Goal: Information Seeking & Learning: Learn about a topic

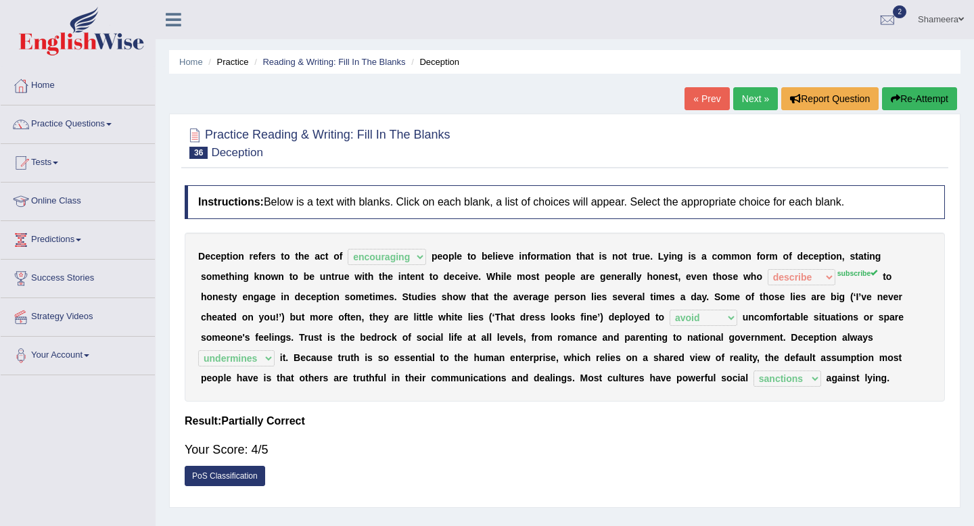
select select "encouraging"
select select "describe"
select select "avoid"
select select "undermines"
select select "sanctions"
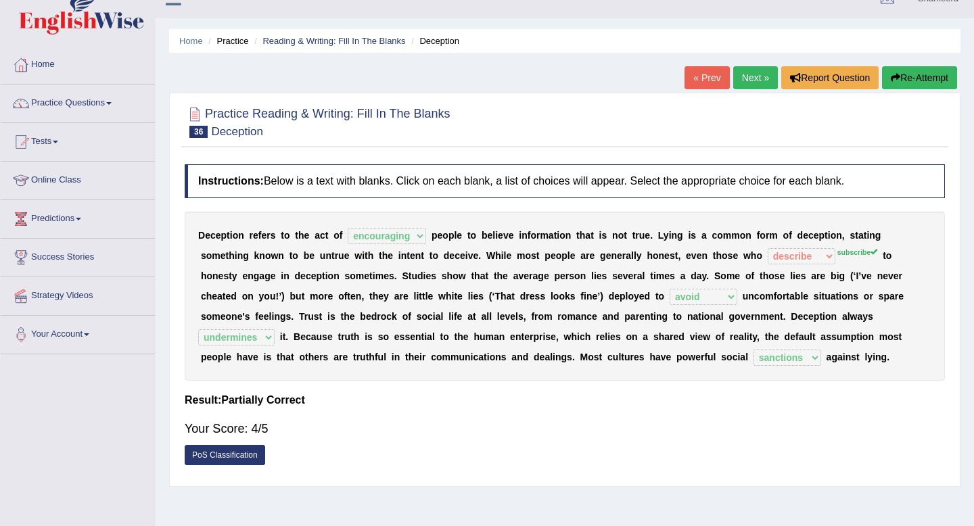
scroll to position [21, 0]
click at [747, 83] on link "Next »" at bounding box center [755, 77] width 45 height 23
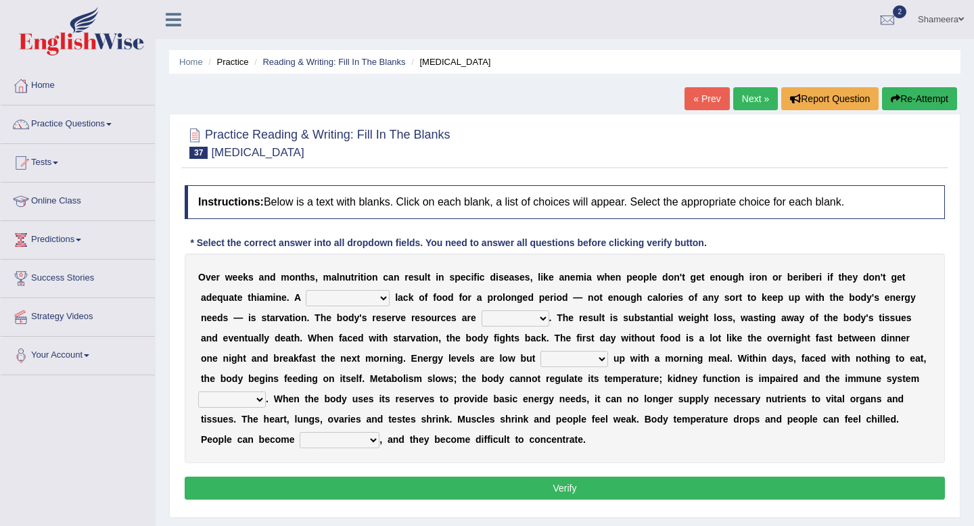
click at [354, 298] on select "severe distinguishing proper distinctive" at bounding box center [348, 298] width 84 height 16
select select "severe"
click at [306, 290] on select "severe distinguishing proper distinctive" at bounding box center [348, 298] width 84 height 16
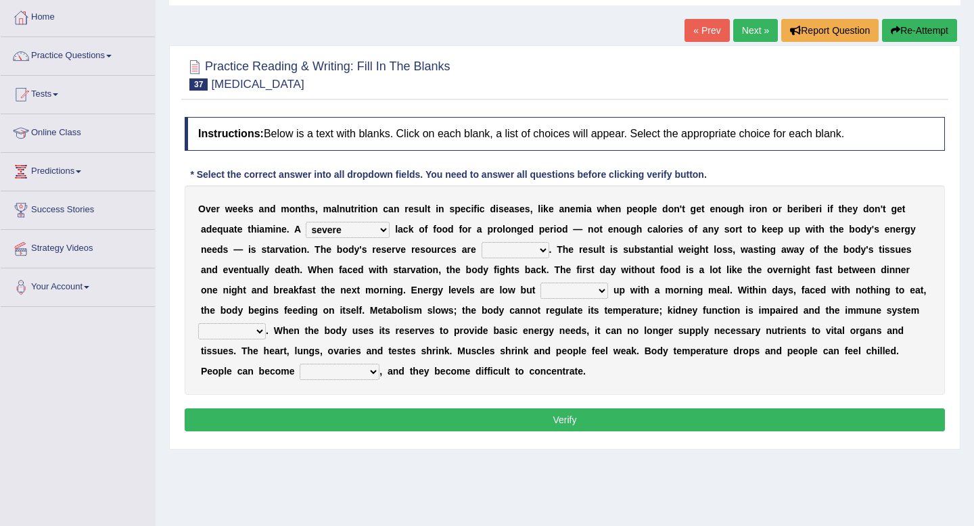
scroll to position [69, 0]
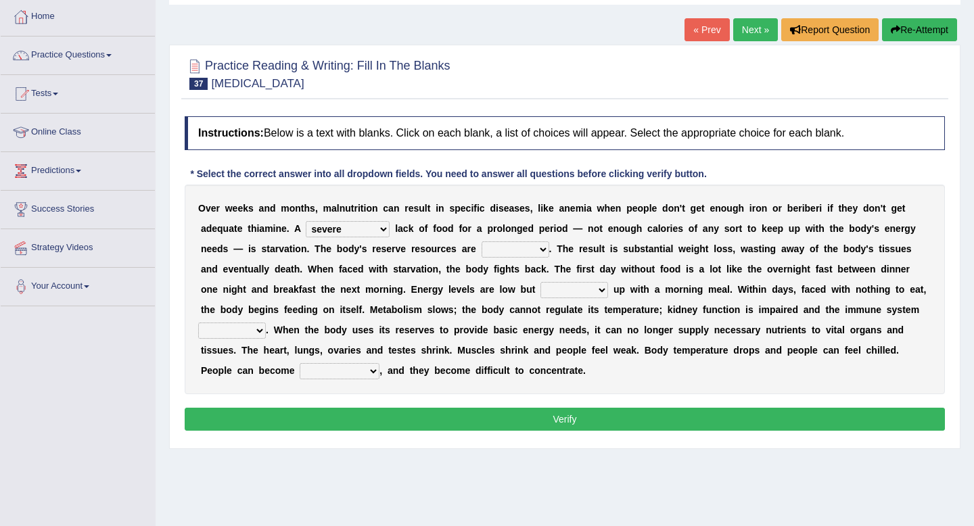
click at [510, 256] on select "obsoleted depleted pelleted deleted" at bounding box center [515, 249] width 68 height 16
select select "depleted"
click at [481, 241] on select "obsoleted depleted pelleted deleted" at bounding box center [515, 249] width 68 height 16
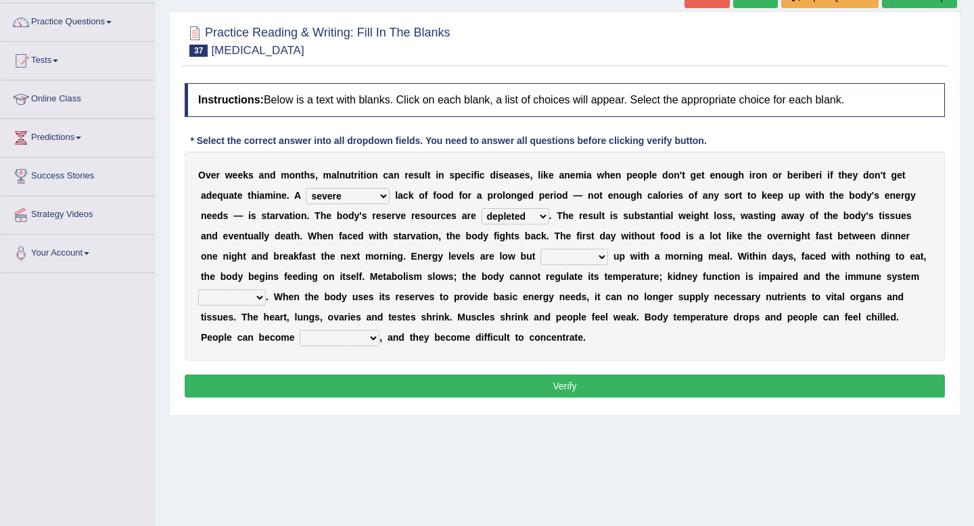
scroll to position [105, 0]
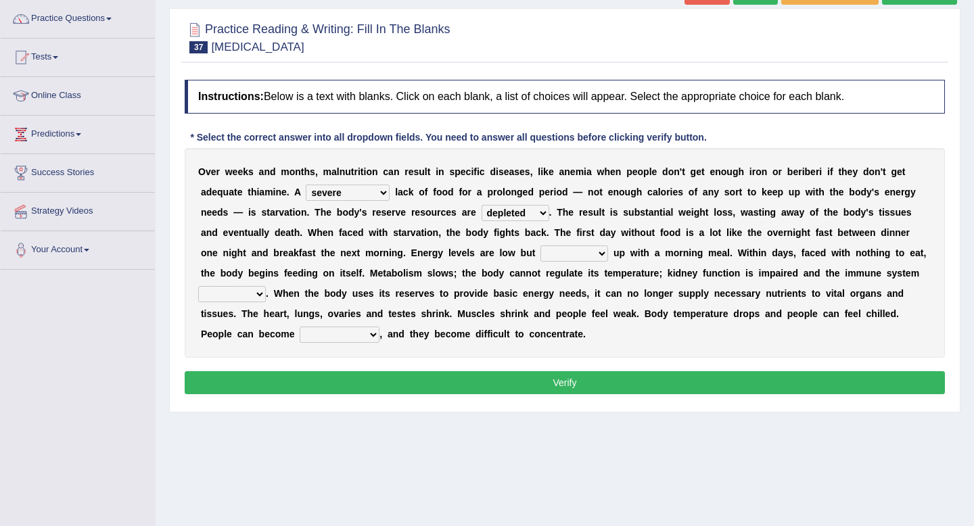
click at [540, 249] on select "feed come chill pick" at bounding box center [574, 253] width 68 height 16
select select "feed"
click at [540, 245] on select "feed come chill pick" at bounding box center [574, 253] width 68 height 16
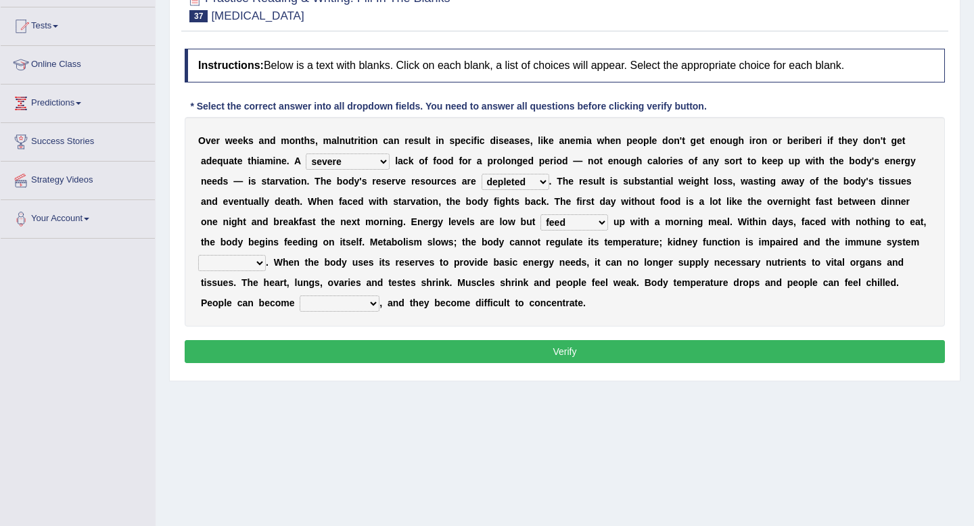
scroll to position [139, 0]
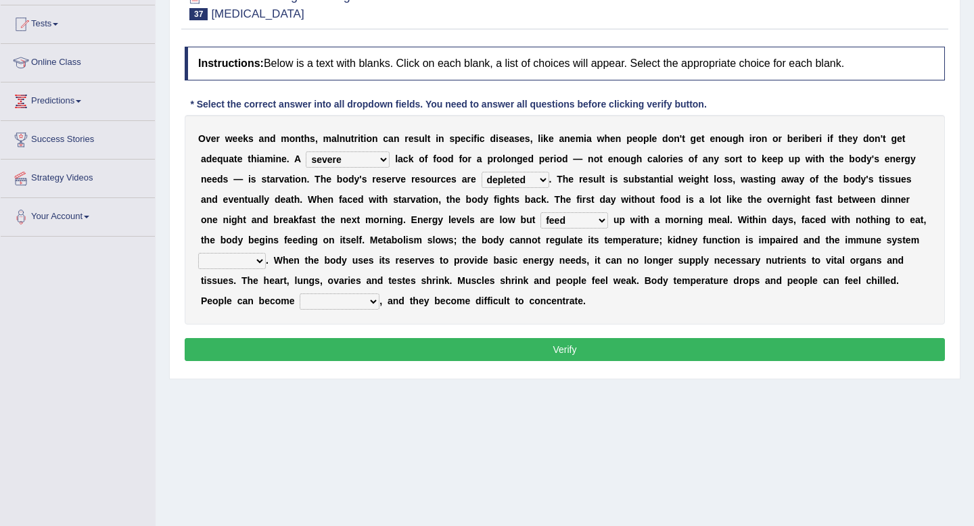
click at [238, 257] on select "deepens deafens weakens surpasses" at bounding box center [232, 261] width 68 height 16
select select "weakens"
click at [198, 253] on select "deepens deafens weakens surpasses" at bounding box center [232, 261] width 68 height 16
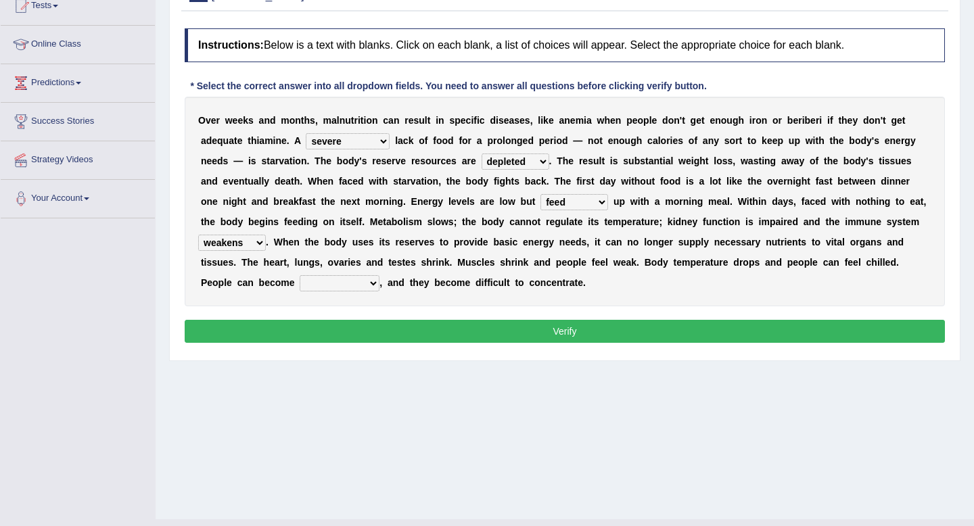
scroll to position [159, 0]
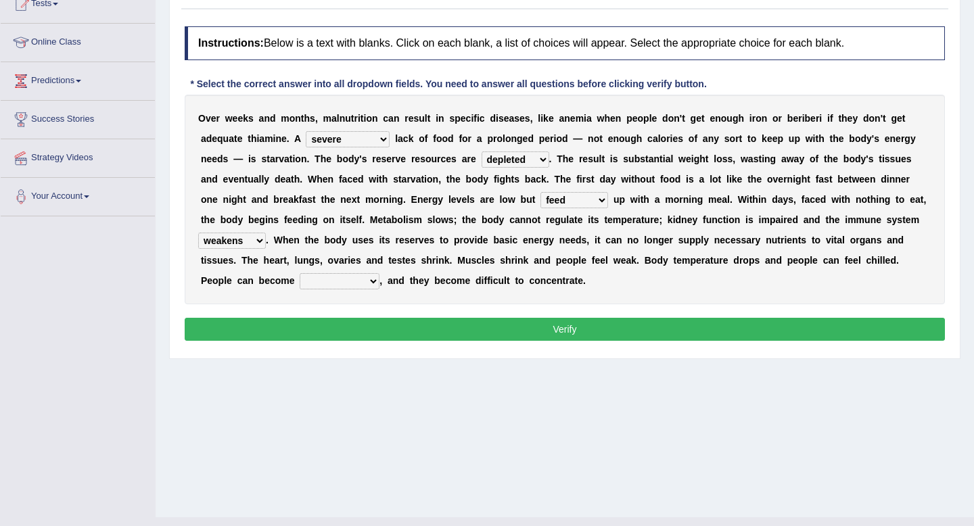
click at [333, 279] on select "irritable commutable indisputable transportable" at bounding box center [340, 281] width 80 height 16
select select "irritable"
click at [300, 273] on select "irritable commutable indisputable transportable" at bounding box center [340, 281] width 80 height 16
click at [398, 335] on button "Verify" at bounding box center [565, 329] width 760 height 23
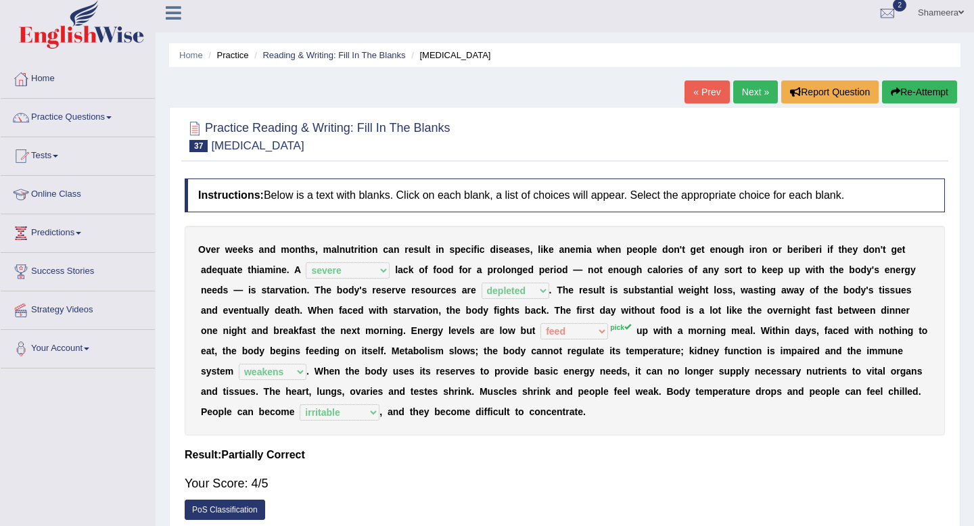
scroll to position [5, 0]
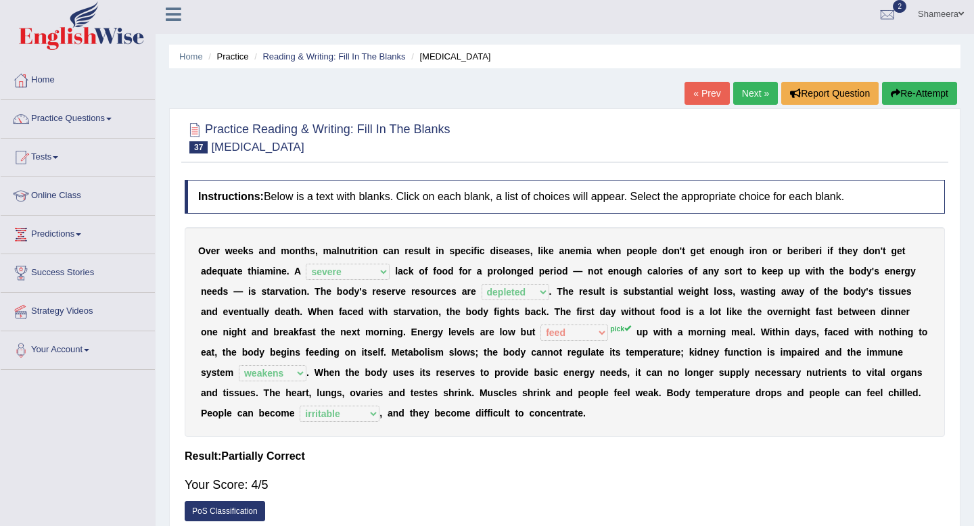
click at [743, 99] on link "Next »" at bounding box center [755, 93] width 45 height 23
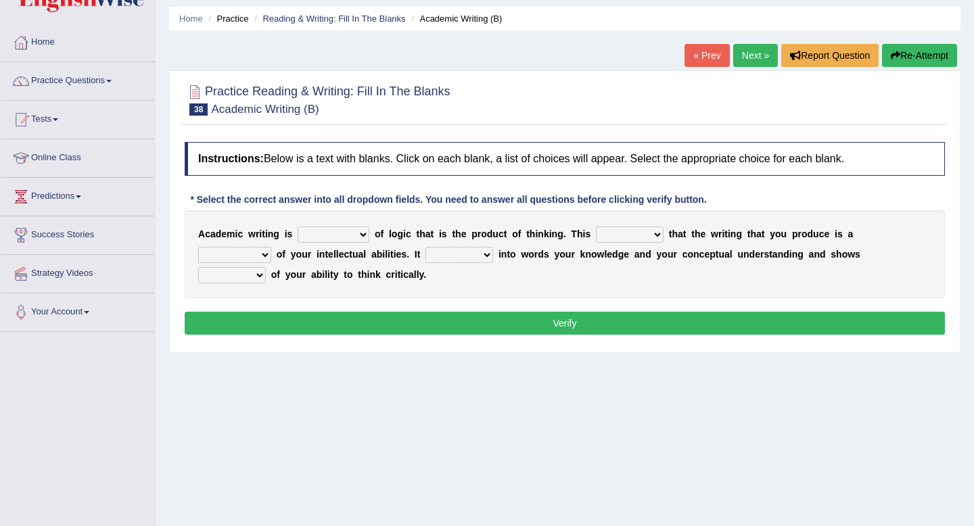
scroll to position [44, 0]
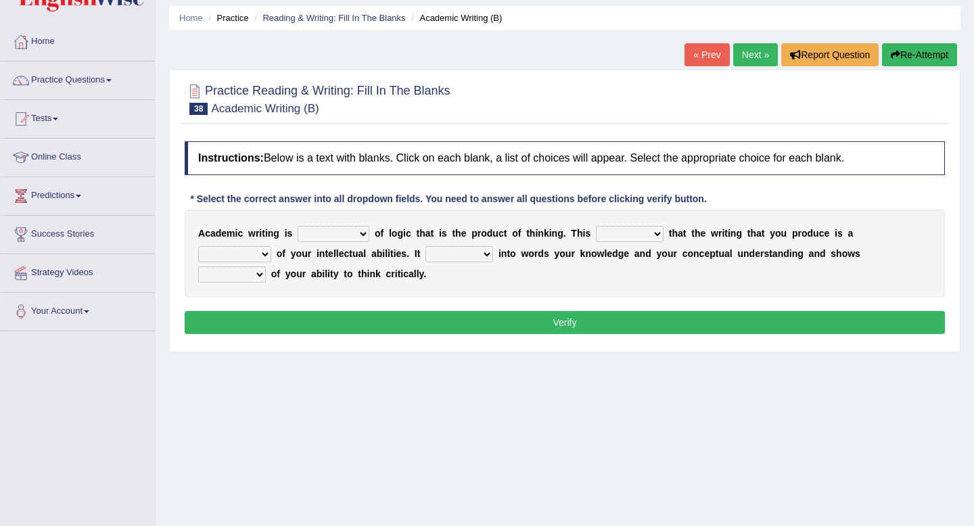
click at [346, 239] on select "expectation entitlement expression exchange" at bounding box center [334, 234] width 72 height 16
select select "expression"
click at [298, 226] on select "expectation entitlement expression exchange" at bounding box center [334, 234] width 72 height 16
click at [338, 240] on select "expectation entitlement expression exchange" at bounding box center [334, 234] width 72 height 16
click at [620, 230] on select "means questions stipulates answers" at bounding box center [630, 234] width 68 height 16
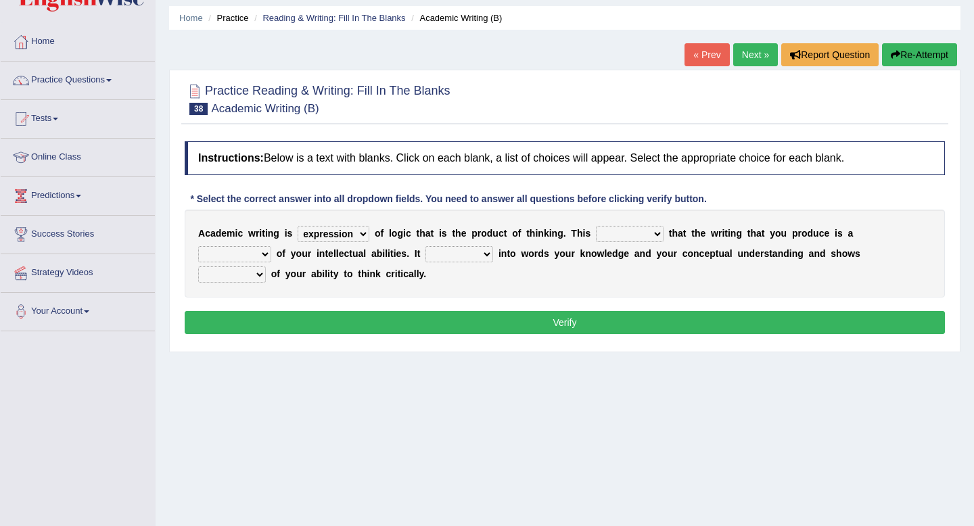
select select "means"
click at [596, 226] on select "means questions stipulates answers" at bounding box center [630, 234] width 68 height 16
click at [271, 246] on select "redundancy mission credit reflection" at bounding box center [234, 254] width 73 height 16
select select "reflection"
click at [271, 246] on select "redundancy mission credit reflection" at bounding box center [234, 254] width 73 height 16
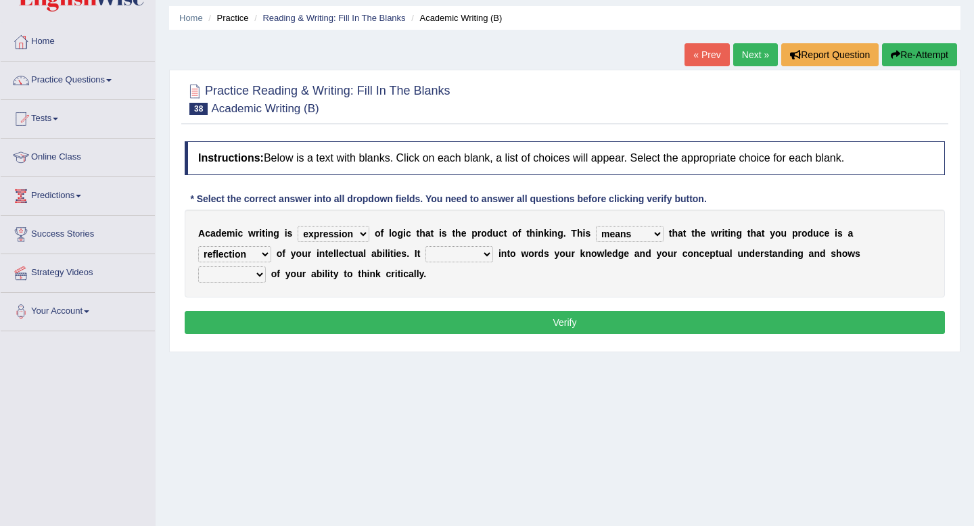
click at [425, 252] on select "enriches shows allows puts" at bounding box center [459, 254] width 68 height 16
select select "puts"
click at [425, 246] on select "enriches shows allows puts" at bounding box center [459, 254] width 68 height 16
click at [266, 266] on select "hassle excuse capacity evidence" at bounding box center [232, 274] width 68 height 16
select select "evidence"
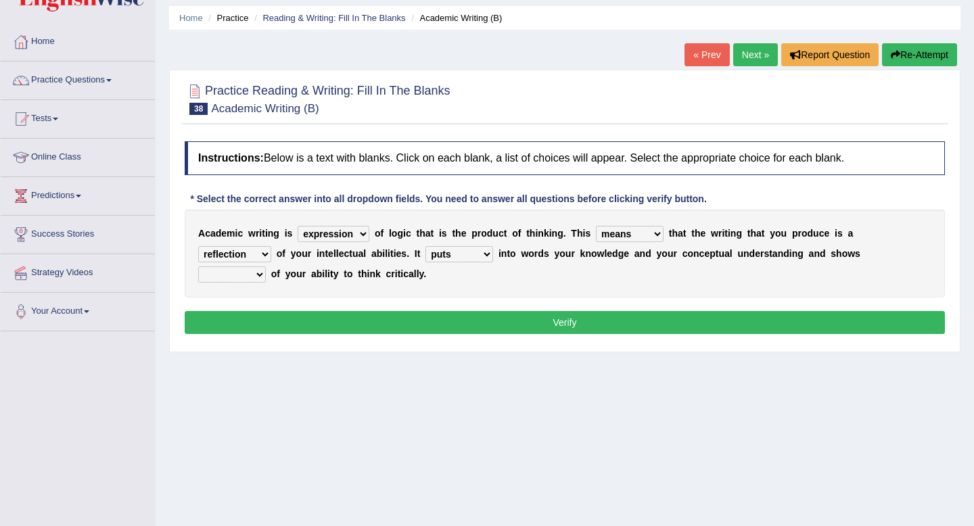
click at [266, 266] on select "hassle excuse capacity evidence" at bounding box center [232, 274] width 68 height 16
click at [812, 324] on button "Verify" at bounding box center [565, 322] width 760 height 23
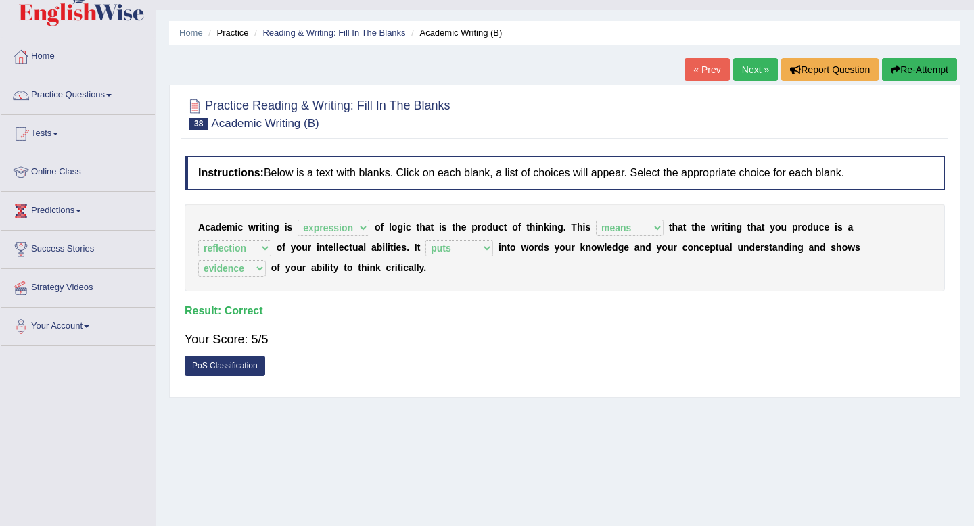
scroll to position [21, 0]
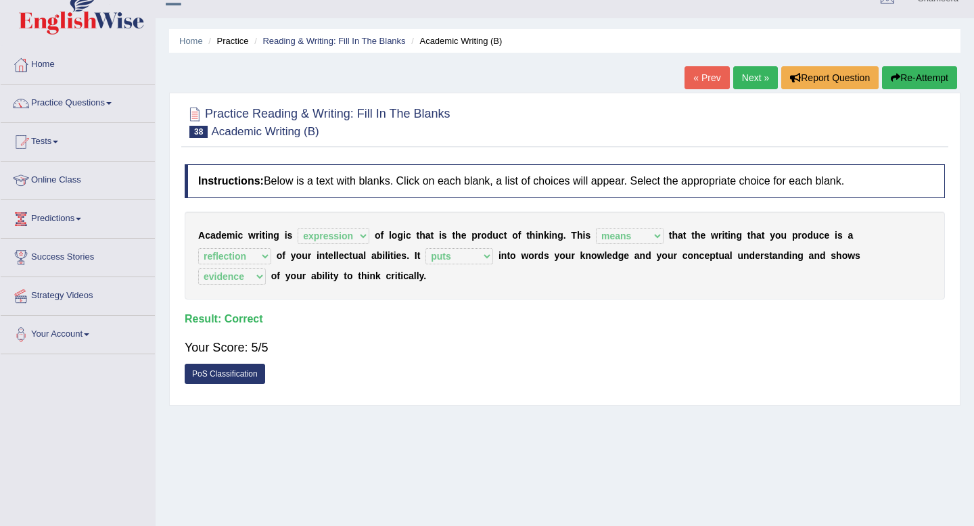
click at [747, 79] on link "Next »" at bounding box center [755, 77] width 45 height 23
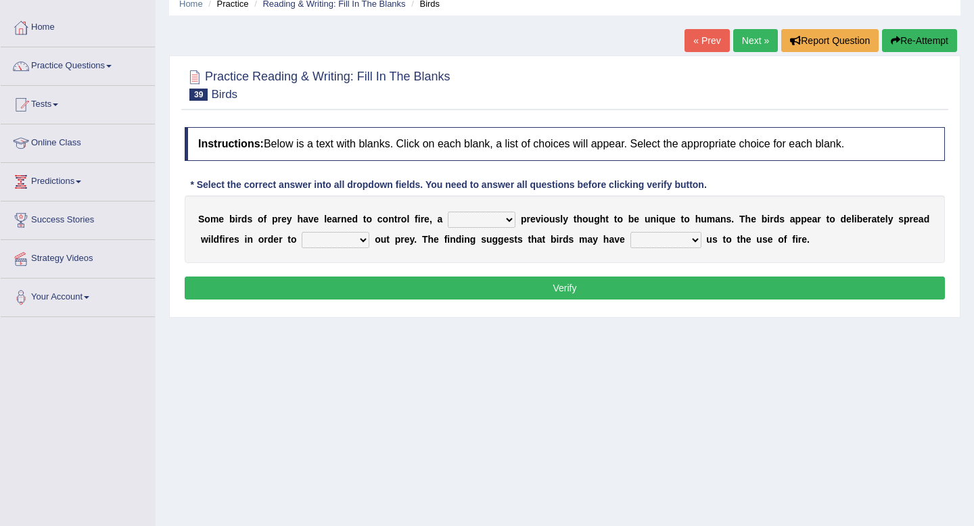
scroll to position [60, 0]
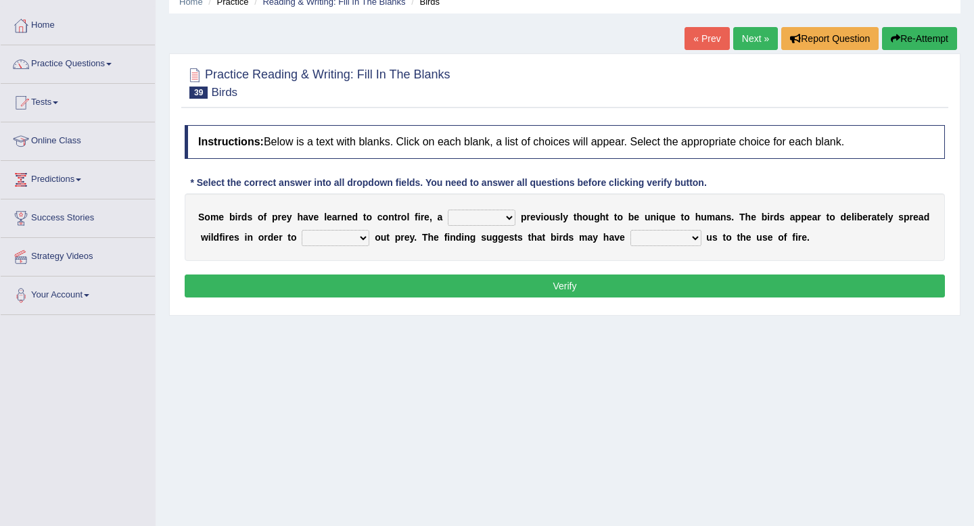
click at [482, 220] on select "question profile tale skill" at bounding box center [482, 218] width 68 height 16
select select "skill"
click at [448, 210] on select "question profile tale skill" at bounding box center [482, 218] width 68 height 16
click at [488, 223] on select "question profile tale skill" at bounding box center [482, 218] width 68 height 16
click at [325, 242] on select "prevent limit span flush" at bounding box center [336, 238] width 68 height 16
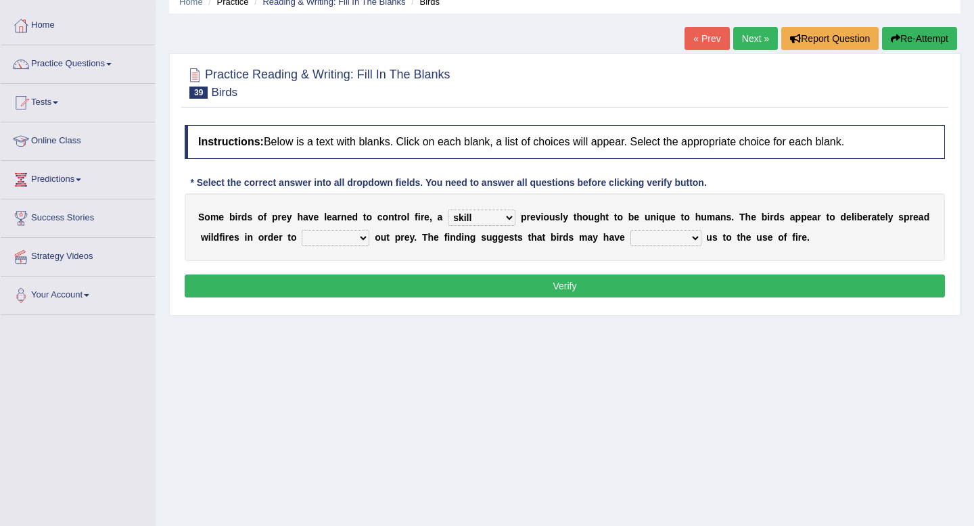
select select "flush"
click at [302, 230] on select "prevent limit span flush" at bounding box center [336, 238] width 68 height 16
click at [655, 241] on select "prophesied beaten transmitted forced" at bounding box center [665, 238] width 71 height 16
select select "transmitted"
click at [630, 230] on select "prophesied beaten transmitted forced" at bounding box center [665, 238] width 71 height 16
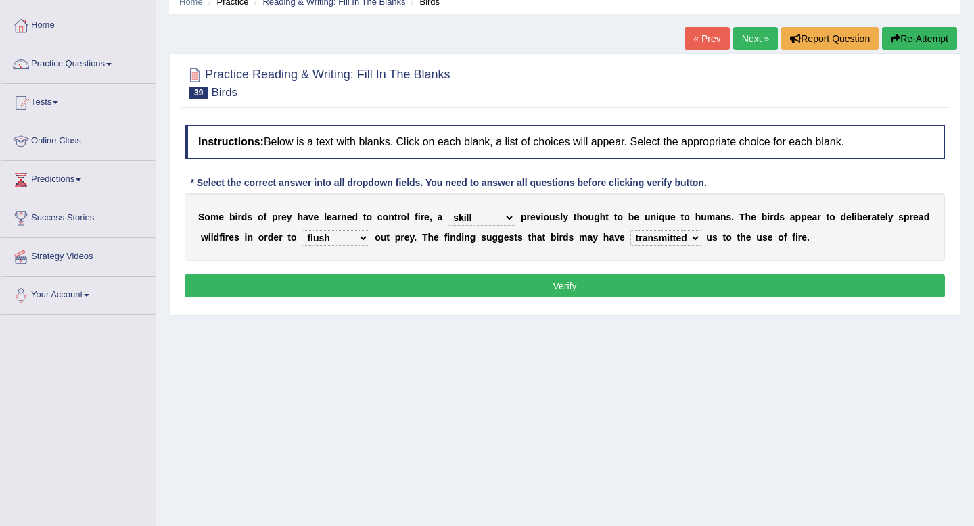
click at [667, 243] on select "prophesied beaten transmitted forced" at bounding box center [665, 238] width 71 height 16
click at [613, 275] on button "Verify" at bounding box center [565, 286] width 760 height 23
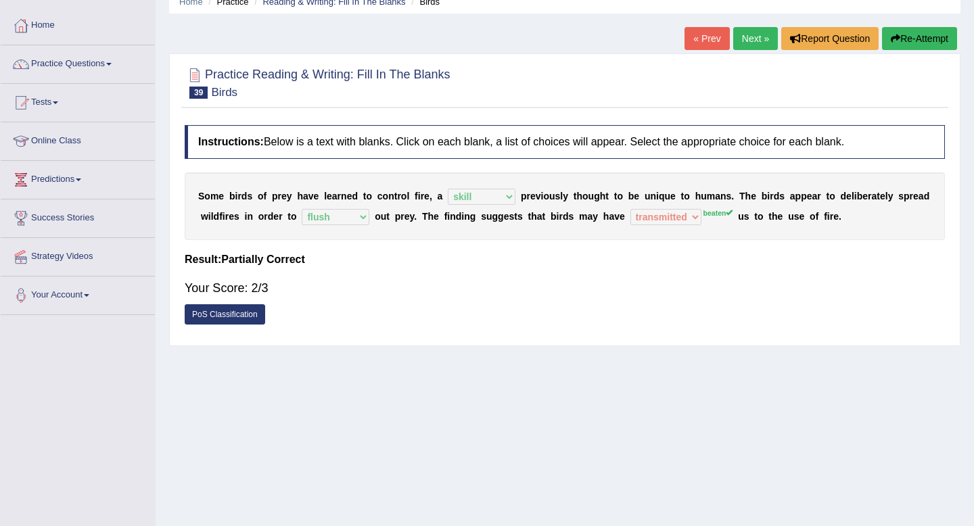
click at [744, 46] on link "Next »" at bounding box center [755, 38] width 45 height 23
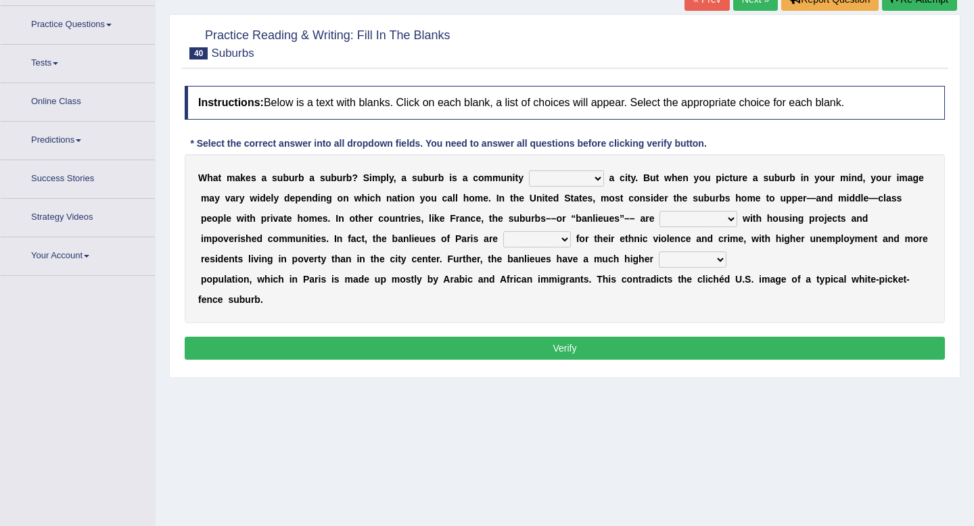
scroll to position [110, 0]
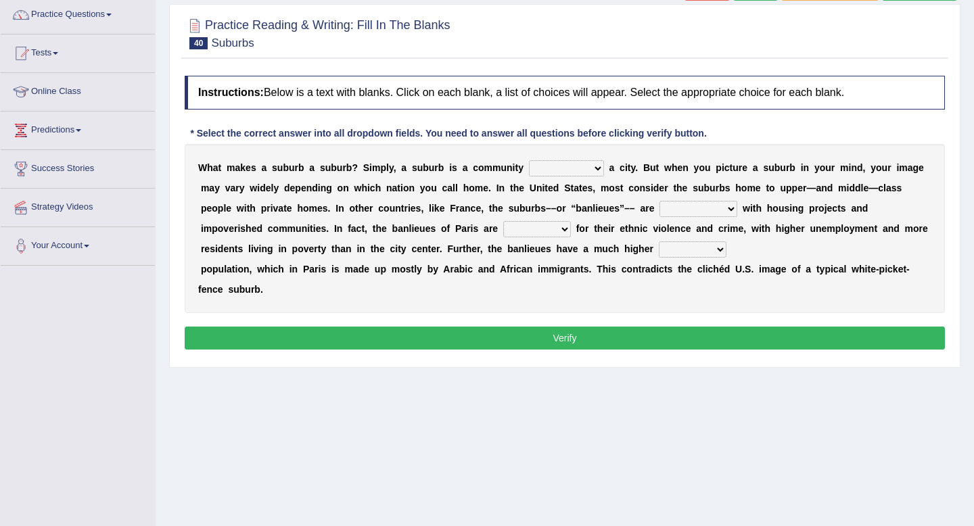
click at [544, 168] on select "lying locating situating surrounding" at bounding box center [566, 168] width 75 height 16
click at [575, 179] on div "W h a t m a k e s a s u b u r b a s u b u r b ? S i m p l y , a s u b u r b i s…" at bounding box center [565, 228] width 760 height 169
click at [569, 170] on select "lying locating situating surrounding" at bounding box center [566, 168] width 75 height 16
select select "surrounding"
click at [529, 160] on select "lying locating situating surrounding" at bounding box center [566, 168] width 75 height 16
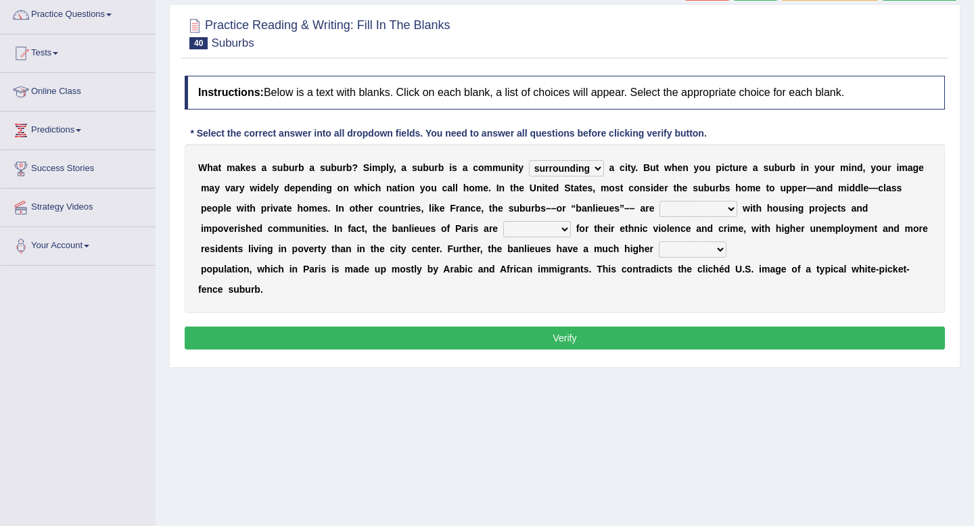
click at [579, 164] on select "lying locating situating surrounding" at bounding box center [566, 168] width 75 height 16
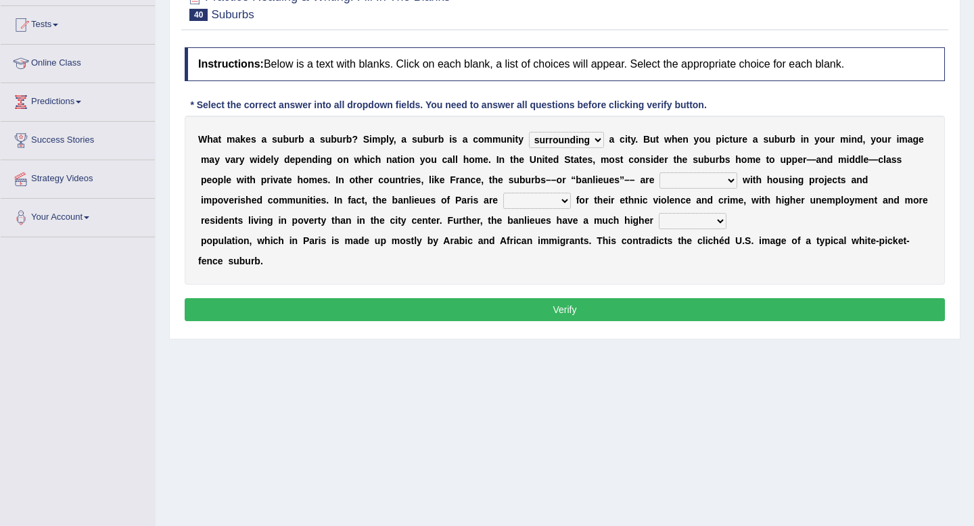
scroll to position [139, 0]
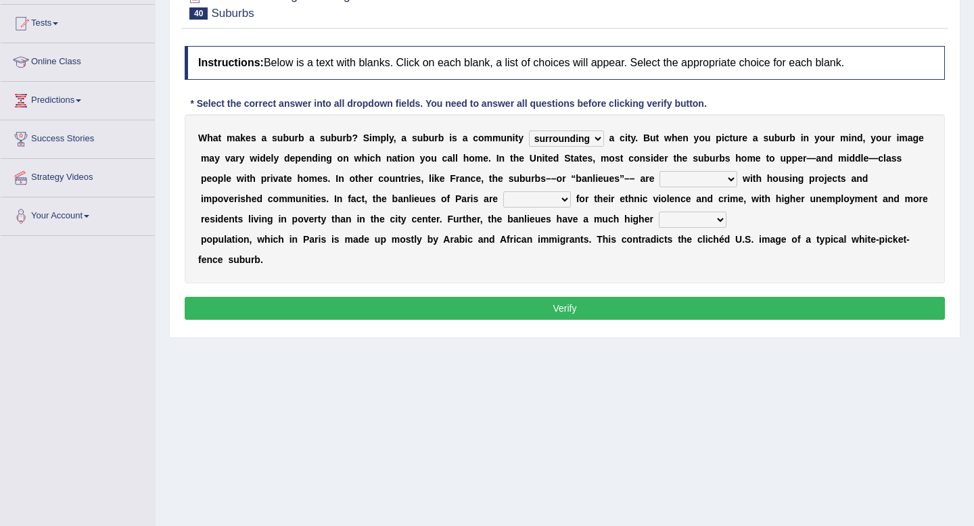
click at [679, 176] on select "antonymous antibiotic synonymous synthetic" at bounding box center [698, 179] width 78 height 16
select select "synthetic"
click at [659, 171] on select "antonymous antibiotic synonymous synthetic" at bounding box center [698, 179] width 78 height 16
click at [698, 182] on select "antonymous antibiotic synonymous synthetic" at bounding box center [698, 179] width 78 height 16
click at [503, 201] on select "clamorous sensitive famous notorious" at bounding box center [537, 199] width 68 height 16
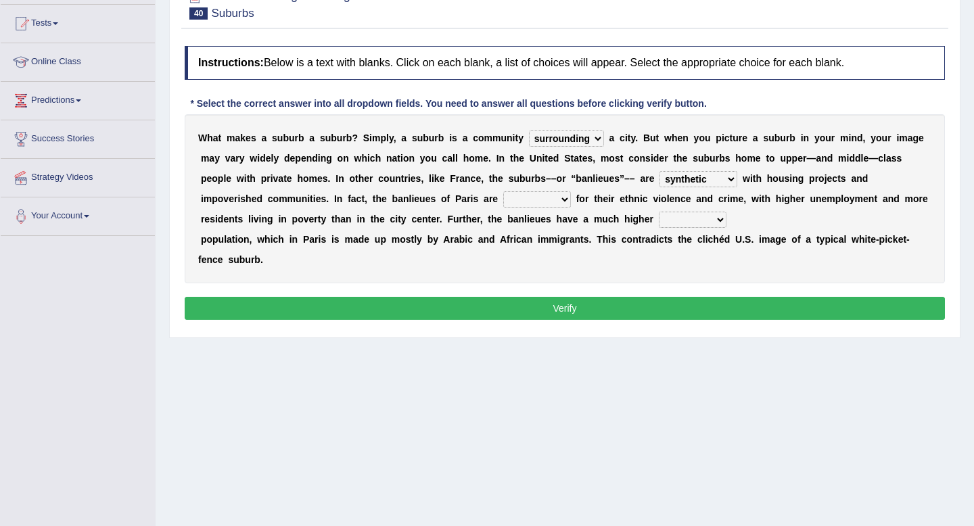
select select "famous"
click at [503, 191] on select "clamorous sensitive famous notorious" at bounding box center [537, 199] width 68 height 16
click at [659, 220] on select "local young immigrant senior" at bounding box center [693, 220] width 68 height 16
click at [659, 218] on select "local young immigrant senior" at bounding box center [693, 220] width 68 height 16
select select "immigrant"
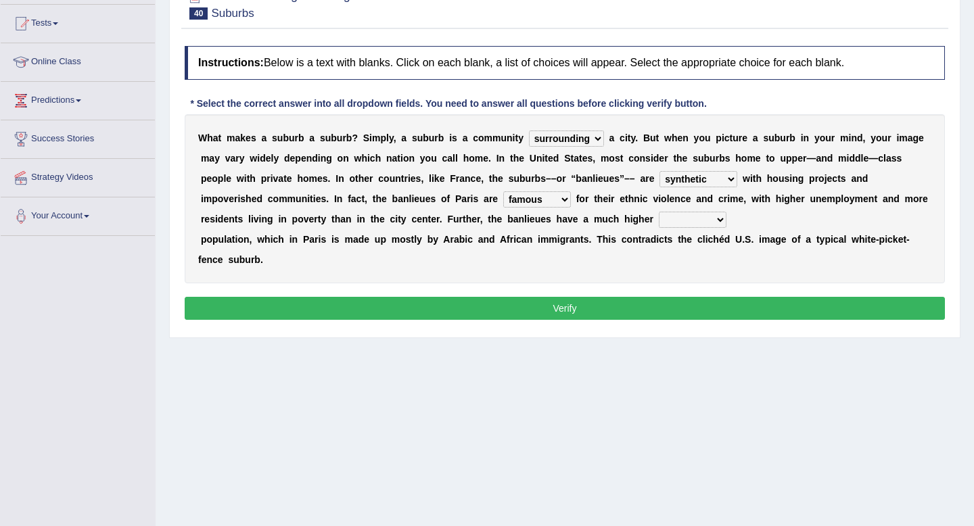
click at [659, 212] on select "local young immigrant senior" at bounding box center [693, 220] width 68 height 16
click at [643, 306] on button "Verify" at bounding box center [565, 308] width 760 height 23
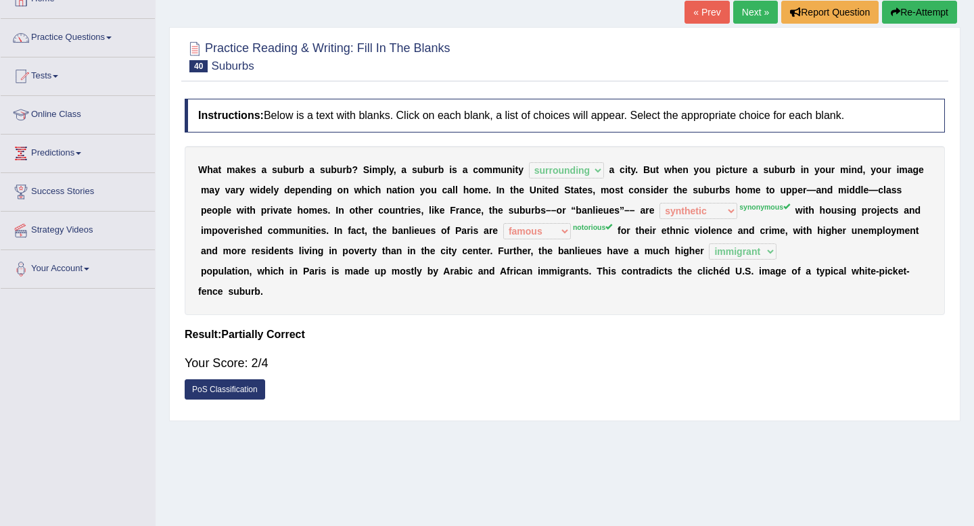
scroll to position [66, 0]
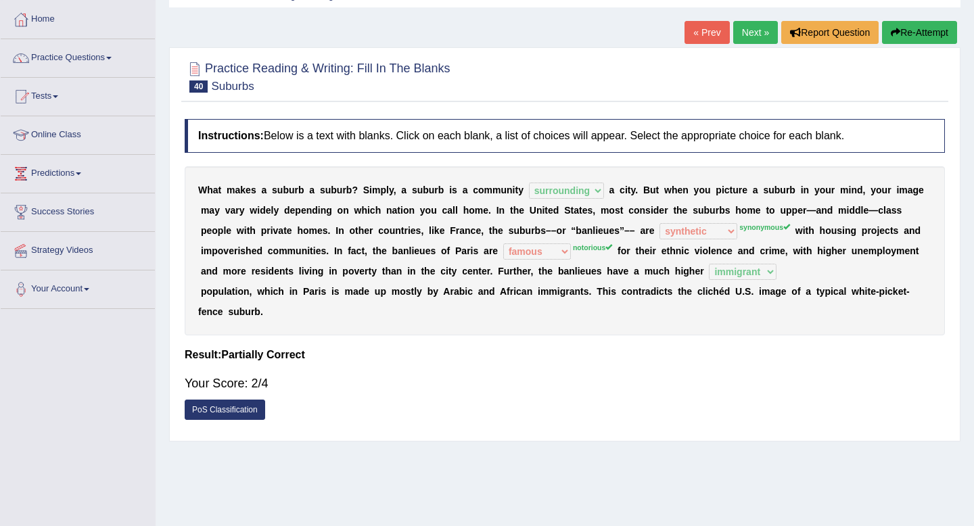
click at [890, 32] on icon "button" at bounding box center [894, 32] width 9 height 9
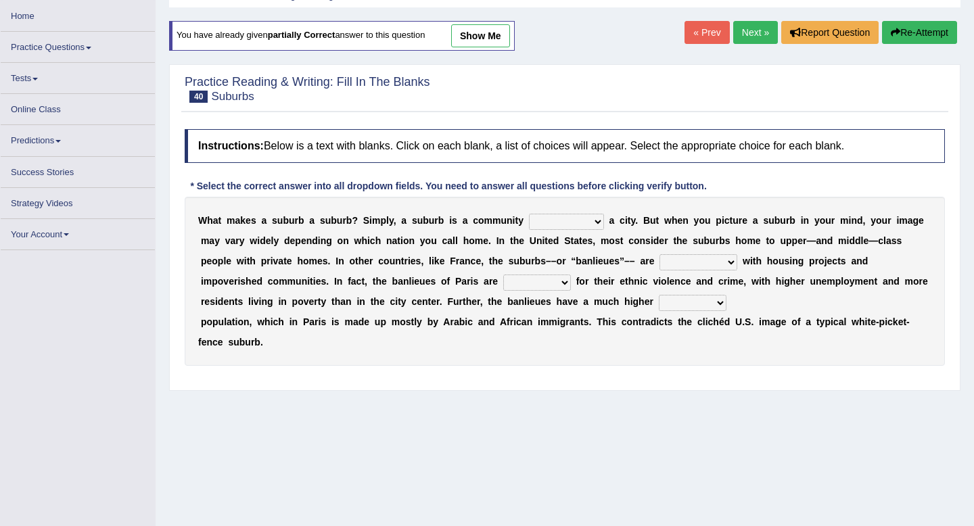
click at [696, 258] on select "antonymous antibiotic synonymous synthetic" at bounding box center [698, 262] width 78 height 16
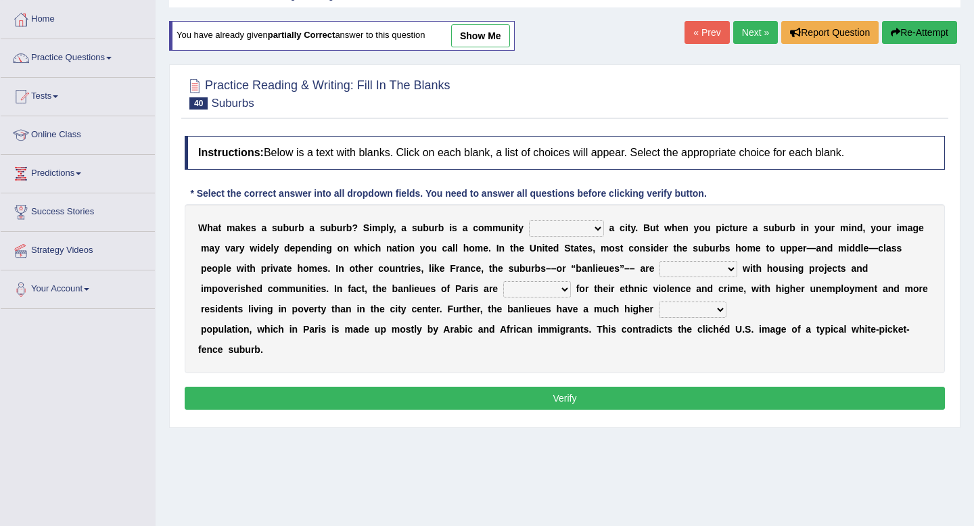
click at [588, 224] on select "lying locating situating surrounding" at bounding box center [566, 228] width 75 height 16
click at [678, 261] on select "antonymous antibiotic synonymous synthetic" at bounding box center [698, 269] width 78 height 16
click at [665, 178] on div "Instructions: Below is a text with blanks. Click on each blank, a list of choic…" at bounding box center [564, 274] width 767 height 291
click at [710, 270] on select "antonymous antibiotic synonymous synthetic" at bounding box center [698, 269] width 78 height 16
click at [687, 273] on select "antonymous antibiotic synonymous synthetic" at bounding box center [698, 269] width 78 height 16
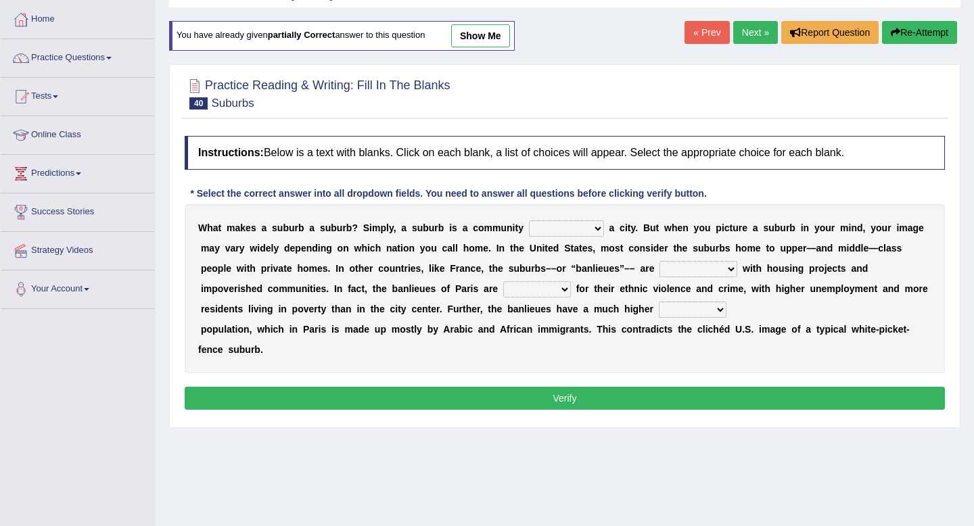
click at [690, 275] on select "antonymous antibiotic synonymous synthetic" at bounding box center [698, 269] width 78 height 16
click at [692, 266] on select "antonymous antibiotic synonymous synthetic" at bounding box center [698, 269] width 78 height 16
click at [686, 265] on select "antonymous antibiotic synonymous synthetic" at bounding box center [698, 269] width 78 height 16
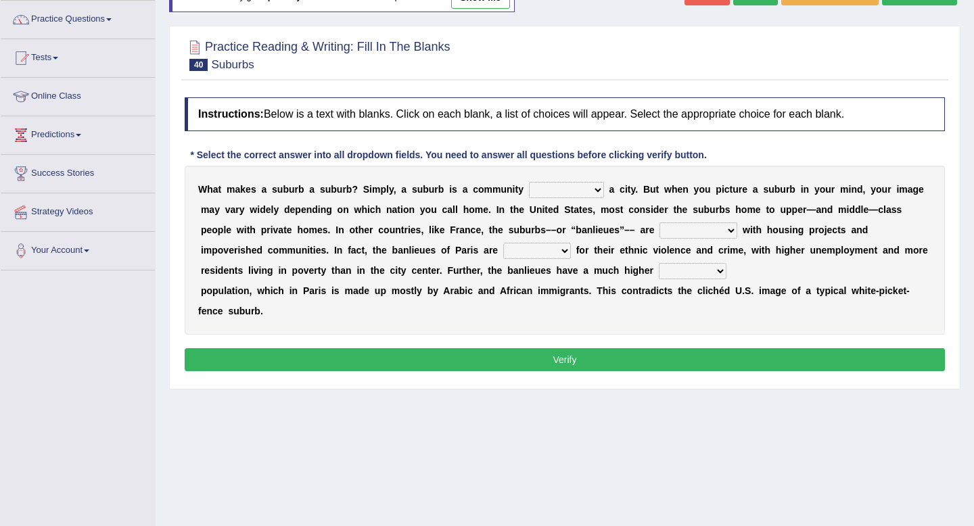
scroll to position [111, 0]
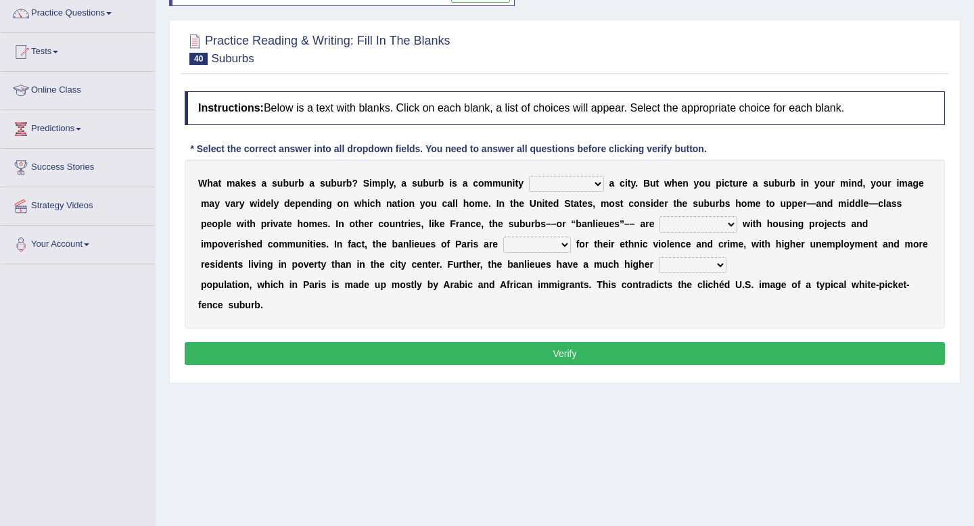
click at [681, 217] on select "antonymous antibiotic synonymous synthetic" at bounding box center [698, 224] width 78 height 16
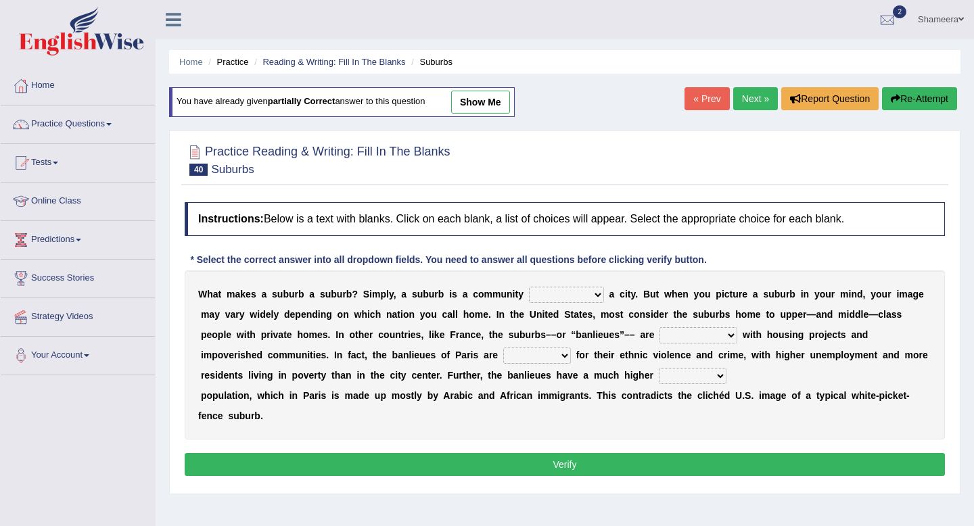
click at [481, 109] on link "show me" at bounding box center [480, 102] width 59 height 23
select select "surrounding"
select select "synthetic"
select select "famous"
select select "immigrant"
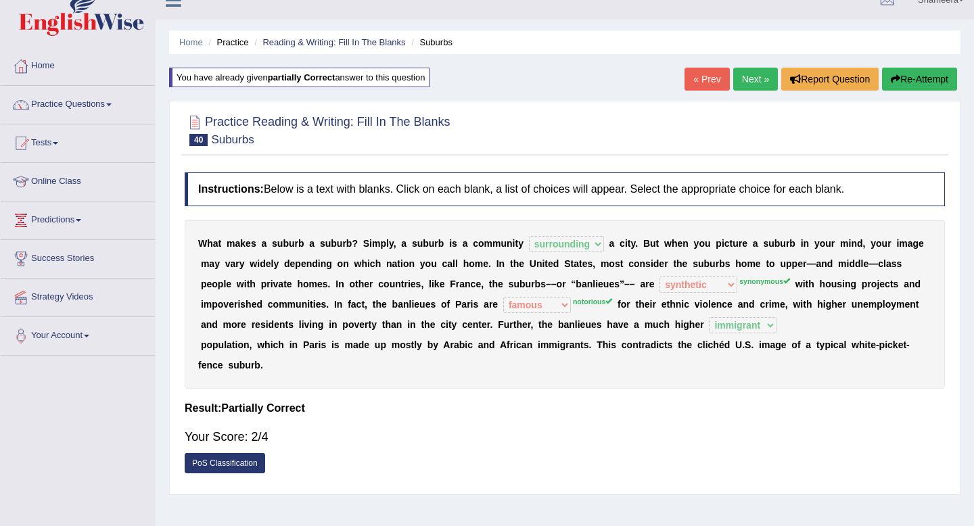
scroll to position [21, 0]
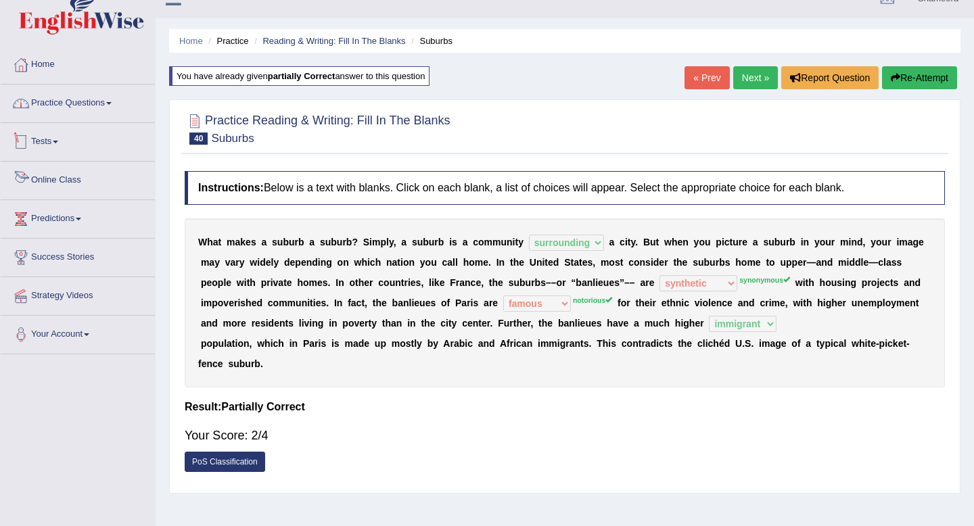
click at [116, 106] on link "Practice Questions" at bounding box center [78, 102] width 154 height 34
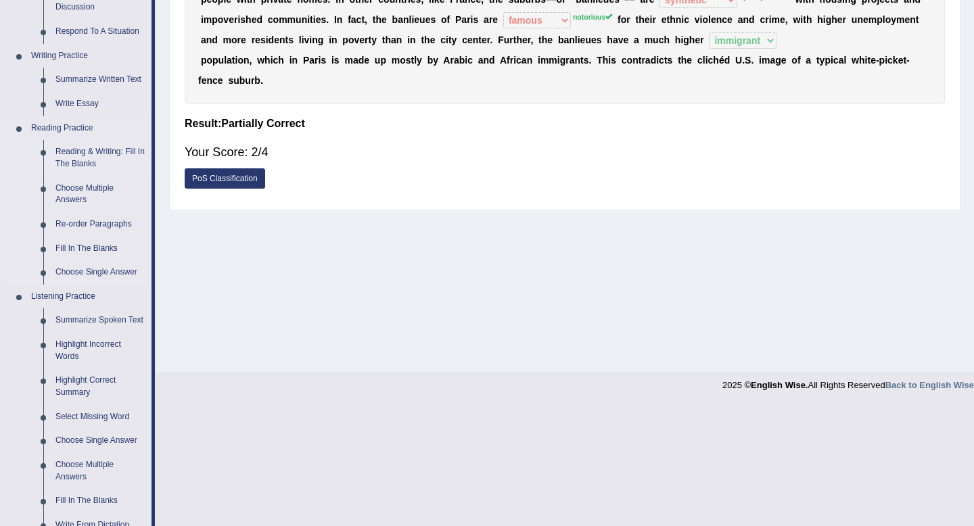
scroll to position [300, 0]
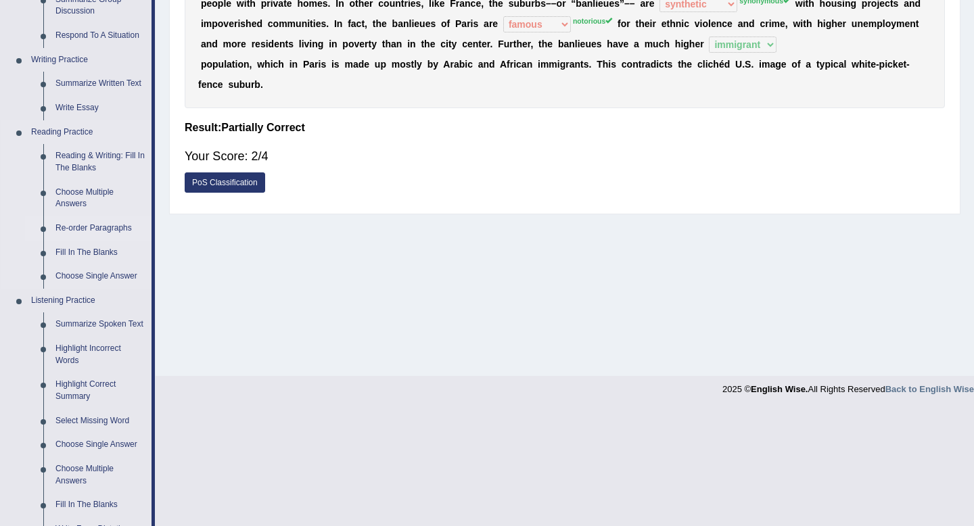
click at [83, 231] on link "Re-order Paragraphs" at bounding box center [100, 228] width 102 height 24
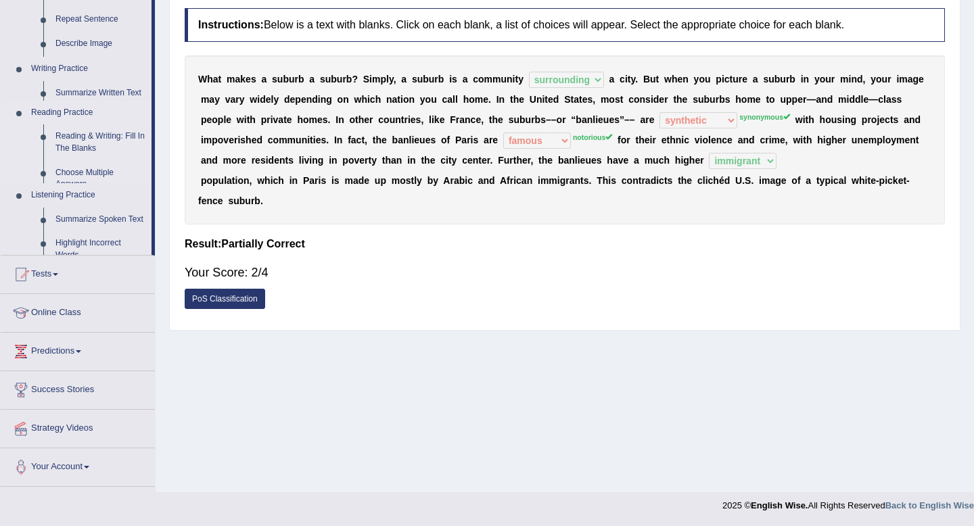
scroll to position [184, 0]
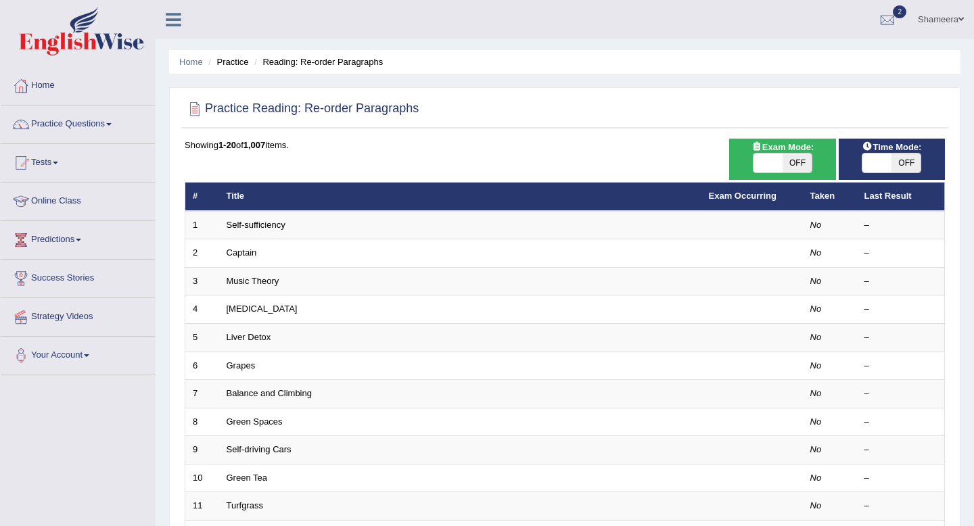
click at [776, 157] on span at bounding box center [767, 162] width 29 height 19
checkbox input "true"
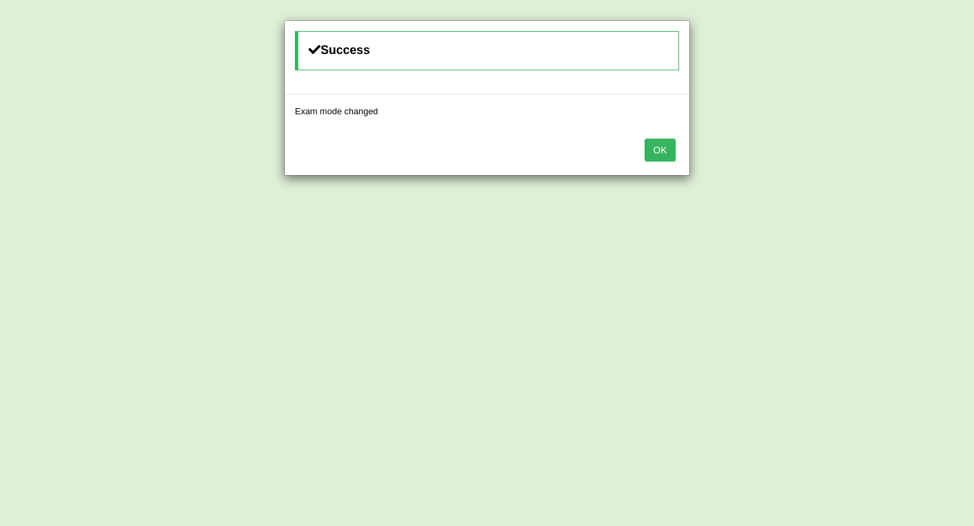
click at [660, 151] on button "OK" at bounding box center [659, 150] width 31 height 23
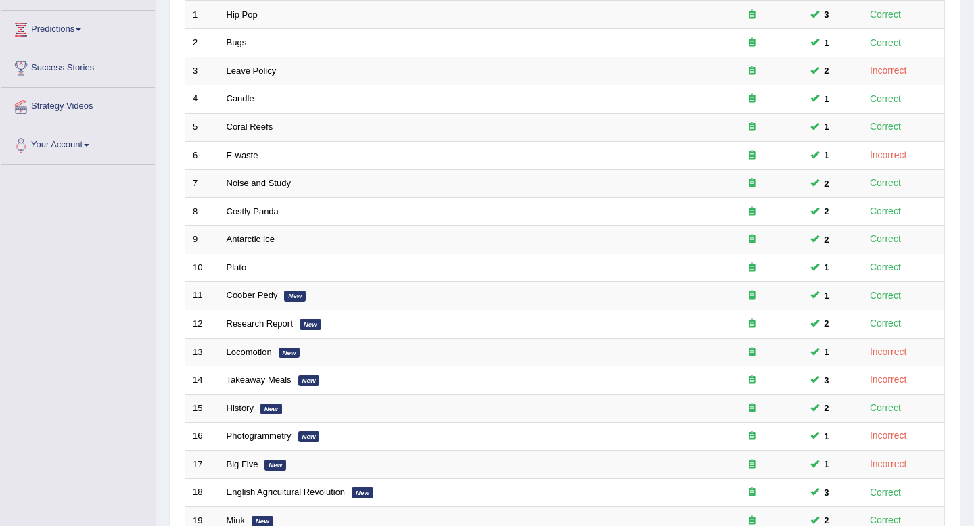
scroll to position [369, 0]
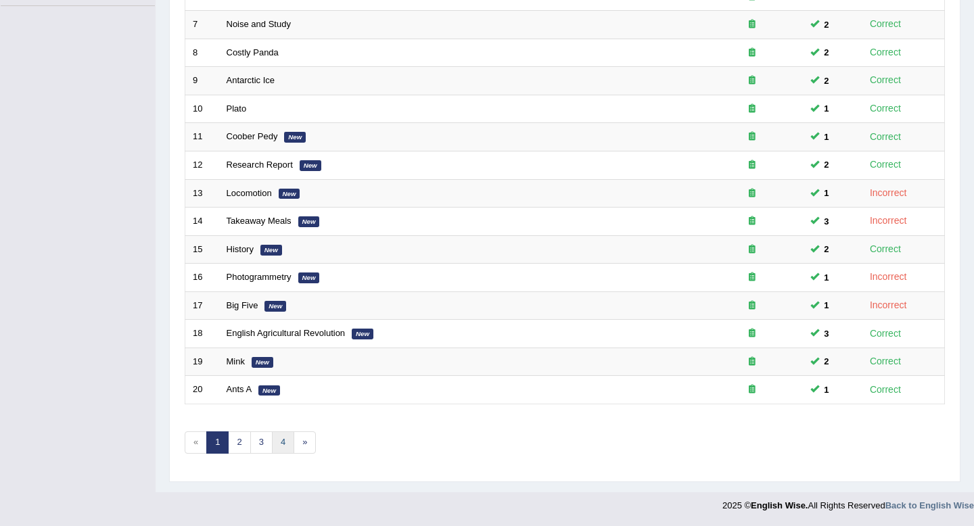
click at [282, 443] on link "4" at bounding box center [283, 442] width 22 height 22
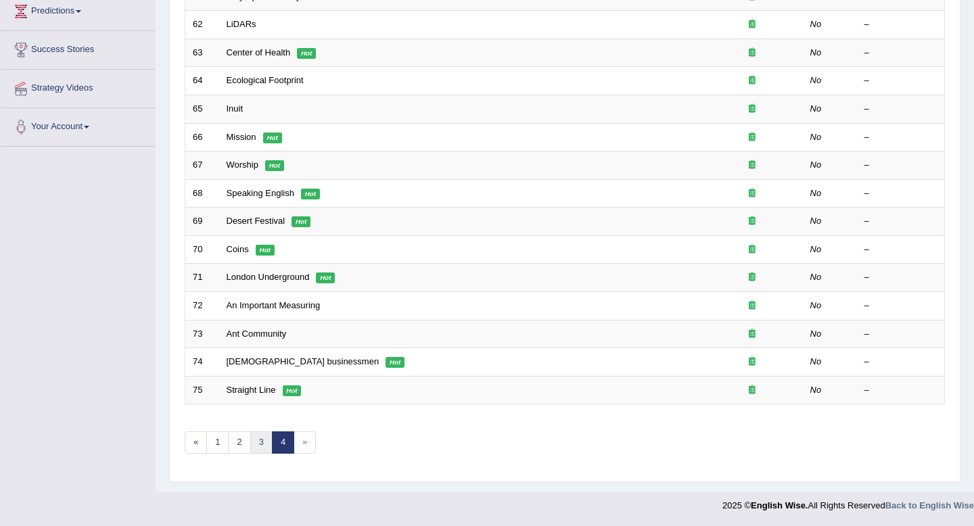
click at [261, 443] on link "3" at bounding box center [261, 442] width 22 height 22
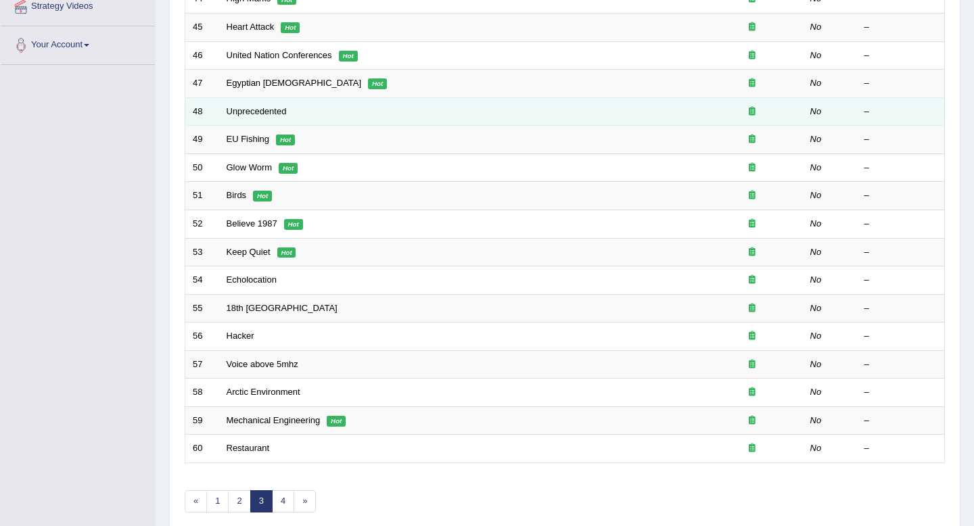
scroll to position [369, 0]
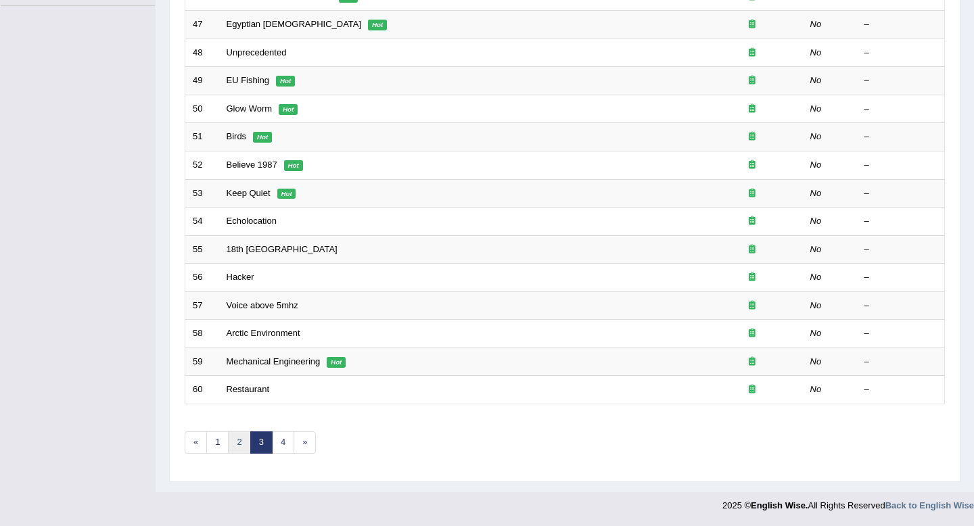
click at [241, 439] on link "2" at bounding box center [239, 442] width 22 height 22
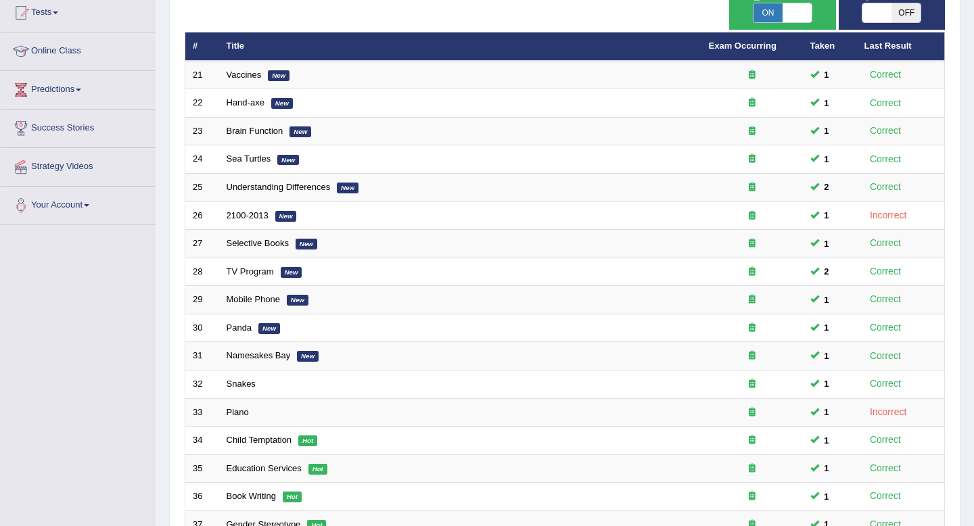
scroll to position [369, 0]
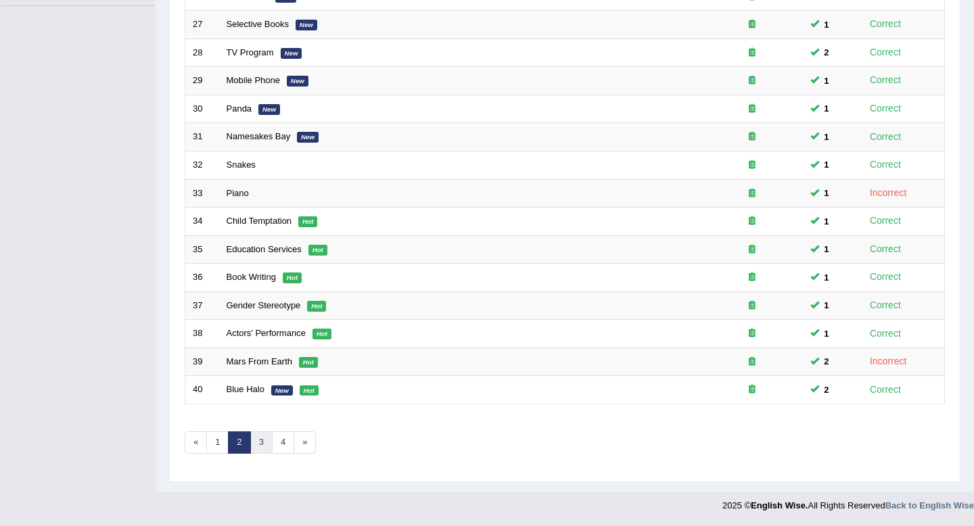
click at [256, 445] on link "3" at bounding box center [261, 442] width 22 height 22
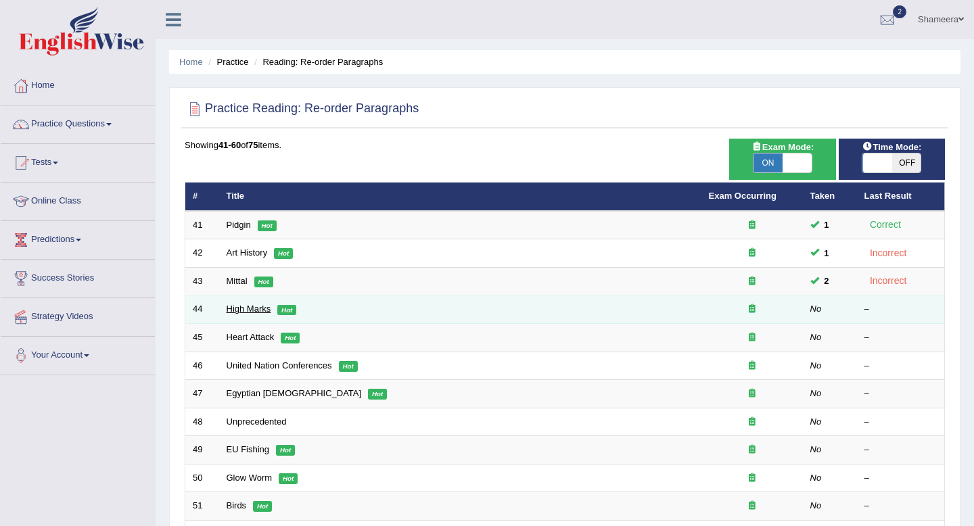
click at [250, 306] on link "High Marks" at bounding box center [249, 309] width 45 height 10
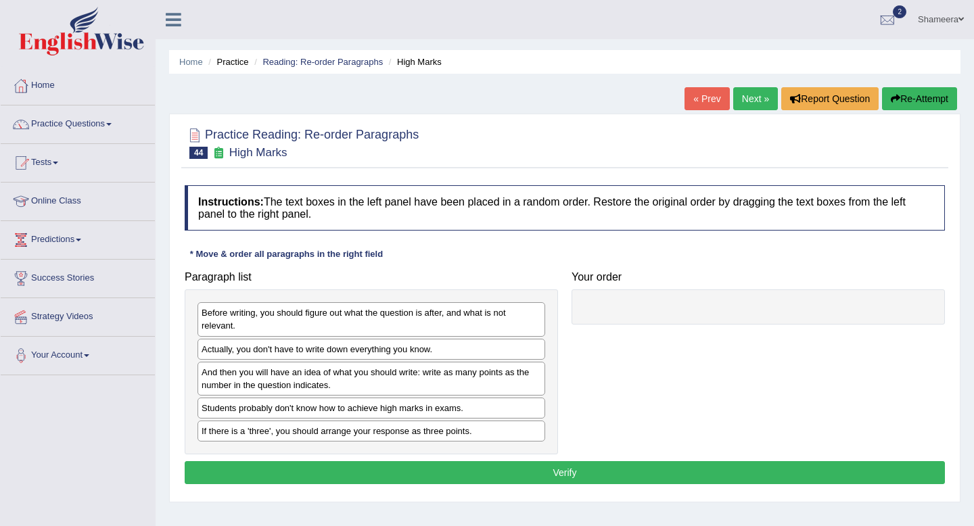
scroll to position [122, 0]
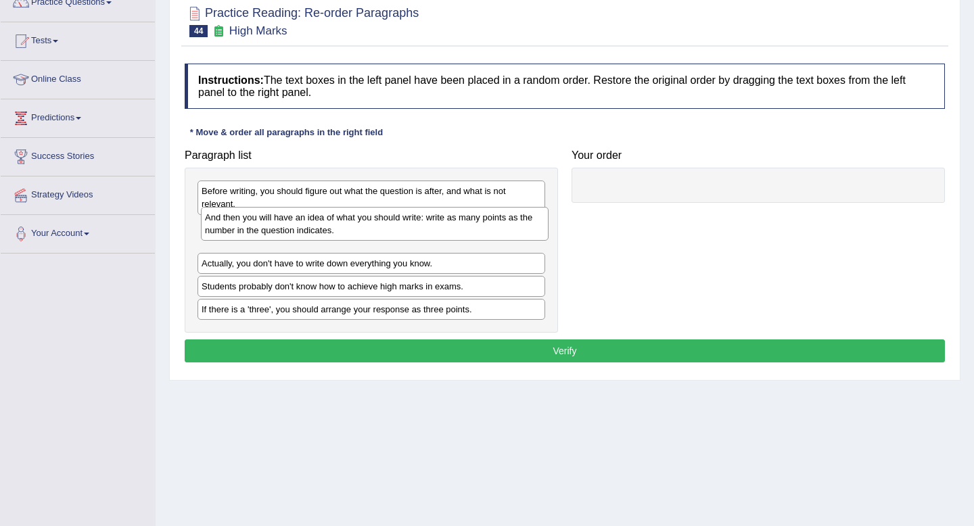
drag, startPoint x: 483, startPoint y: 259, endPoint x: 485, endPoint y: 228, distance: 31.2
click at [485, 228] on div "And then you will have an idea of what you should write: write as many points a…" at bounding box center [375, 224] width 348 height 34
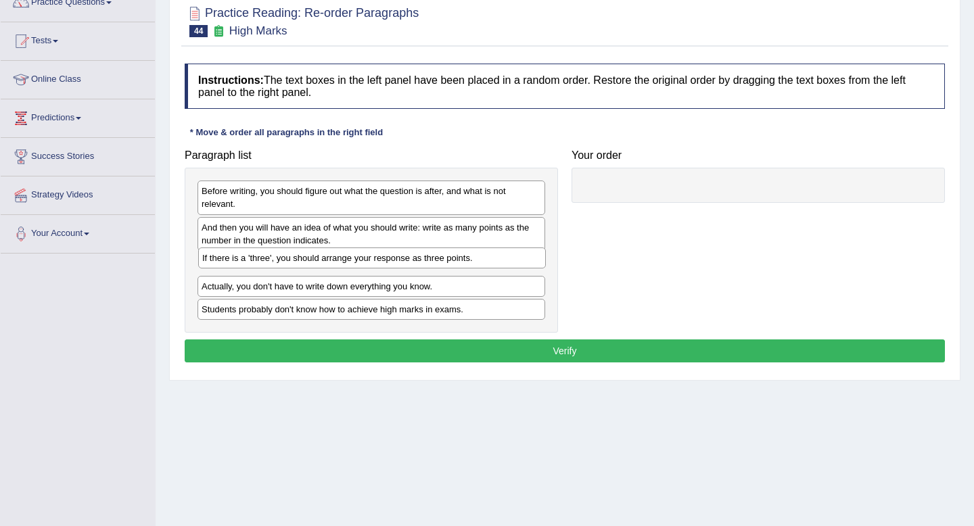
drag, startPoint x: 464, startPoint y: 315, endPoint x: 465, endPoint y: 264, distance: 50.7
click at [465, 264] on div "If there is a 'three', you should arrange your response as three points." at bounding box center [372, 257] width 348 height 21
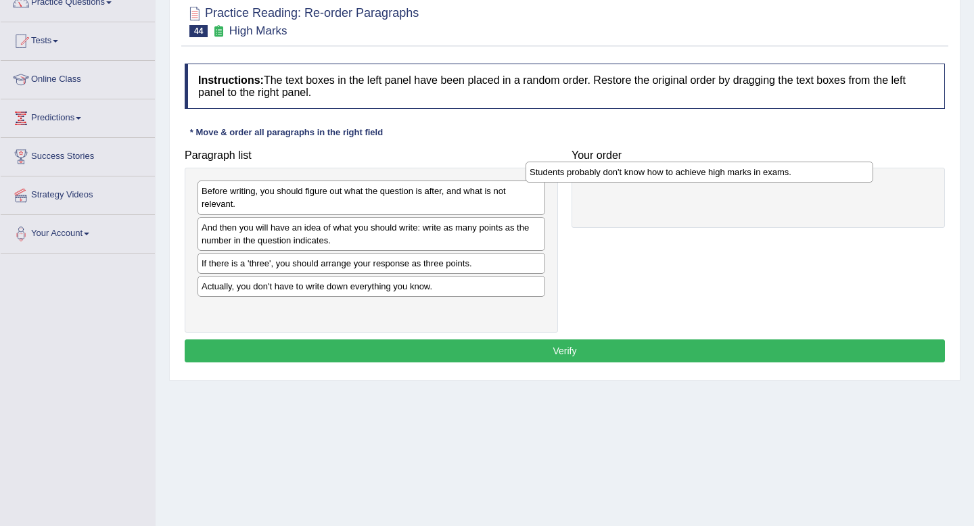
drag, startPoint x: 444, startPoint y: 311, endPoint x: 773, endPoint y: 173, distance: 356.4
click at [773, 173] on div "Students probably don't know how to achieve high marks in exams." at bounding box center [699, 172] width 348 height 21
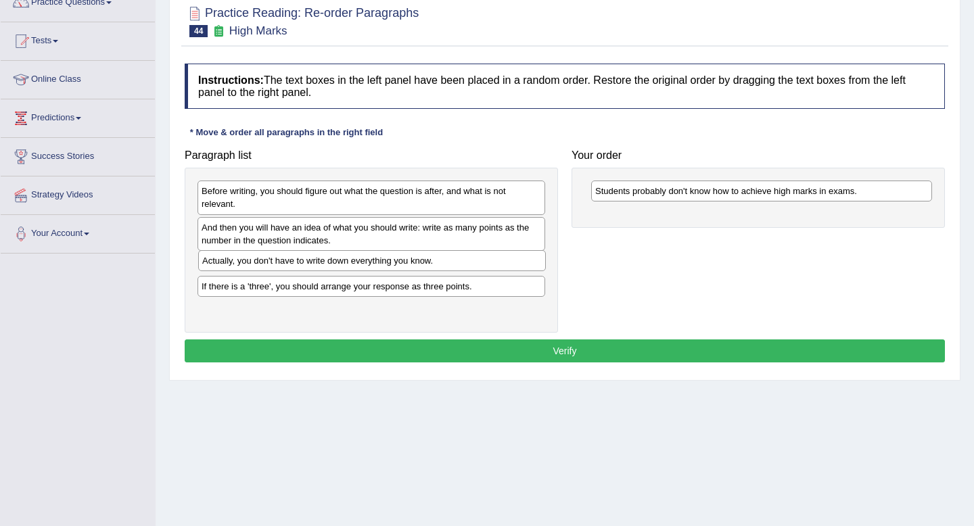
drag, startPoint x: 475, startPoint y: 290, endPoint x: 475, endPoint y: 265, distance: 25.0
click at [475, 265] on div "Actually, you don't have to write down everything you know." at bounding box center [372, 260] width 348 height 21
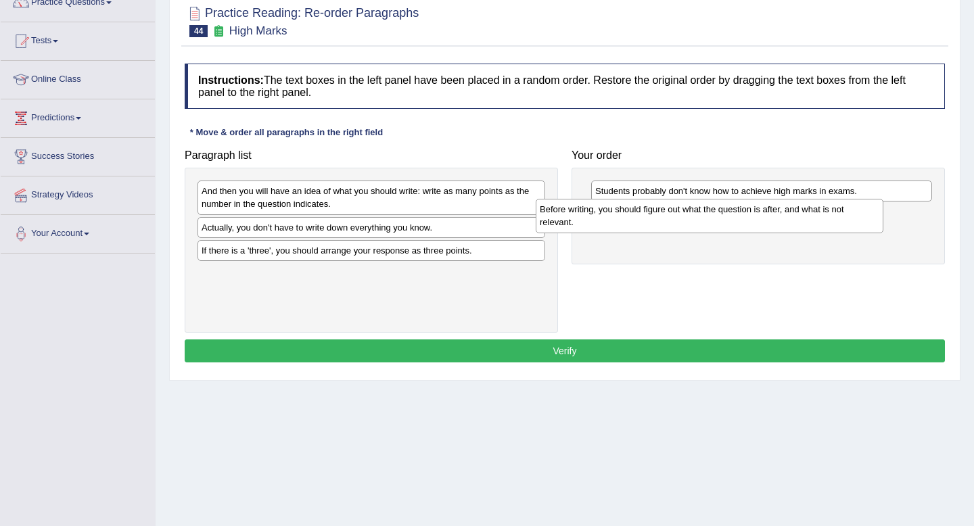
drag, startPoint x: 437, startPoint y: 201, endPoint x: 797, endPoint y: 220, distance: 360.2
click at [797, 220] on div "Before writing, you should figure out what the question is after, and what is n…" at bounding box center [710, 216] width 348 height 34
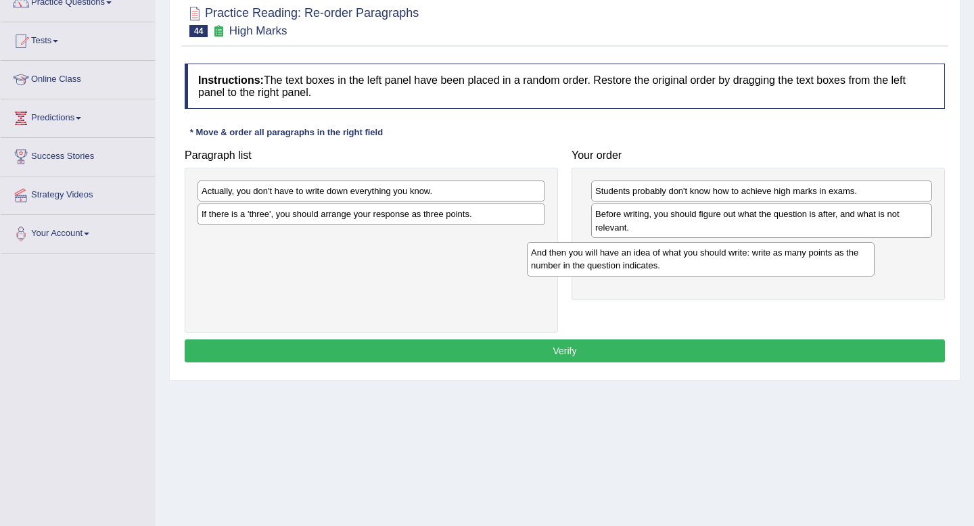
drag, startPoint x: 465, startPoint y: 195, endPoint x: 821, endPoint y: 250, distance: 359.9
click at [821, 250] on div "And then you will have an idea of what you should write: write as many points a…" at bounding box center [701, 259] width 348 height 34
click at [442, 212] on div "If there is a 'three', you should arrange your response as three points." at bounding box center [371, 214] width 348 height 21
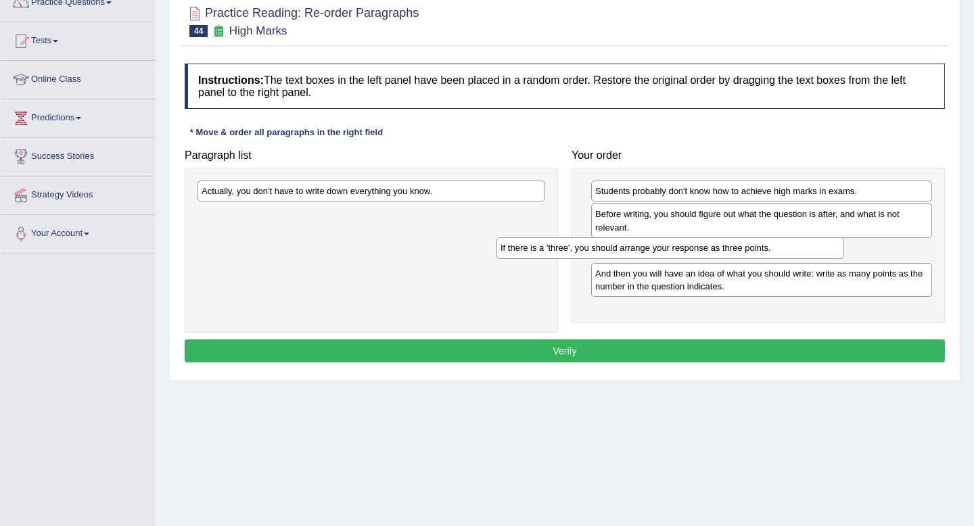
drag, startPoint x: 442, startPoint y: 204, endPoint x: 741, endPoint y: 238, distance: 301.5
click at [741, 238] on div "Paragraph list Actually, you don't have to write down everything you know. If t…" at bounding box center [565, 238] width 774 height 190
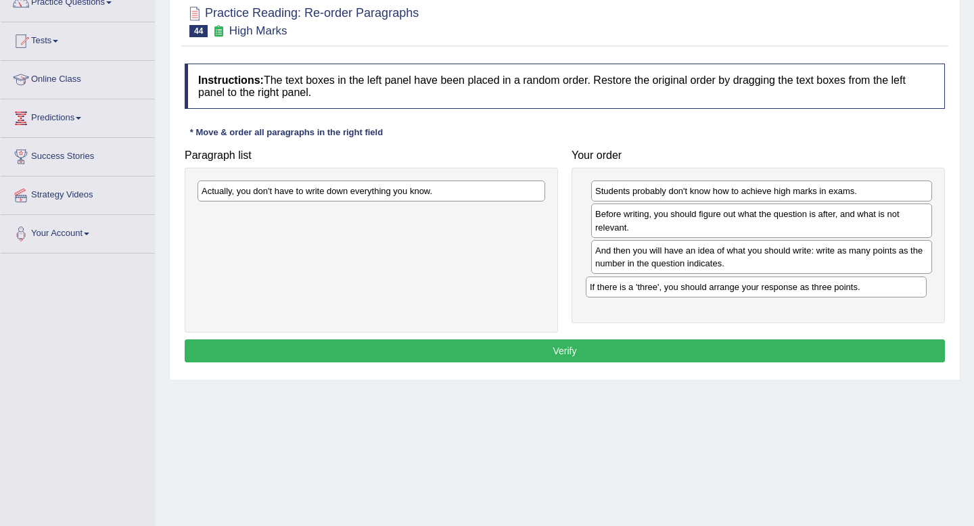
drag, startPoint x: 693, startPoint y: 258, endPoint x: 688, endPoint y: 295, distance: 37.6
click at [688, 295] on div "If there is a 'three', you should arrange your response as three points." at bounding box center [756, 287] width 341 height 21
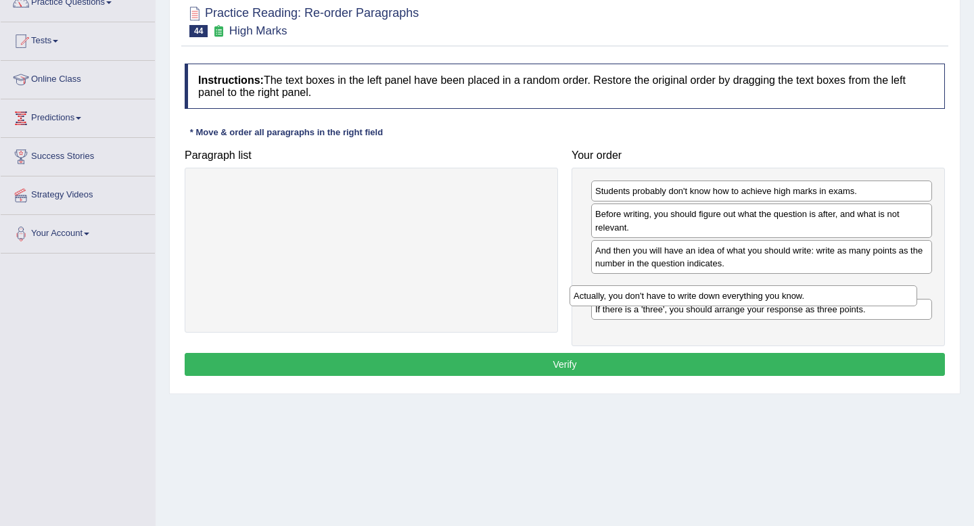
drag, startPoint x: 448, startPoint y: 192, endPoint x: 820, endPoint y: 295, distance: 386.7
click at [820, 295] on div "Actually, you don't have to write down everything you know." at bounding box center [743, 295] width 348 height 21
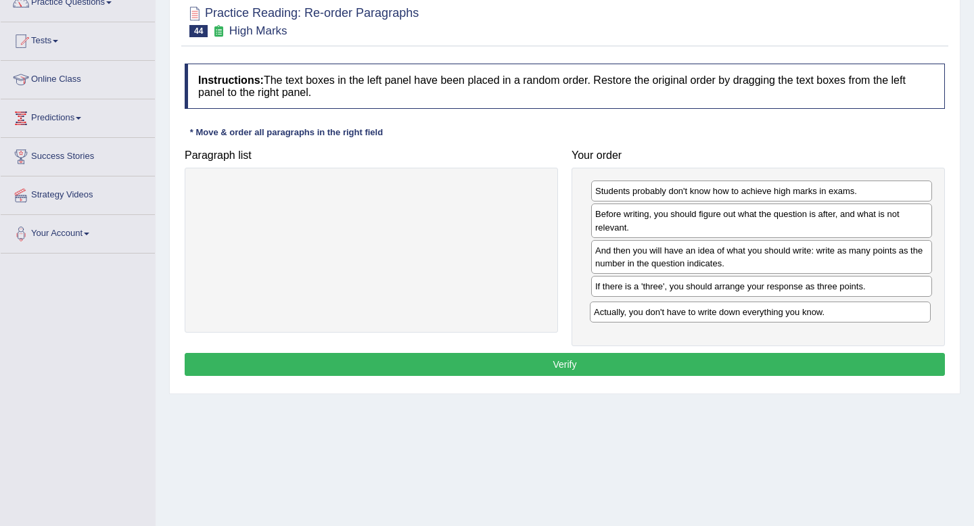
drag, startPoint x: 819, startPoint y: 286, endPoint x: 818, endPoint y: 312, distance: 25.7
click at [818, 312] on div "Actually, you don't have to write down everything you know." at bounding box center [760, 312] width 341 height 21
click at [783, 356] on button "Verify" at bounding box center [565, 364] width 760 height 23
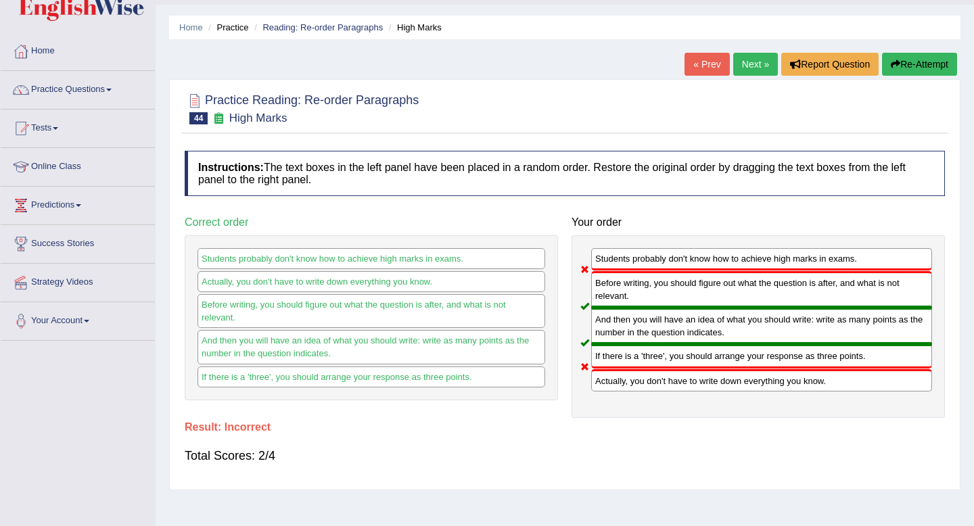
scroll to position [0, 0]
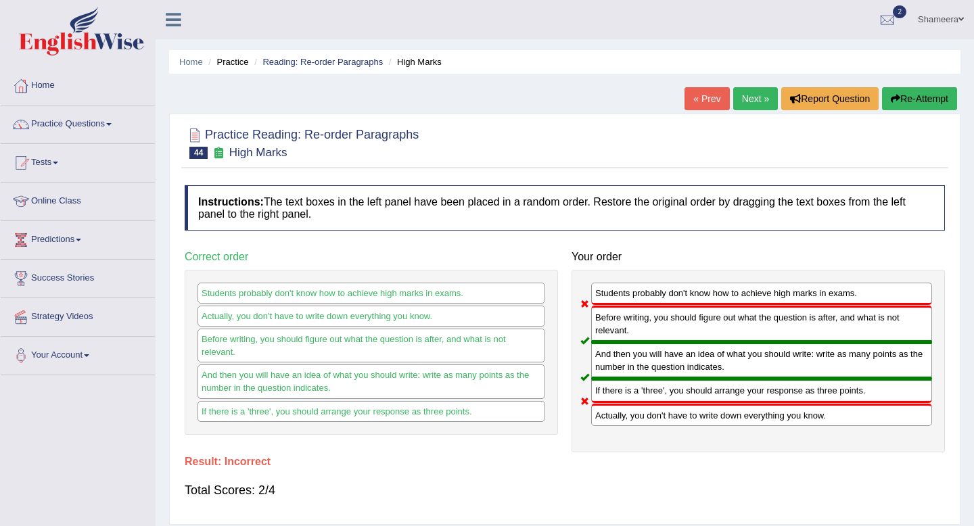
click at [746, 95] on link "Next »" at bounding box center [755, 98] width 45 height 23
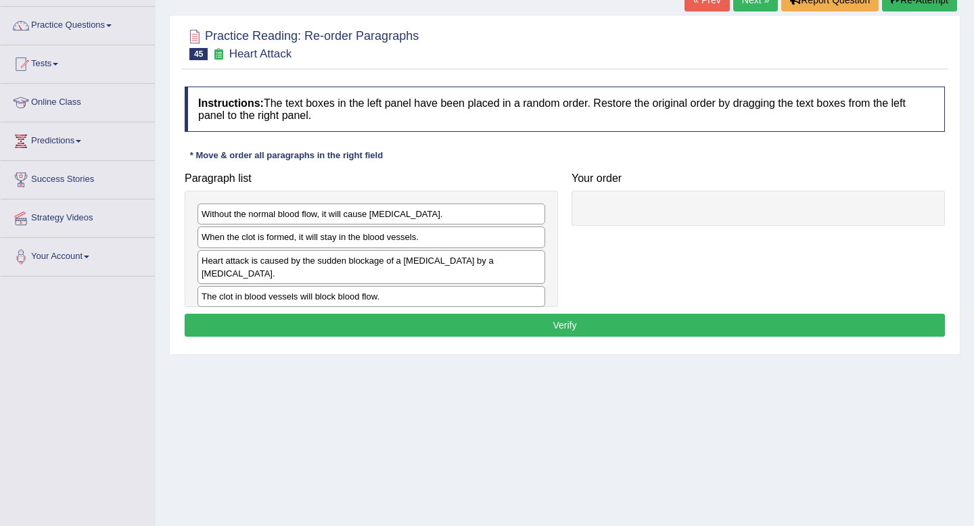
scroll to position [88, 0]
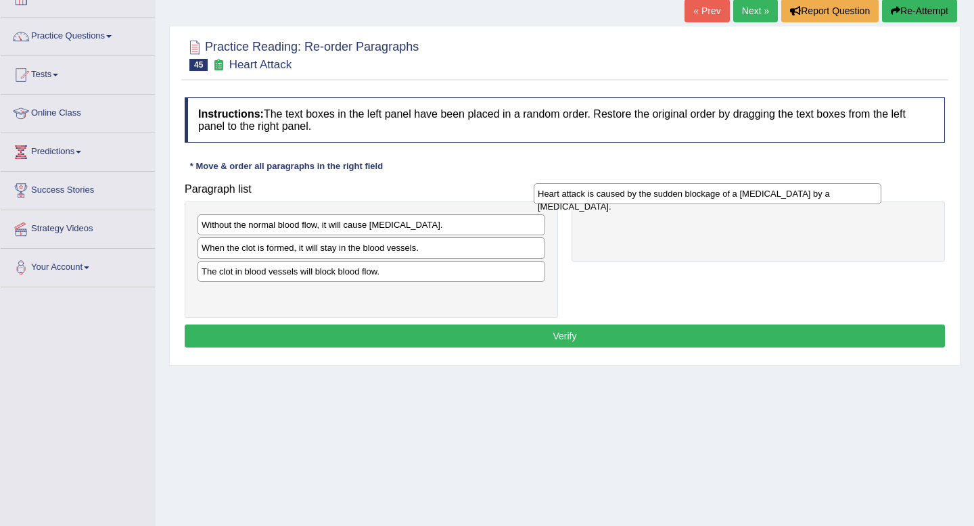
drag, startPoint x: 451, startPoint y: 276, endPoint x: 801, endPoint y: 199, distance: 358.6
click at [801, 199] on div "Heart attack is caused by the sudden blockage of a coronary artery by a blood c…" at bounding box center [707, 193] width 348 height 21
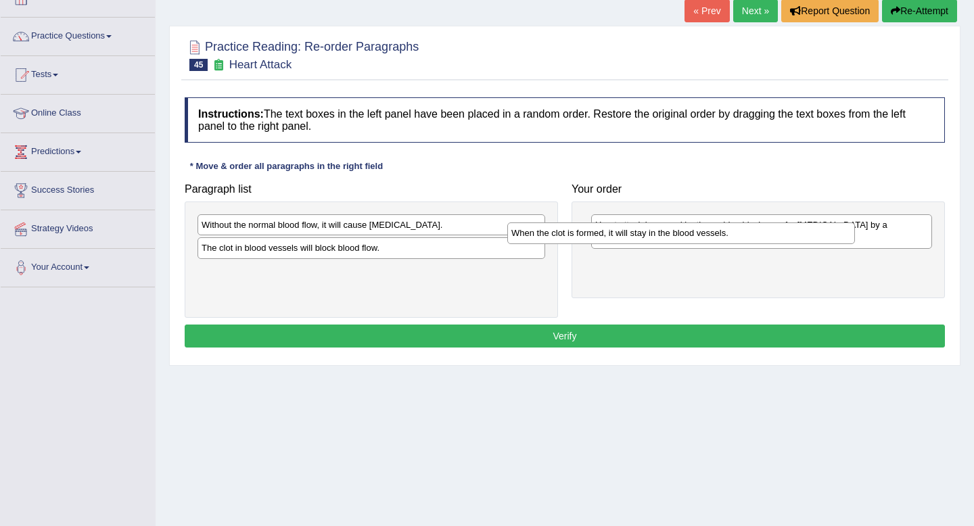
drag, startPoint x: 481, startPoint y: 250, endPoint x: 790, endPoint y: 235, distance: 310.0
click at [790, 235] on div "When the clot is formed, it will stay in the blood vessels." at bounding box center [681, 232] width 348 height 21
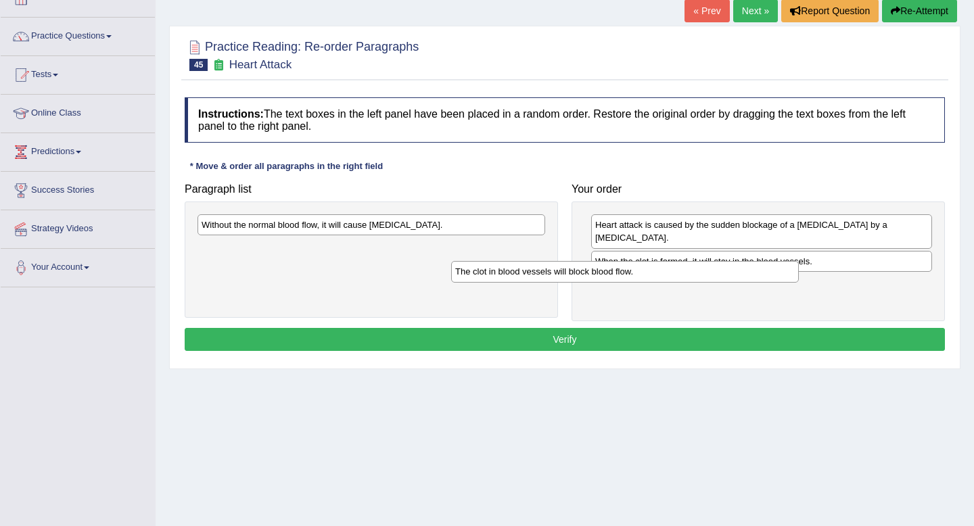
drag, startPoint x: 496, startPoint y: 251, endPoint x: 761, endPoint y: 269, distance: 265.7
click at [761, 269] on div "The clot in blood vessels will block blood flow." at bounding box center [625, 271] width 348 height 21
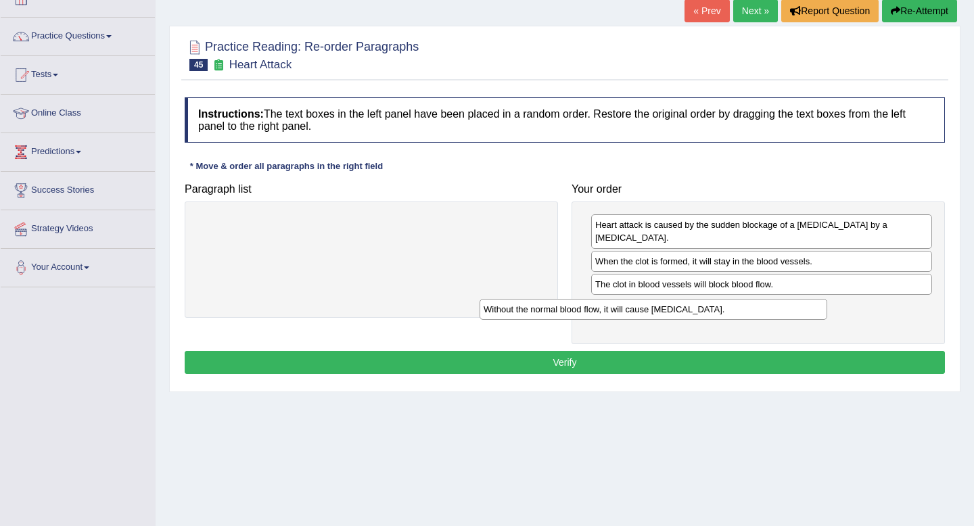
drag, startPoint x: 462, startPoint y: 227, endPoint x: 758, endPoint y: 299, distance: 304.9
click at [758, 299] on div "Without the normal blood flow, it will cause muscle contraction." at bounding box center [653, 309] width 348 height 21
click at [698, 352] on button "Verify" at bounding box center [565, 362] width 760 height 23
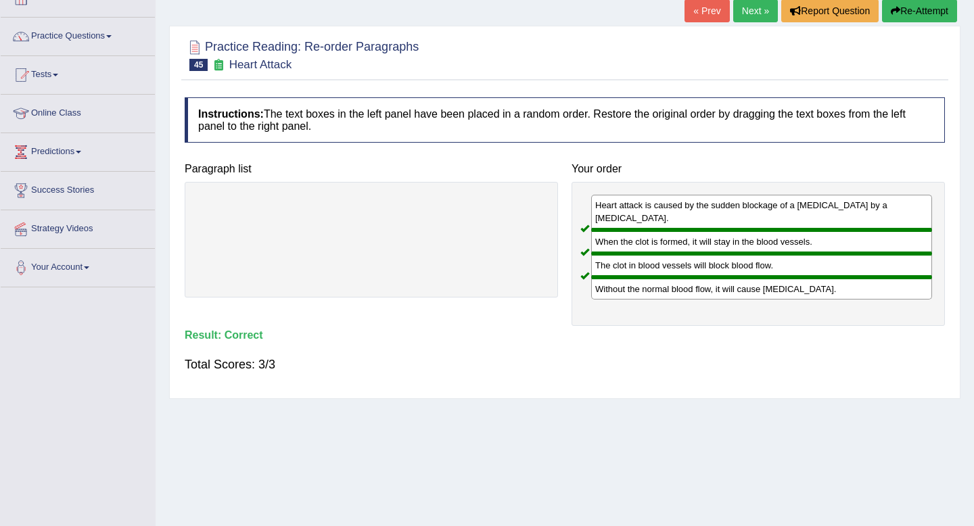
scroll to position [0, 0]
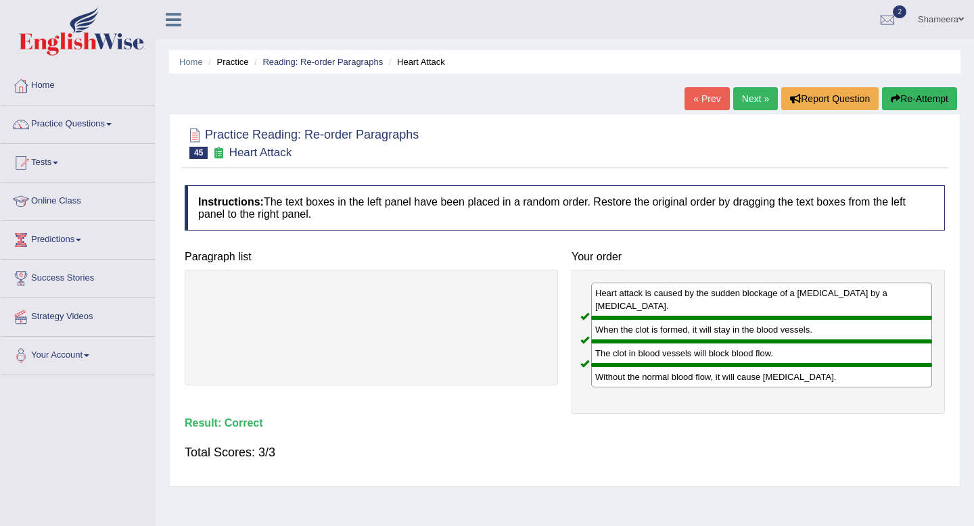
click at [748, 103] on link "Next »" at bounding box center [755, 98] width 45 height 23
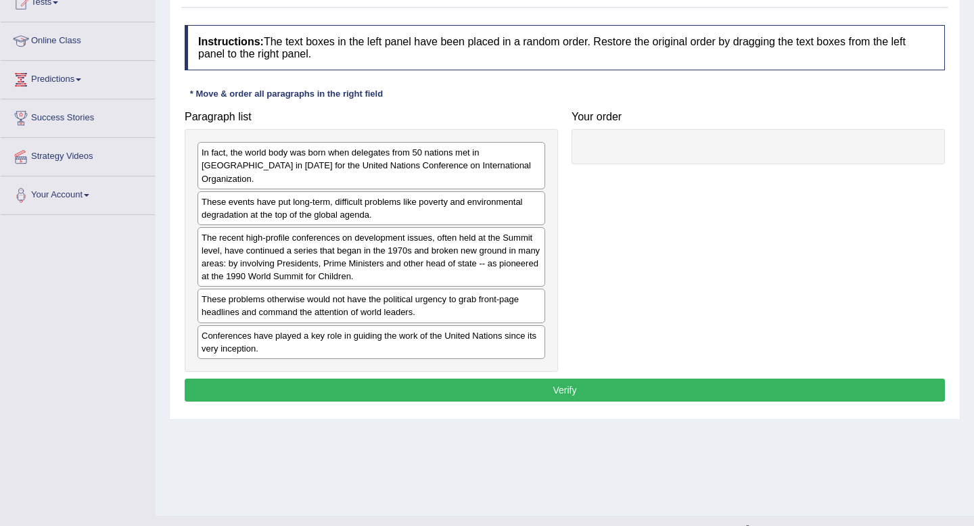
scroll to position [184, 0]
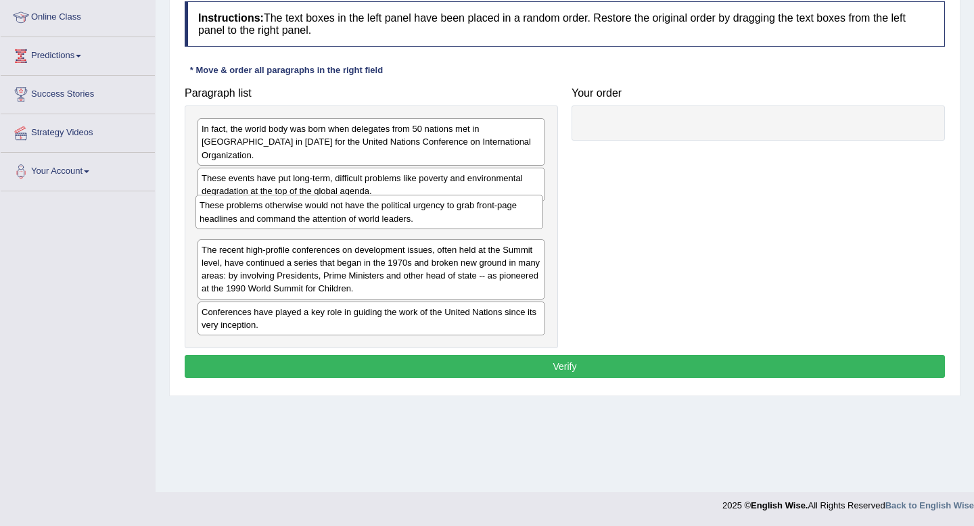
drag, startPoint x: 304, startPoint y: 289, endPoint x: 302, endPoint y: 218, distance: 70.3
click at [302, 218] on div "These problems otherwise would not have the political urgency to grab front-pag…" at bounding box center [369, 212] width 348 height 34
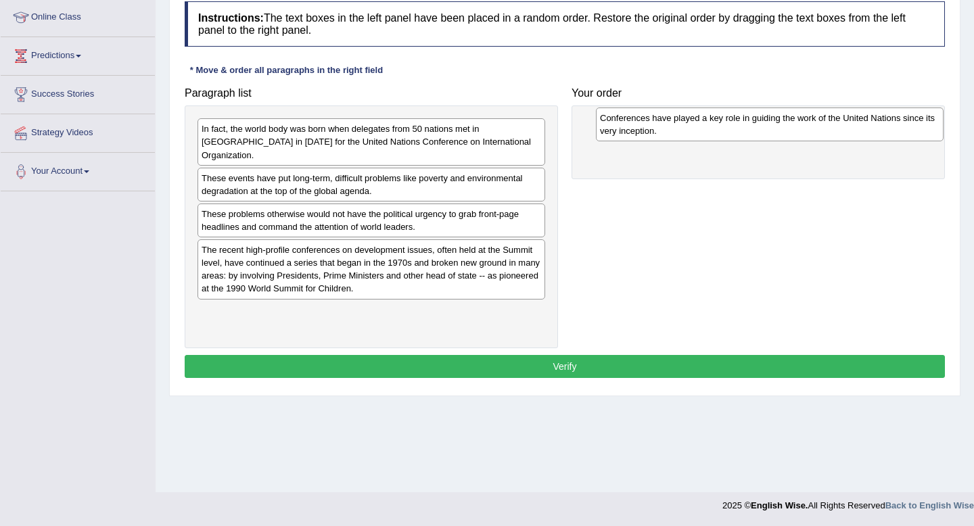
drag, startPoint x: 299, startPoint y: 325, endPoint x: 693, endPoint y: 128, distance: 440.6
click at [693, 128] on div "Conferences have played a key role in guiding the work of the United Nations si…" at bounding box center [770, 125] width 348 height 34
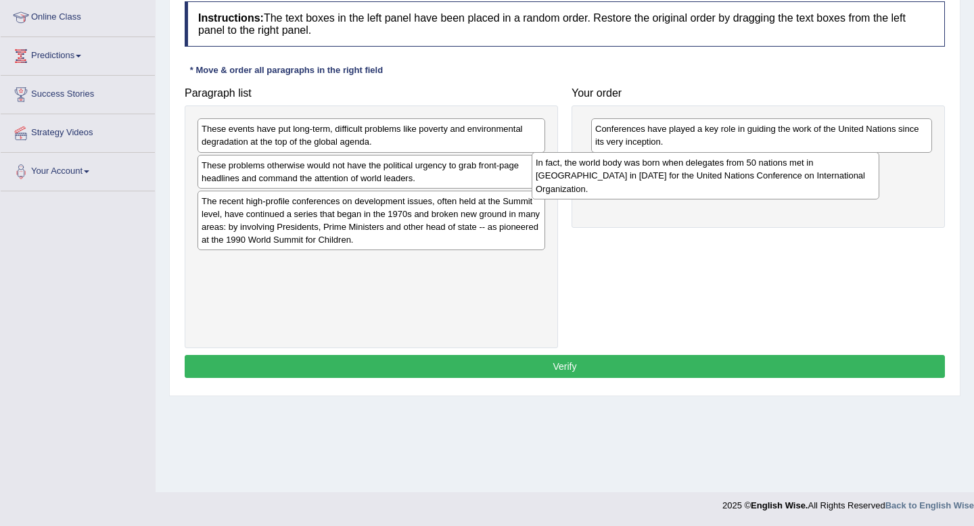
drag, startPoint x: 481, startPoint y: 142, endPoint x: 817, endPoint y: 174, distance: 338.3
click at [817, 174] on div "In fact, the world body was born when delegates from 50 nations met in [GEOGRAP…" at bounding box center [705, 175] width 348 height 47
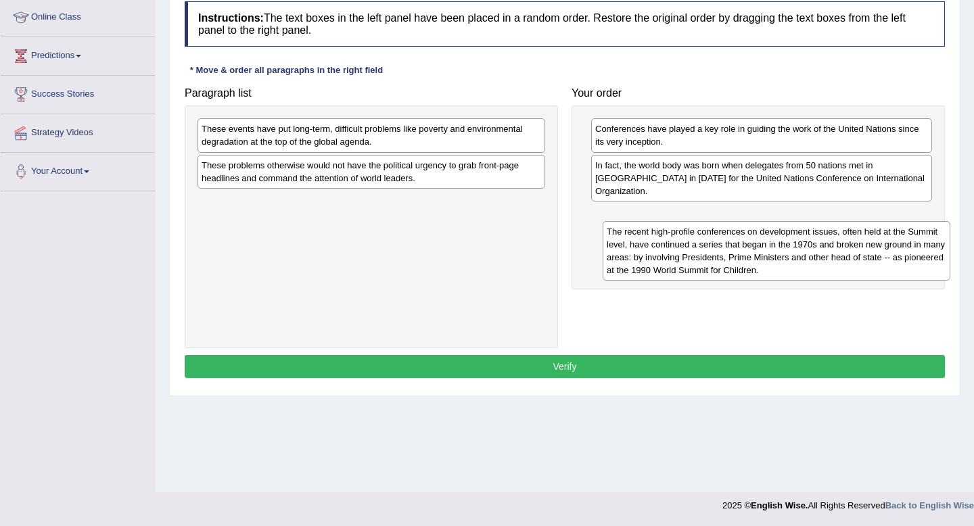
drag, startPoint x: 465, startPoint y: 222, endPoint x: 865, endPoint y: 243, distance: 400.1
click at [865, 243] on div "The recent high-profile conferences on development issues, often held at the Su…" at bounding box center [776, 251] width 348 height 60
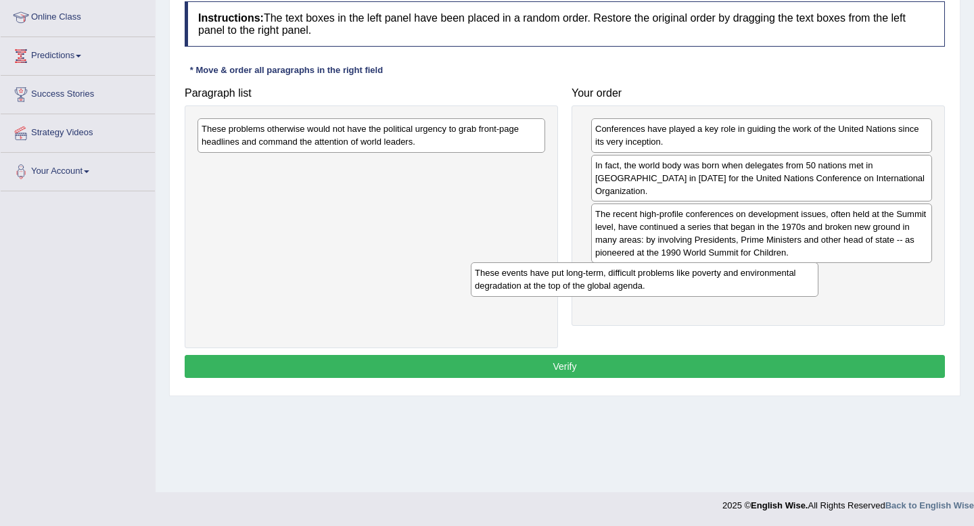
drag, startPoint x: 431, startPoint y: 149, endPoint x: 723, endPoint y: 304, distance: 330.6
click at [723, 296] on div "These events have put long-term, difficult problems like poverty and environmen…" at bounding box center [645, 279] width 348 height 34
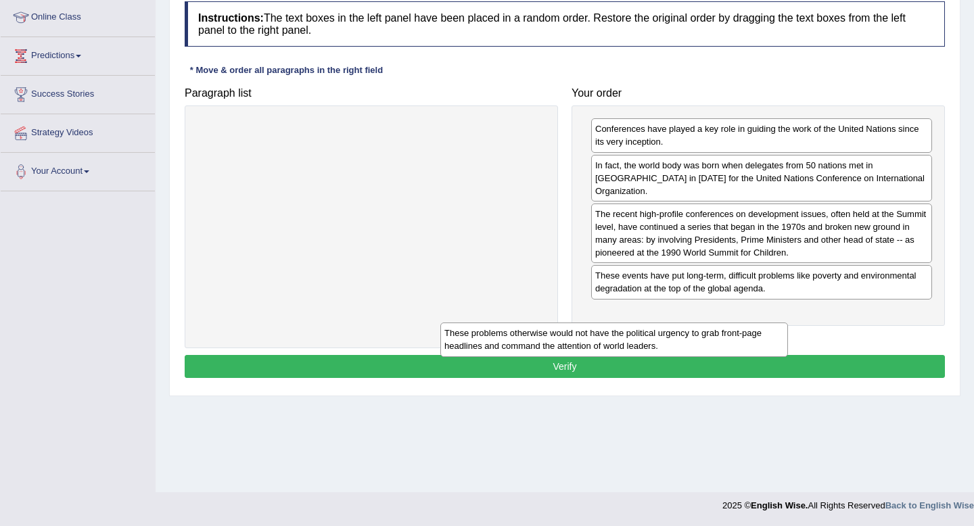
drag, startPoint x: 470, startPoint y: 138, endPoint x: 752, endPoint y: 310, distance: 330.1
click at [751, 323] on div "These problems otherwise would not have the political urgency to grab front-pag…" at bounding box center [614, 340] width 348 height 34
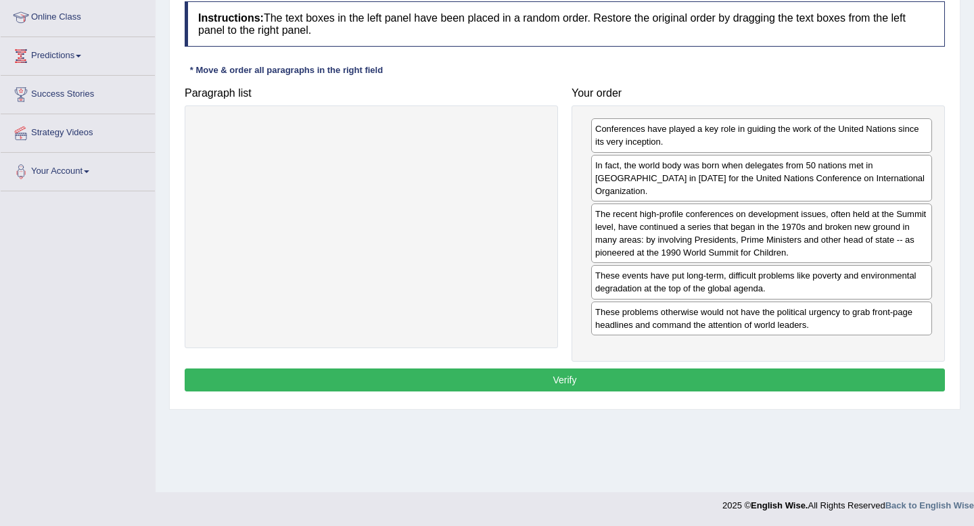
click at [710, 377] on button "Verify" at bounding box center [565, 380] width 760 height 23
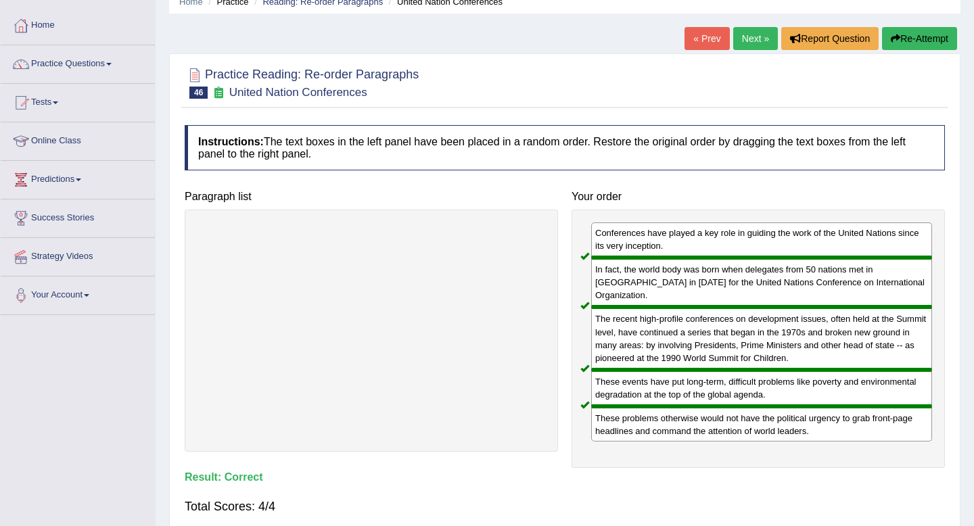
scroll to position [68, 0]
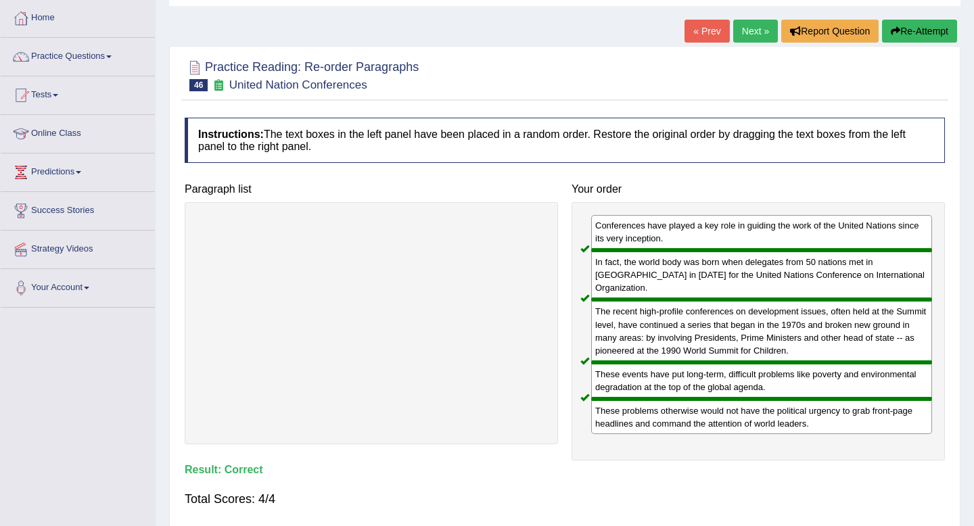
click at [738, 39] on link "Next »" at bounding box center [755, 31] width 45 height 23
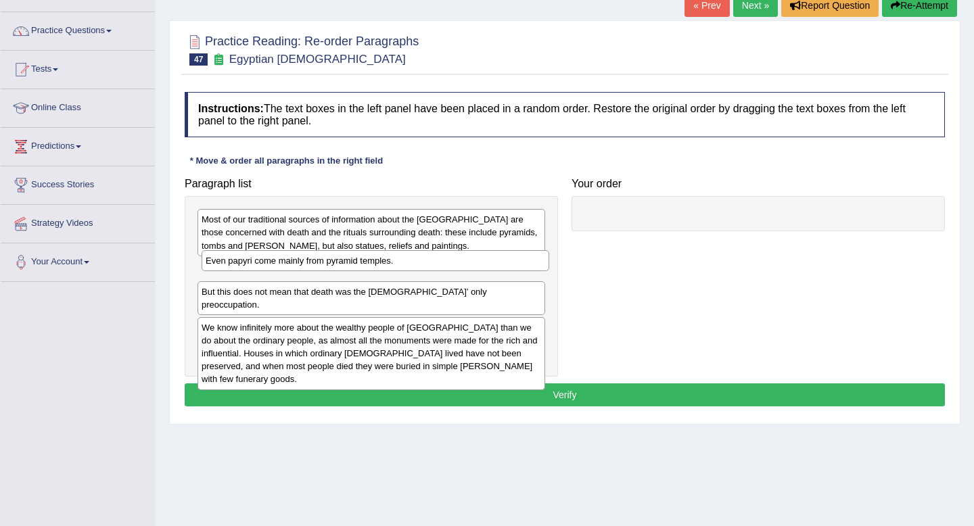
drag, startPoint x: 465, startPoint y: 289, endPoint x: 469, endPoint y: 260, distance: 30.0
click at [469, 260] on div "Even papyri come mainly from pyramid temples." at bounding box center [375, 260] width 348 height 21
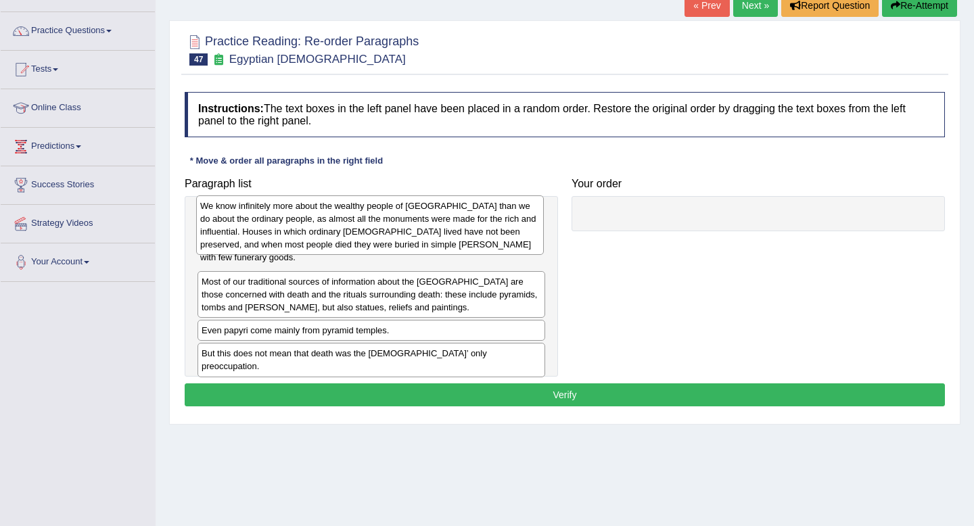
drag, startPoint x: 440, startPoint y: 341, endPoint x: 439, endPoint y: 235, distance: 106.2
click at [439, 235] on div "We know infinitely more about the wealthy people of [GEOGRAPHIC_DATA] than we d…" at bounding box center [370, 225] width 348 height 60
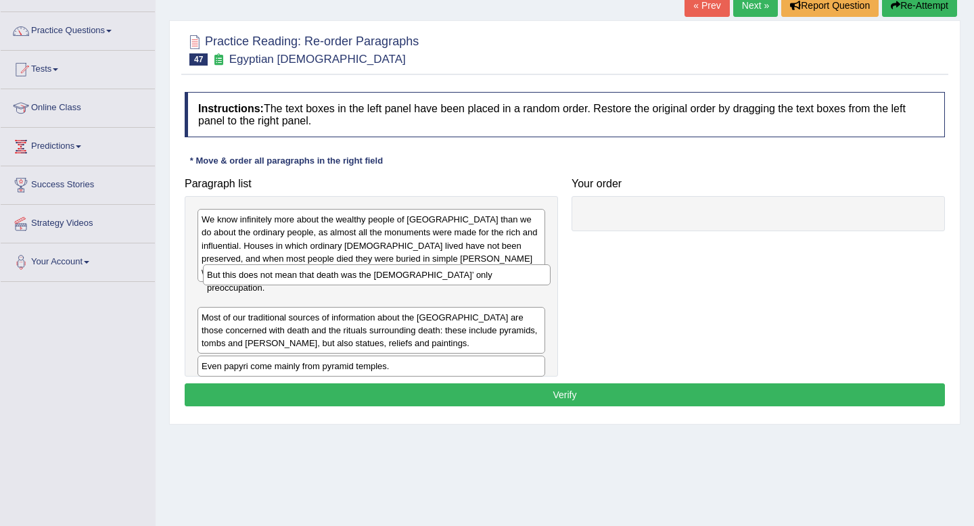
drag, startPoint x: 387, startPoint y: 359, endPoint x: 393, endPoint y: 281, distance: 78.6
click at [393, 281] on div "But this does not mean that death was the [DEMOGRAPHIC_DATA]’ only preoccupatio…" at bounding box center [377, 274] width 348 height 21
click at [396, 281] on div "But this does not mean that death was the [DEMOGRAPHIC_DATA]’ only preoccupatio…" at bounding box center [374, 282] width 348 height 21
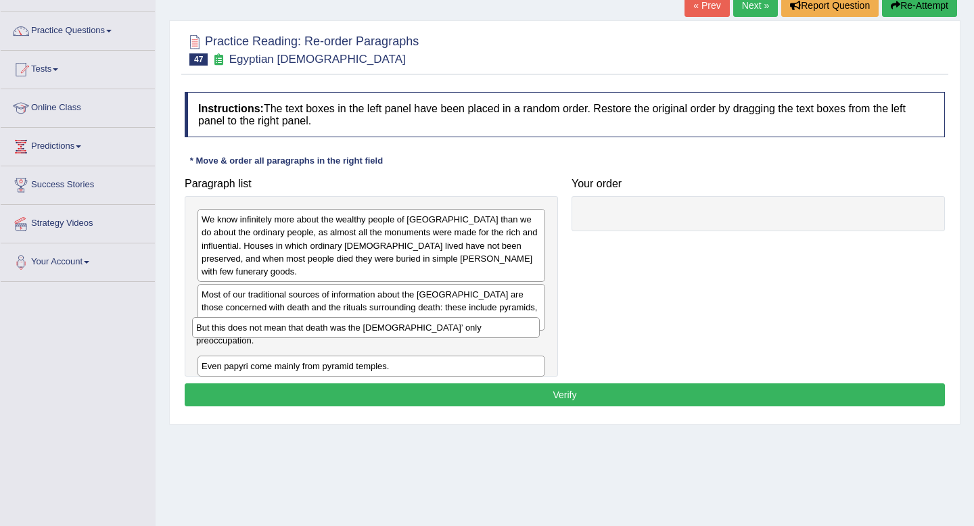
drag, startPoint x: 396, startPoint y: 281, endPoint x: 391, endPoint y: 327, distance: 46.2
click at [391, 327] on div "But this does not mean that death was the [DEMOGRAPHIC_DATA]’ only preoccupatio…" at bounding box center [366, 327] width 348 height 21
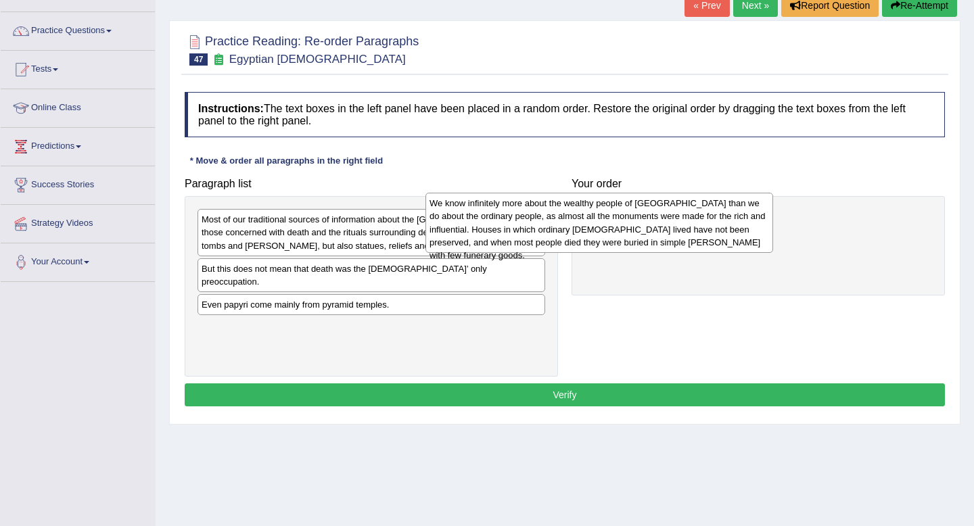
drag, startPoint x: 386, startPoint y: 252, endPoint x: 624, endPoint y: 239, distance: 238.4
click at [624, 239] on div "We know infinitely more about the wealthy people of [GEOGRAPHIC_DATA] than we d…" at bounding box center [599, 223] width 348 height 60
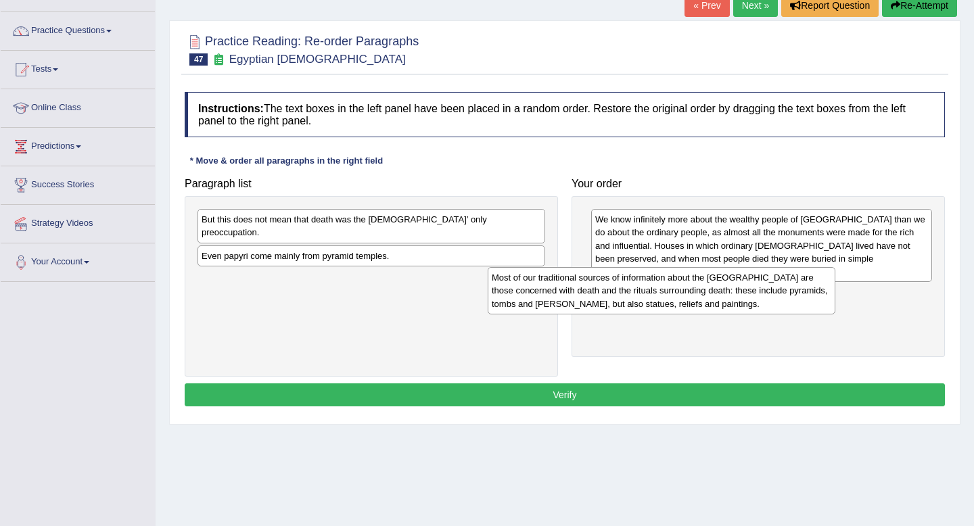
drag, startPoint x: 446, startPoint y: 240, endPoint x: 740, endPoint y: 297, distance: 299.6
click at [740, 297] on div "Most of our traditional sources of information about the [GEOGRAPHIC_DATA] are …" at bounding box center [662, 290] width 348 height 47
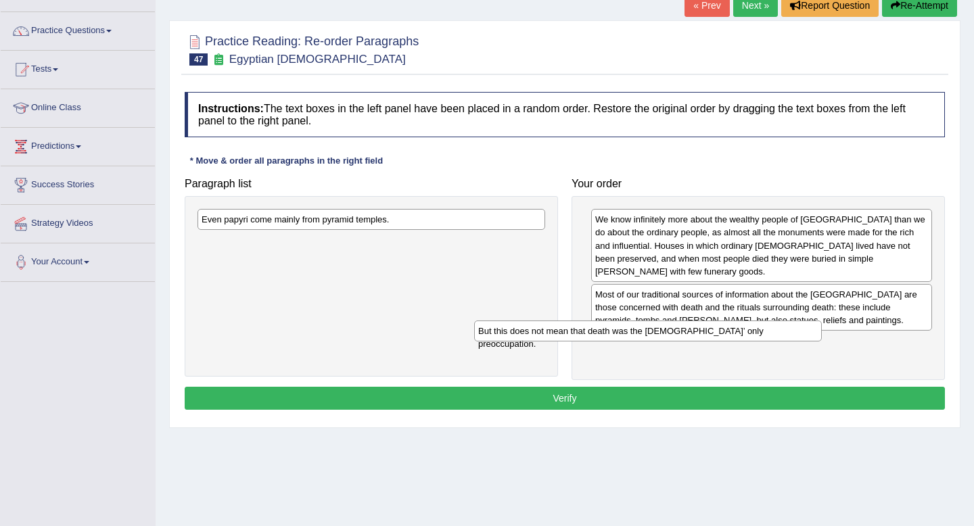
drag, startPoint x: 520, startPoint y: 227, endPoint x: 799, endPoint y: 335, distance: 299.5
click at [799, 335] on div "But this does not mean that death was the [DEMOGRAPHIC_DATA]’ only preoccupatio…" at bounding box center [648, 330] width 348 height 21
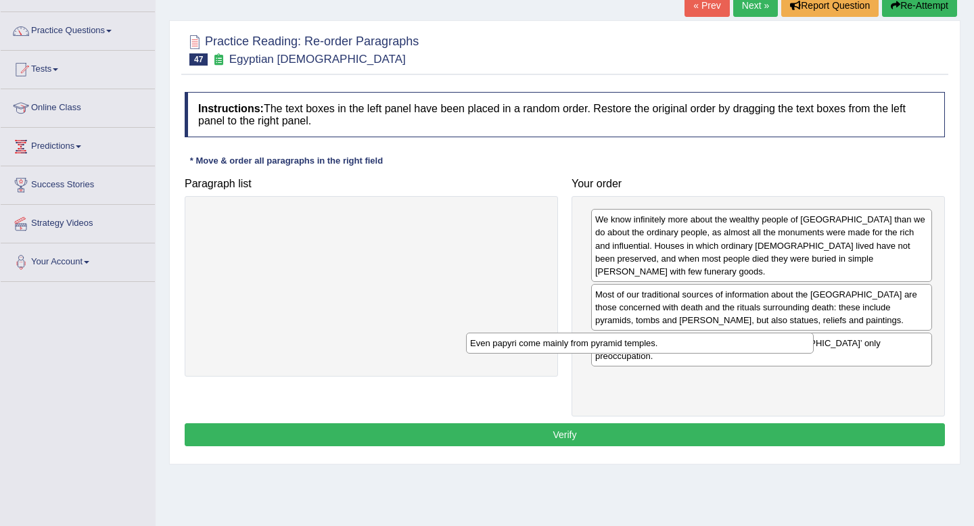
drag, startPoint x: 536, startPoint y: 227, endPoint x: 819, endPoint y: 349, distance: 308.0
click at [813, 349] on div "Even papyri come mainly from pyramid temples." at bounding box center [640, 343] width 348 height 21
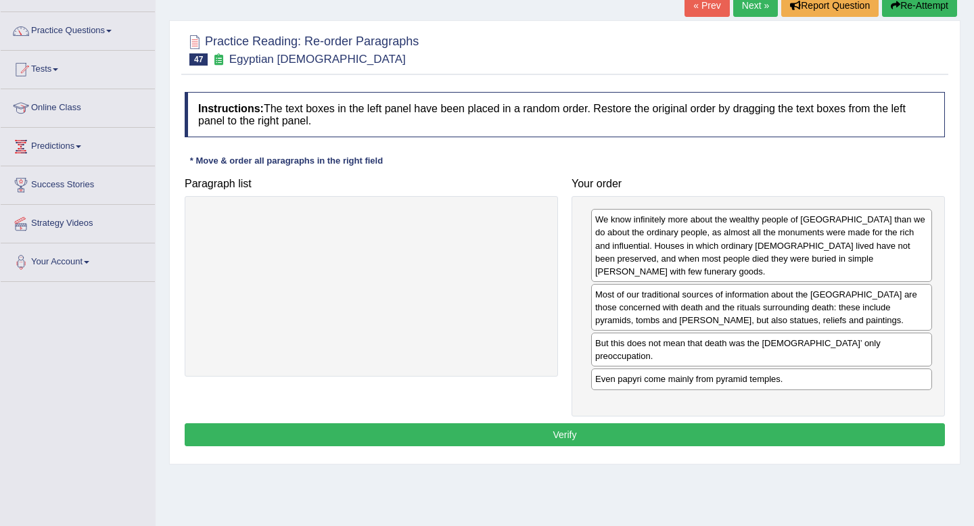
click at [780, 423] on button "Verify" at bounding box center [565, 434] width 760 height 23
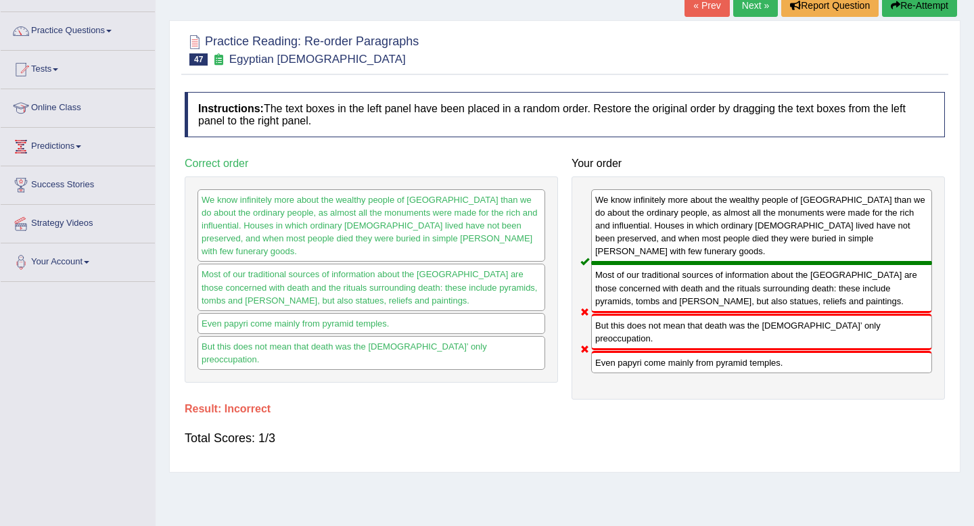
click at [772, 422] on div "Total Scores: 1/3" at bounding box center [565, 438] width 760 height 32
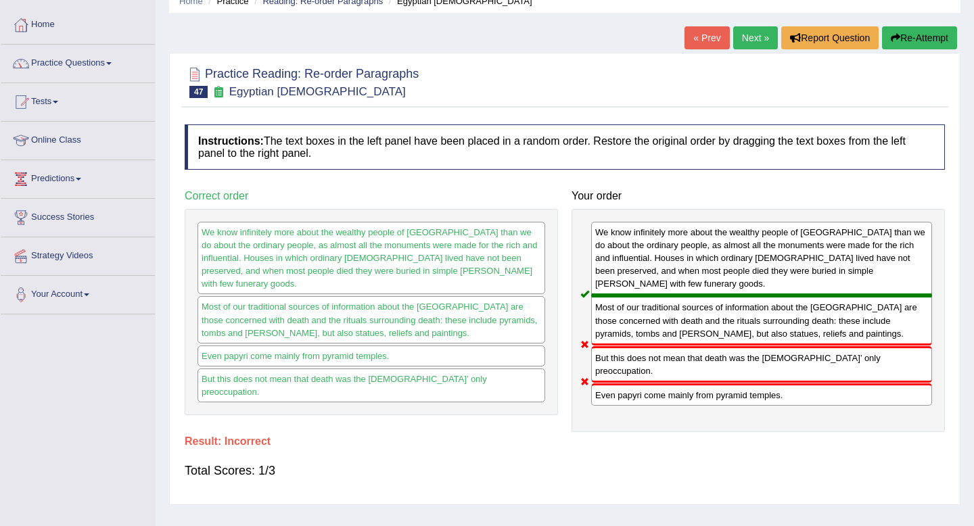
scroll to position [62, 0]
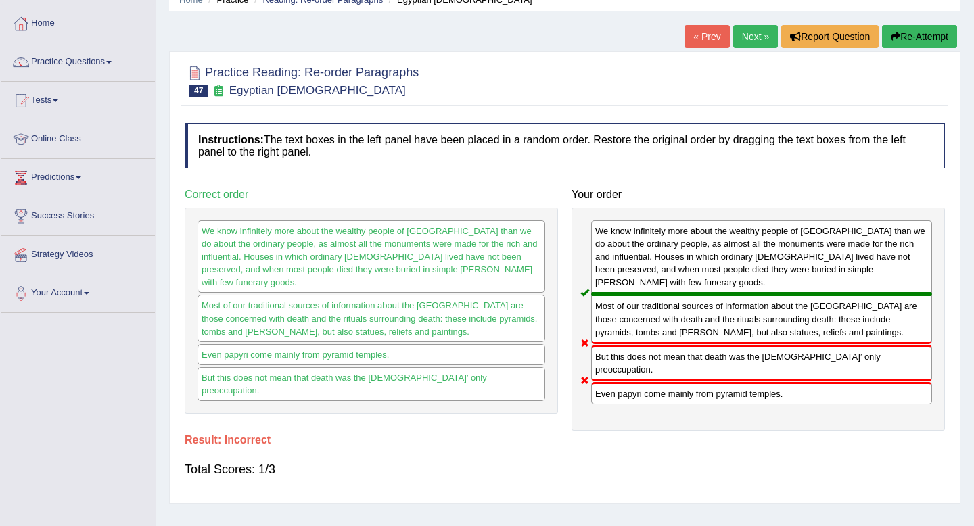
click at [741, 40] on link "Next »" at bounding box center [755, 36] width 45 height 23
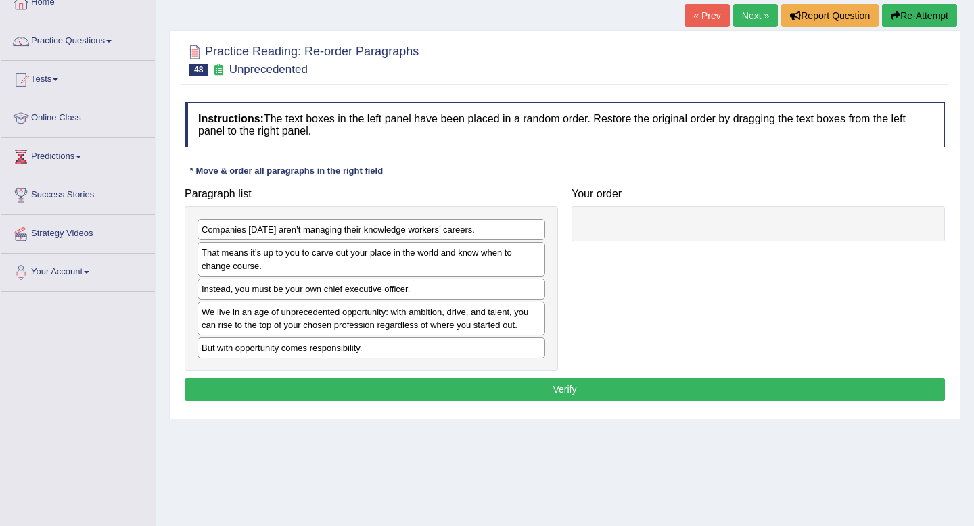
scroll to position [91, 0]
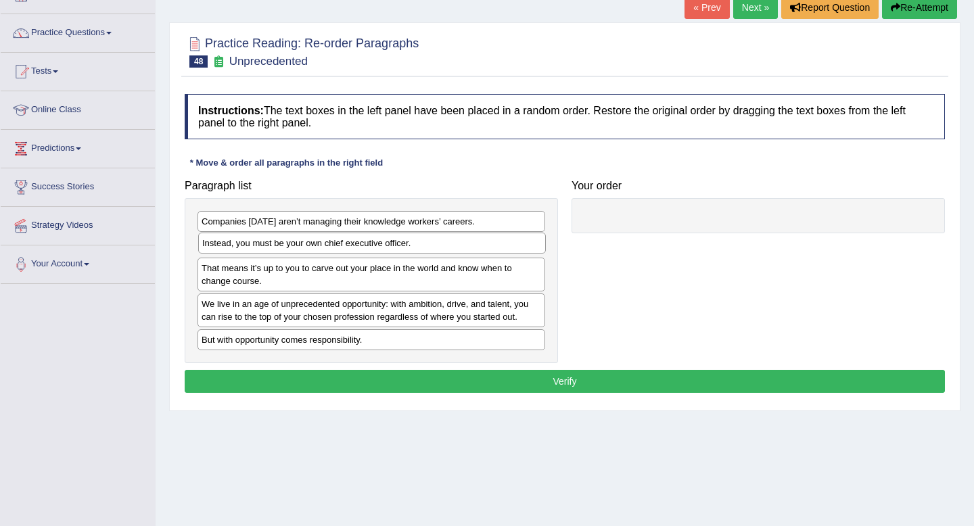
drag, startPoint x: 406, startPoint y: 287, endPoint x: 407, endPoint y: 249, distance: 37.2
click at [407, 249] on div "Instead, you must be your own chief executive officer." at bounding box center [372, 243] width 348 height 21
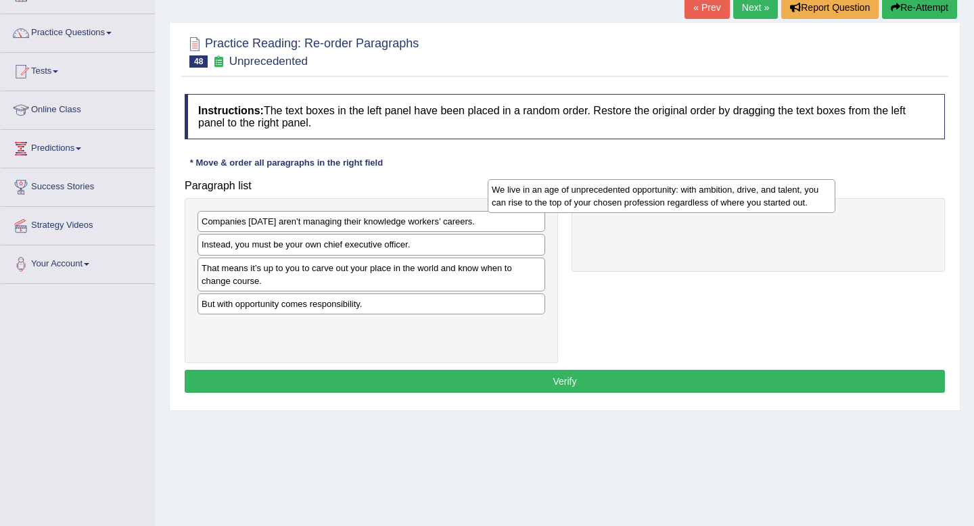
drag, startPoint x: 404, startPoint y: 314, endPoint x: 696, endPoint y: 206, distance: 311.3
click at [696, 206] on div "We live in an age of unprecedented opportunity: with ambition, drive, and talen…" at bounding box center [662, 196] width 348 height 34
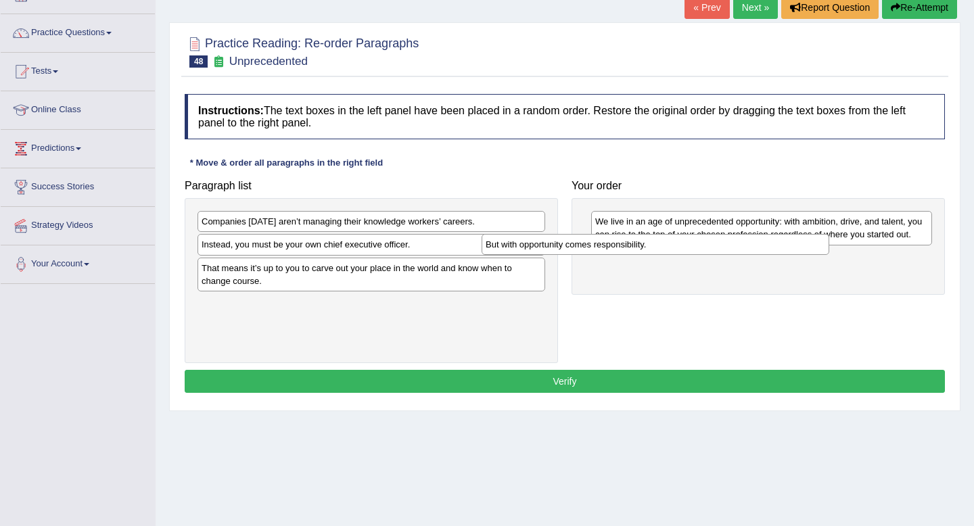
drag, startPoint x: 520, startPoint y: 297, endPoint x: 805, endPoint y: 237, distance: 290.8
click at [805, 237] on div "But with opportunity comes responsibility." at bounding box center [655, 244] width 348 height 21
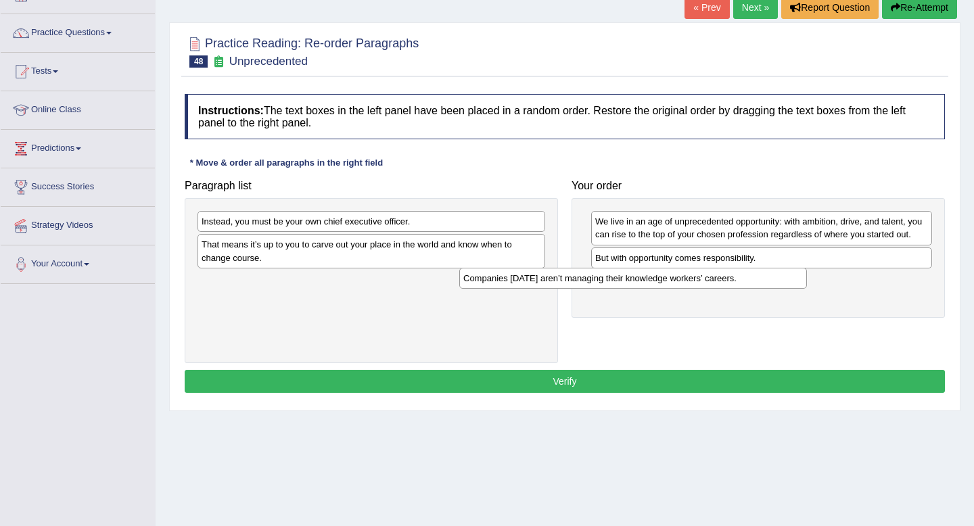
drag, startPoint x: 496, startPoint y: 228, endPoint x: 761, endPoint y: 282, distance: 271.2
click at [761, 282] on div "Companies today aren’t managing their knowledge workers’ careers." at bounding box center [633, 278] width 348 height 21
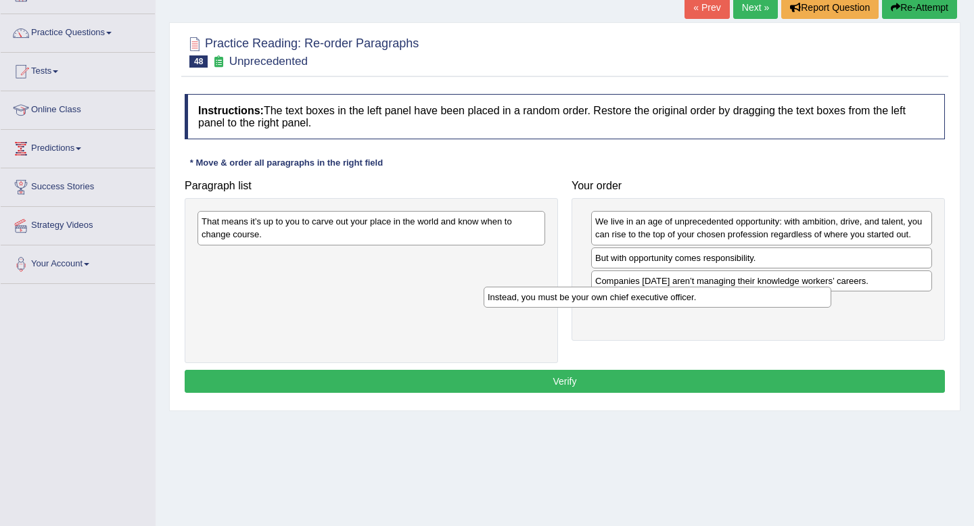
drag, startPoint x: 487, startPoint y: 214, endPoint x: 785, endPoint y: 285, distance: 306.7
click at [785, 287] on div "Instead, you must be your own chief executive officer." at bounding box center [657, 297] width 348 height 21
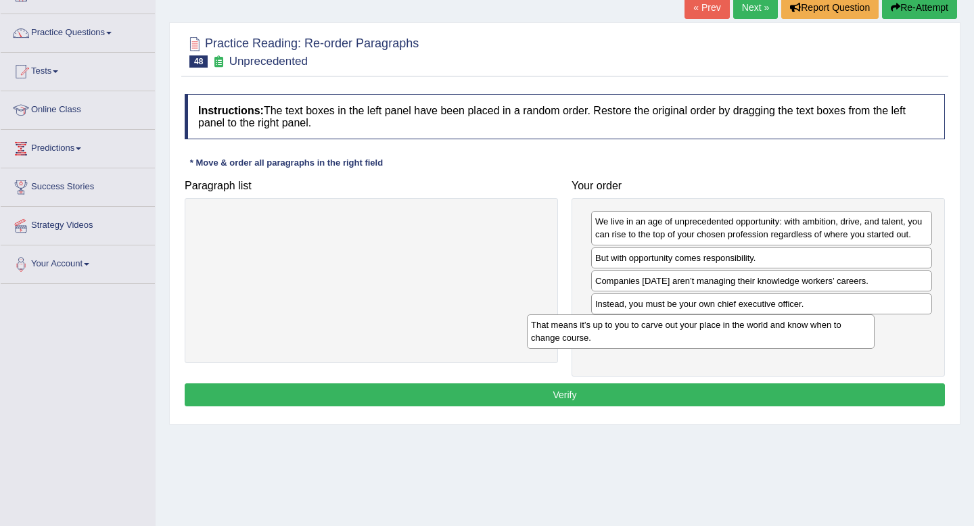
drag, startPoint x: 501, startPoint y: 229, endPoint x: 844, endPoint y: 326, distance: 356.4
click at [844, 326] on div "That means it’s up to you to carve out your place in the world and know when to…" at bounding box center [701, 331] width 348 height 34
click at [812, 403] on button "Verify" at bounding box center [565, 394] width 760 height 23
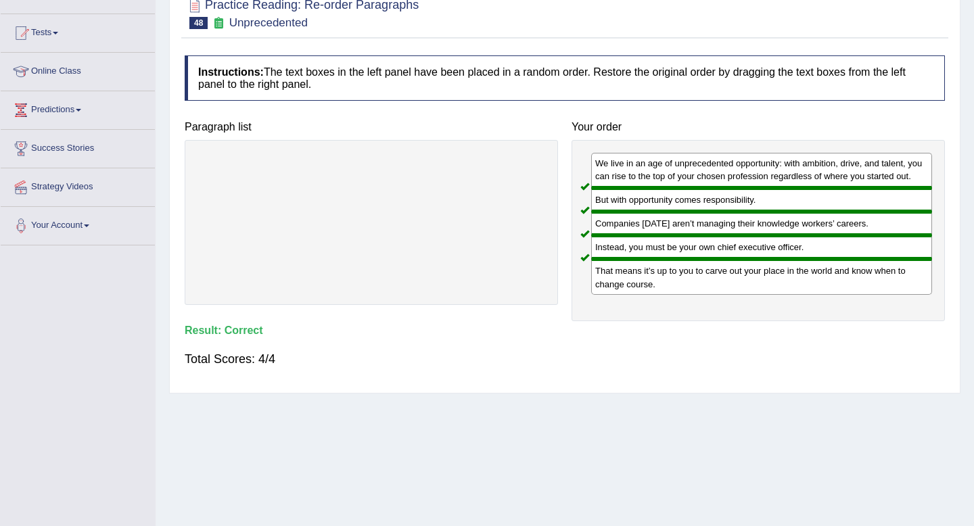
scroll to position [0, 0]
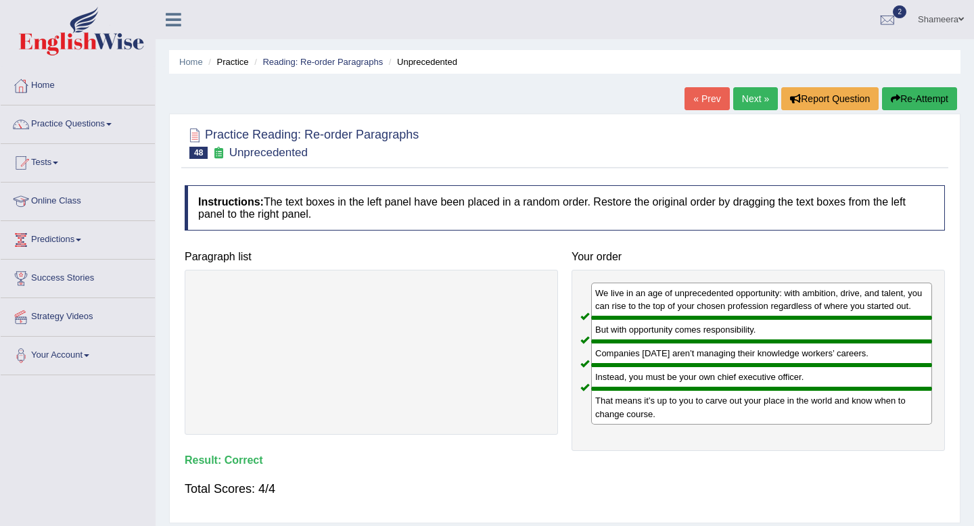
click at [738, 95] on link "Next »" at bounding box center [755, 98] width 45 height 23
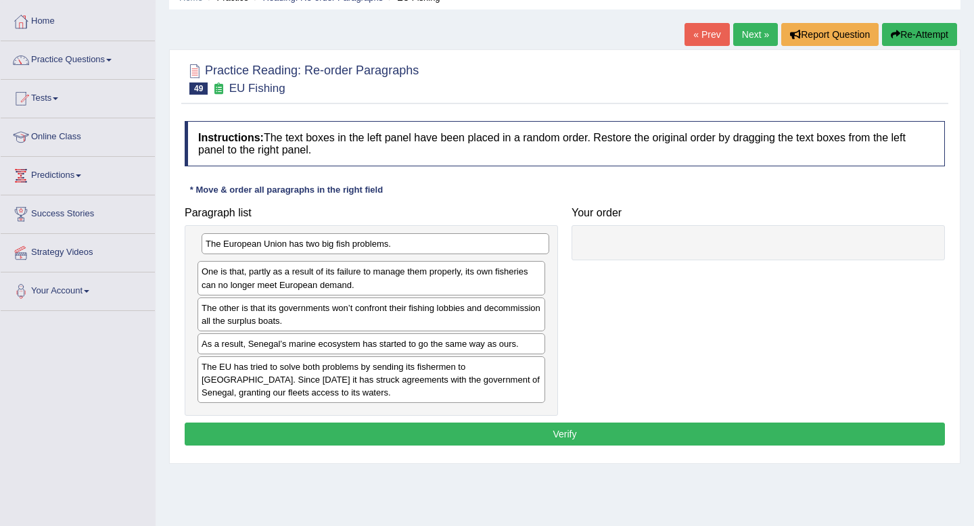
drag, startPoint x: 329, startPoint y: 326, endPoint x: 333, endPoint y: 252, distance: 74.5
click at [333, 252] on div "The European Union has two big fish problems." at bounding box center [375, 243] width 348 height 21
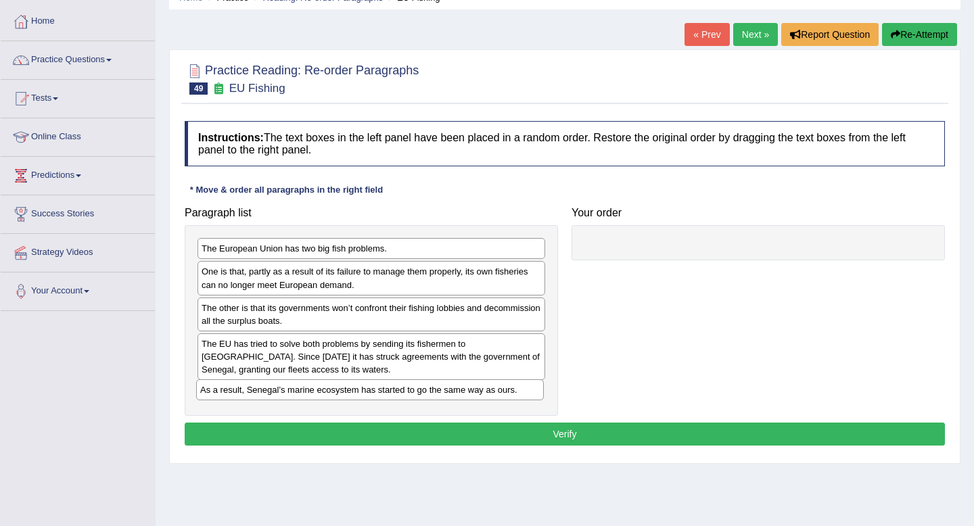
drag, startPoint x: 323, startPoint y: 346, endPoint x: 321, endPoint y: 392, distance: 46.0
click at [321, 392] on div "As a result, Senegal’s marine ecosystem has started to go the same way as ours." at bounding box center [370, 389] width 348 height 21
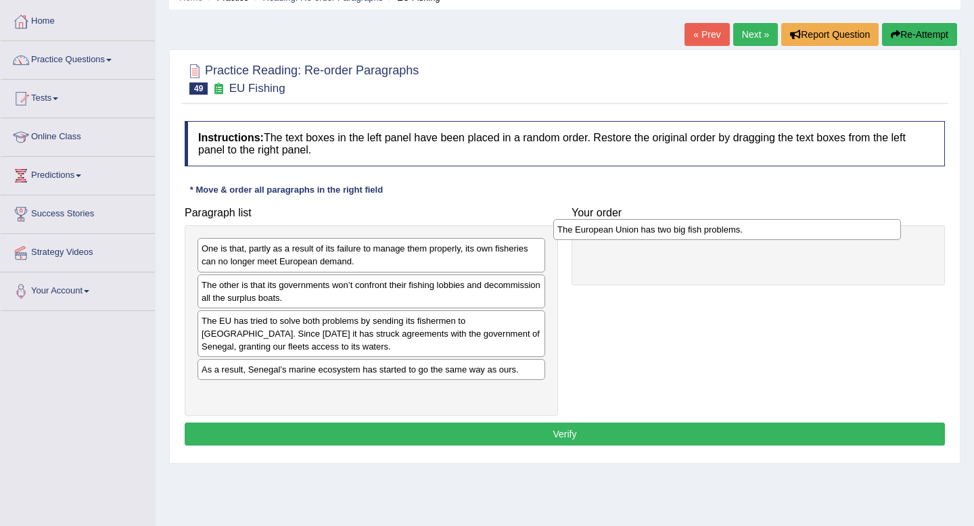
drag, startPoint x: 331, startPoint y: 250, endPoint x: 687, endPoint y: 231, distance: 356.2
click at [687, 231] on div "The European Union has two big fish problems." at bounding box center [727, 229] width 348 height 21
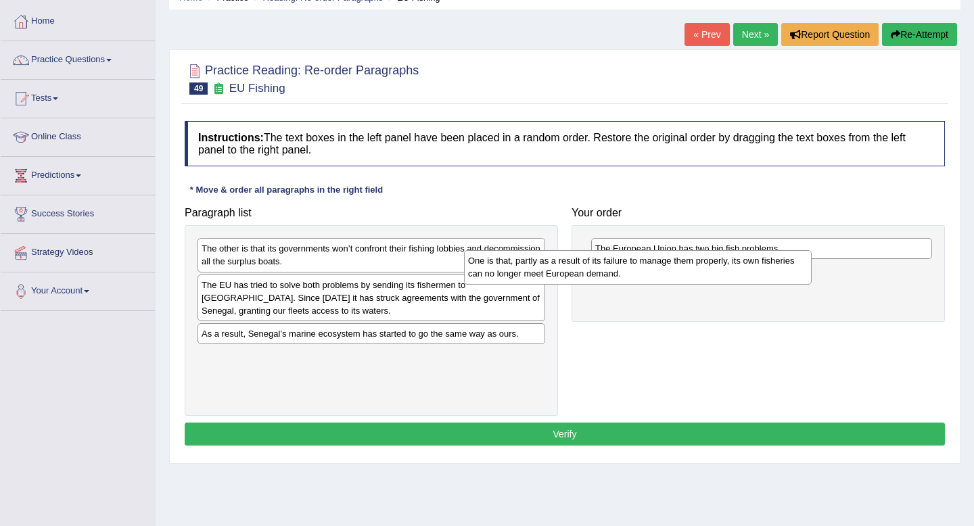
drag, startPoint x: 488, startPoint y: 256, endPoint x: 755, endPoint y: 268, distance: 266.7
click at [755, 268] on div "One is that, partly as a result of its failure to manage them properly, its own…" at bounding box center [638, 267] width 348 height 34
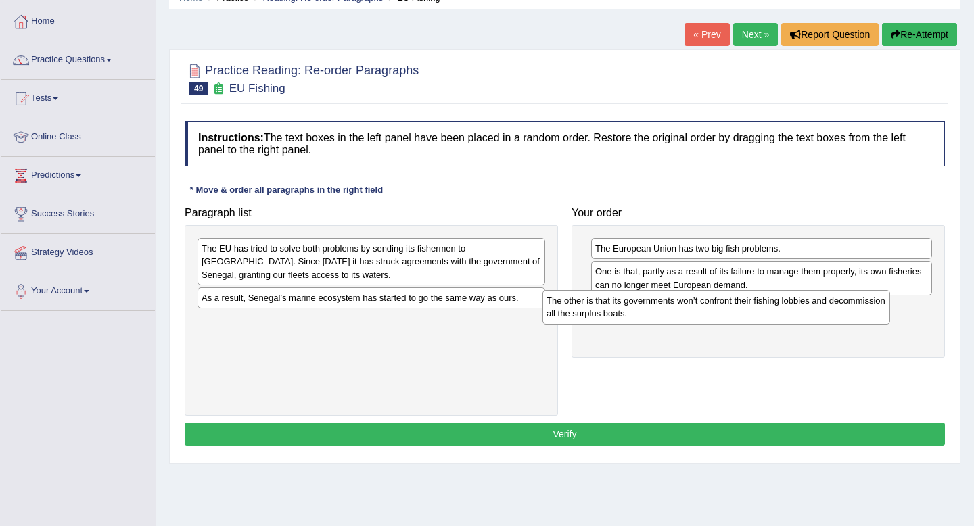
drag, startPoint x: 499, startPoint y: 258, endPoint x: 845, endPoint y: 308, distance: 349.7
click at [845, 308] on div "The other is that its governments won’t confront their fishing lobbies and deco…" at bounding box center [716, 307] width 348 height 34
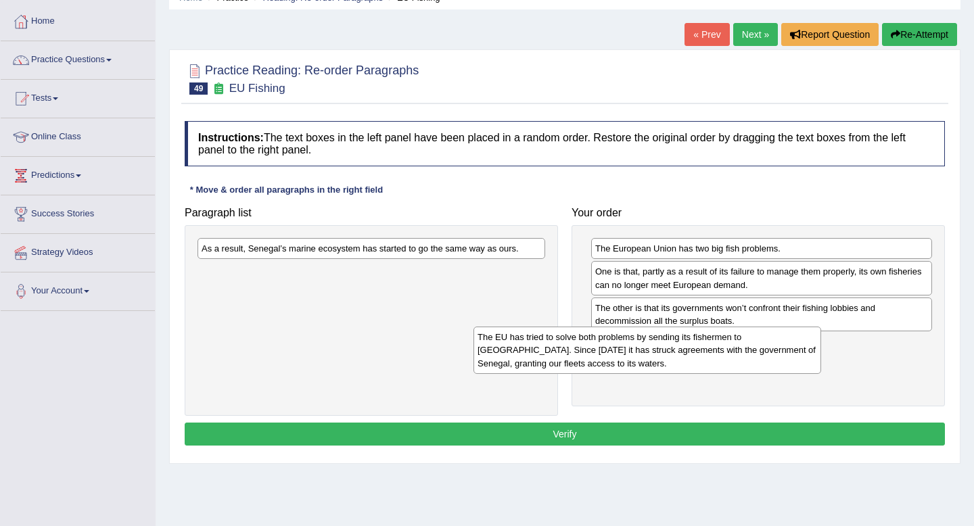
drag, startPoint x: 483, startPoint y: 259, endPoint x: 764, endPoint y: 346, distance: 294.3
click at [764, 346] on div "The EU has tried to solve both problems by sending its fishermen to West Africa…" at bounding box center [647, 350] width 348 height 47
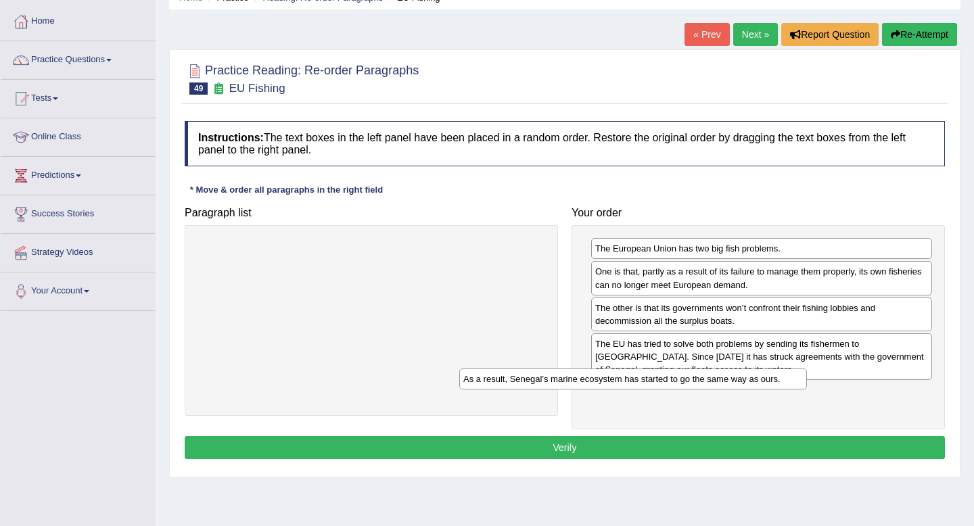
drag, startPoint x: 502, startPoint y: 253, endPoint x: 778, endPoint y: 381, distance: 304.0
click at [778, 381] on div "As a result, Senegal’s marine ecosystem has started to go the same way as ours." at bounding box center [633, 379] width 348 height 21
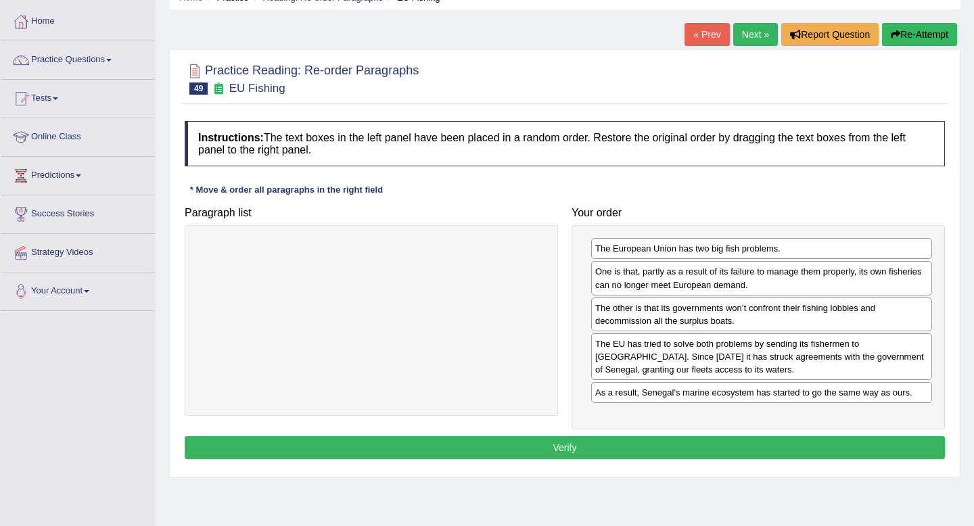
click at [728, 454] on button "Verify" at bounding box center [565, 447] width 760 height 23
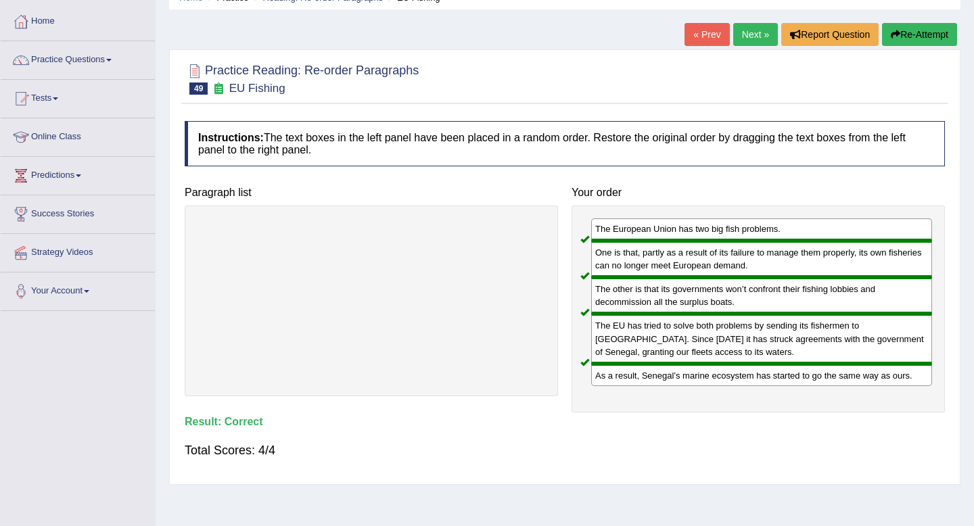
scroll to position [9, 0]
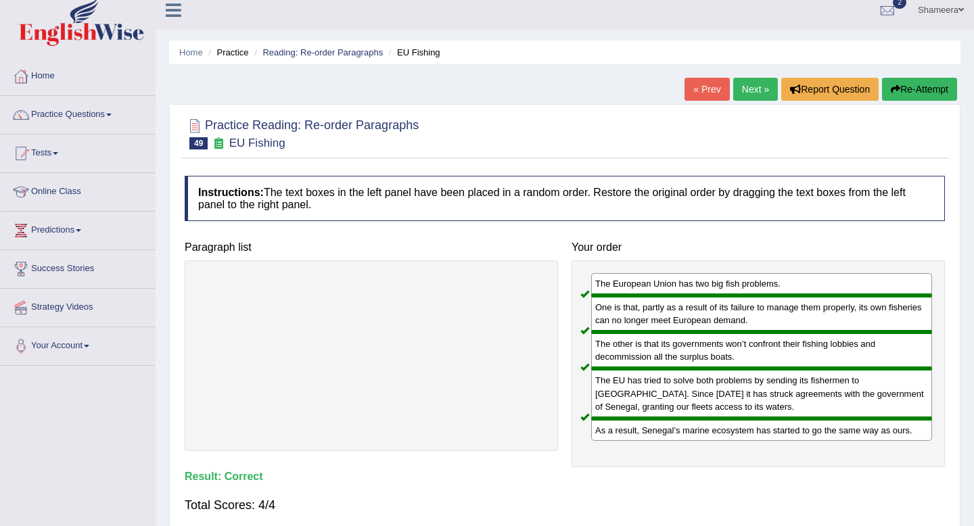
click at [743, 97] on link "Next »" at bounding box center [755, 89] width 45 height 23
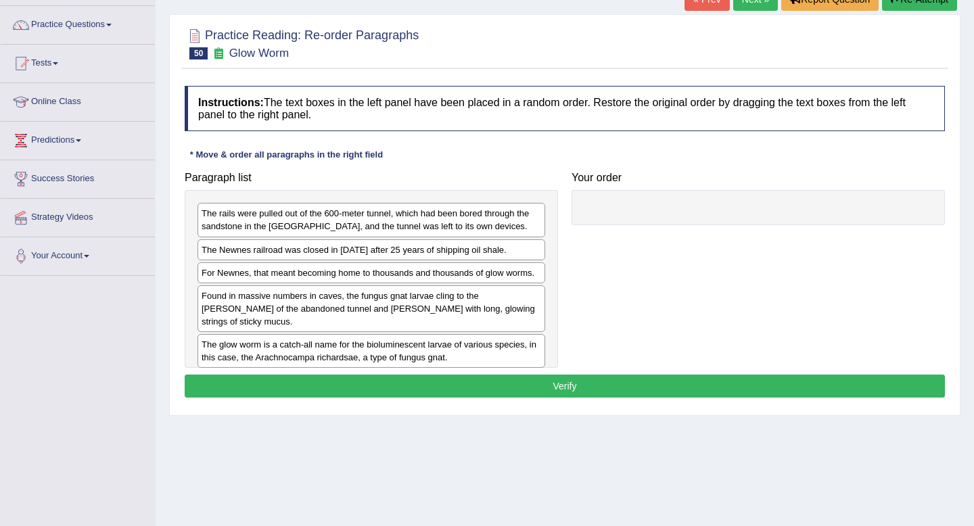
scroll to position [102, 0]
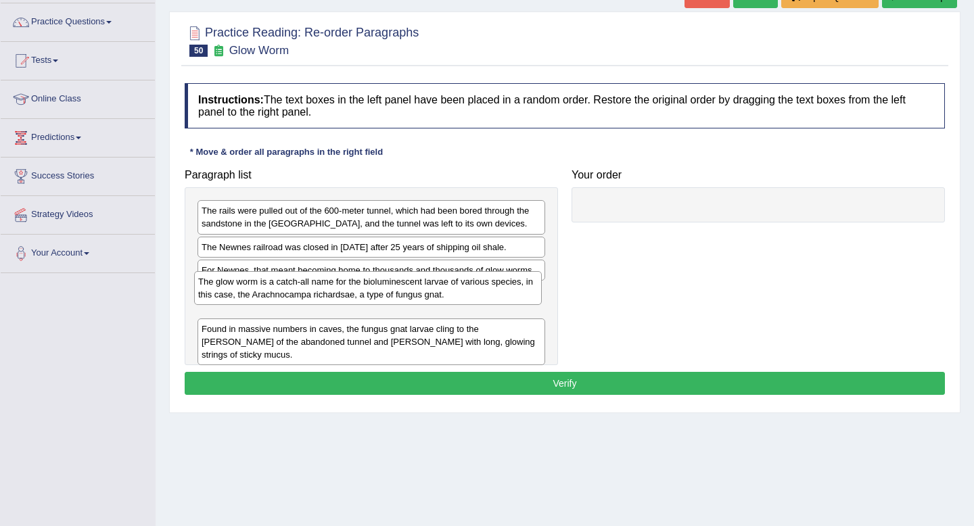
drag, startPoint x: 484, startPoint y: 329, endPoint x: 481, endPoint y: 285, distance: 44.1
click at [481, 285] on div "The glow worm is a catch-all name for the bioluminescent larvae of various spec…" at bounding box center [368, 288] width 348 height 34
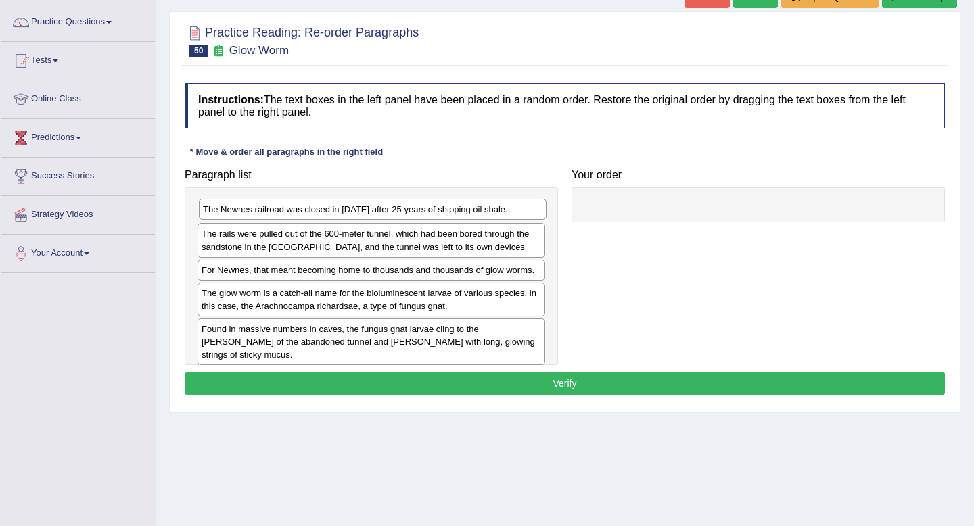
drag, startPoint x: 440, startPoint y: 250, endPoint x: 442, endPoint y: 212, distance: 37.9
click at [442, 212] on div "The Newnes railroad was closed in 1932 after 25 years of shipping oil shale." at bounding box center [373, 209] width 348 height 21
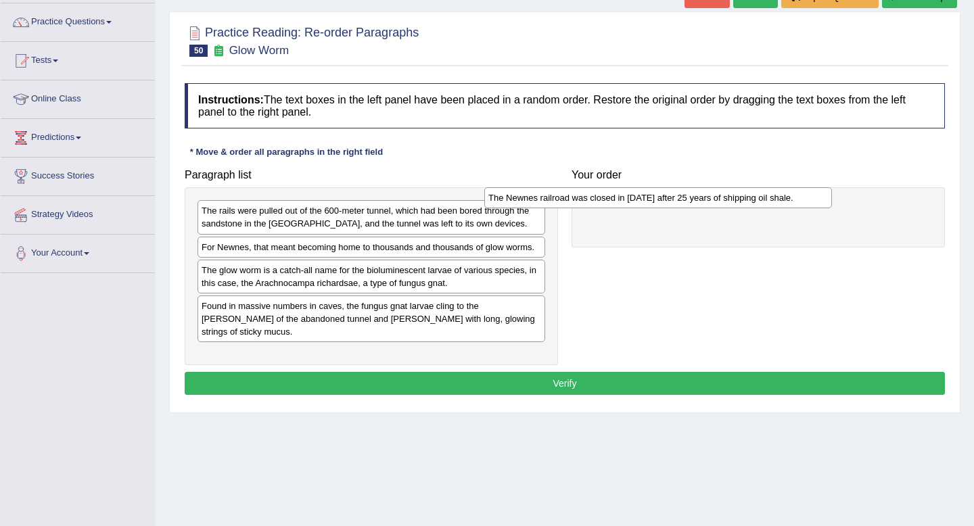
drag, startPoint x: 421, startPoint y: 216, endPoint x: 715, endPoint y: 204, distance: 293.7
click at [714, 204] on div "The Newnes railroad was closed in 1932 after 25 years of shipping oil shale." at bounding box center [658, 197] width 348 height 21
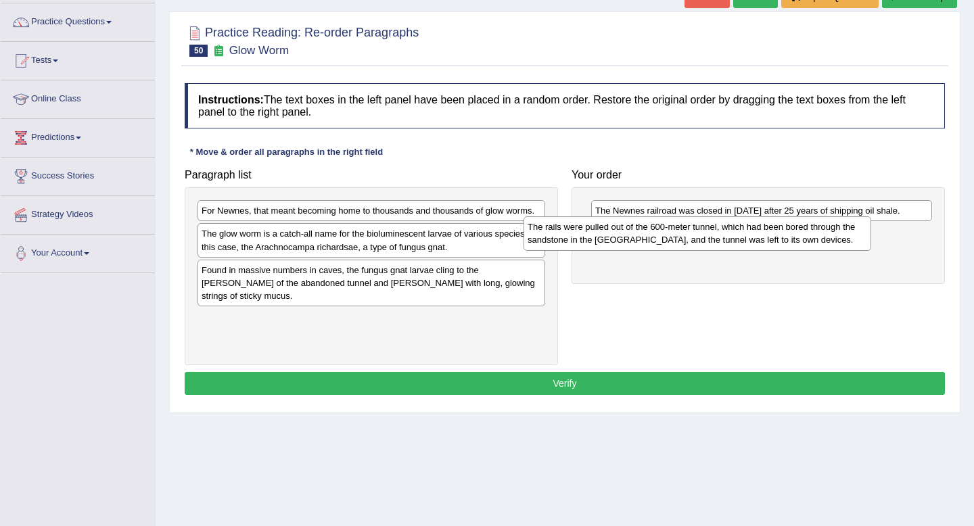
drag, startPoint x: 439, startPoint y: 220, endPoint x: 767, endPoint y: 236, distance: 329.0
click at [767, 236] on div "The rails were pulled out of the 600-meter tunnel, which had been bored through…" at bounding box center [697, 233] width 348 height 34
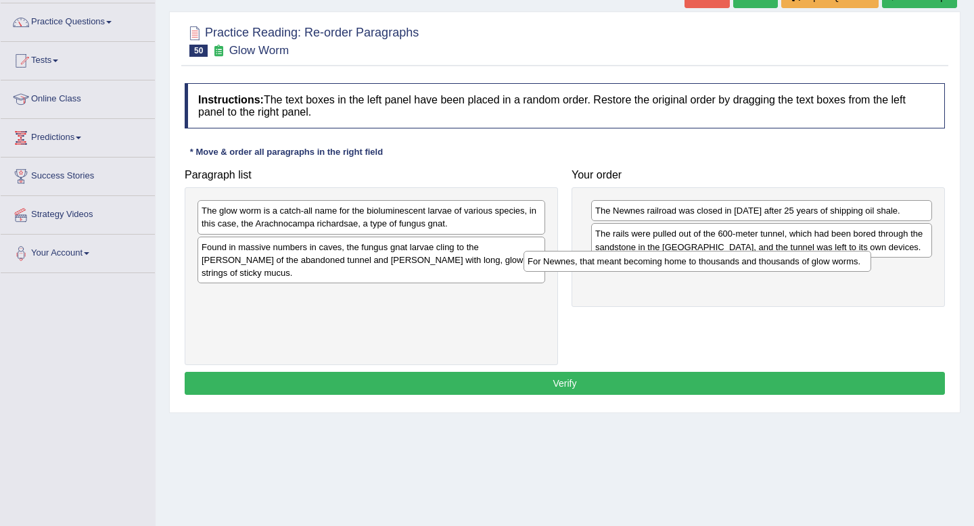
drag, startPoint x: 447, startPoint y: 212, endPoint x: 784, endPoint y: 266, distance: 341.0
click at [784, 266] on div "For Newnes, that meant becoming home to thousands and thousands of glow worms." at bounding box center [697, 261] width 348 height 21
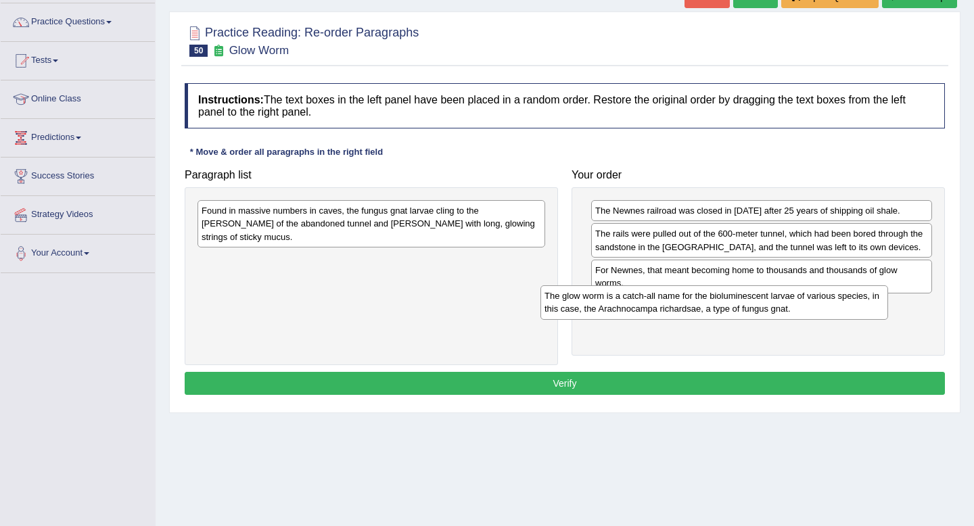
drag, startPoint x: 451, startPoint y: 205, endPoint x: 792, endPoint y: 290, distance: 351.9
click at [792, 290] on div "The glow worm is a catch-all name for the bioluminescent larvae of various spec…" at bounding box center [714, 302] width 348 height 34
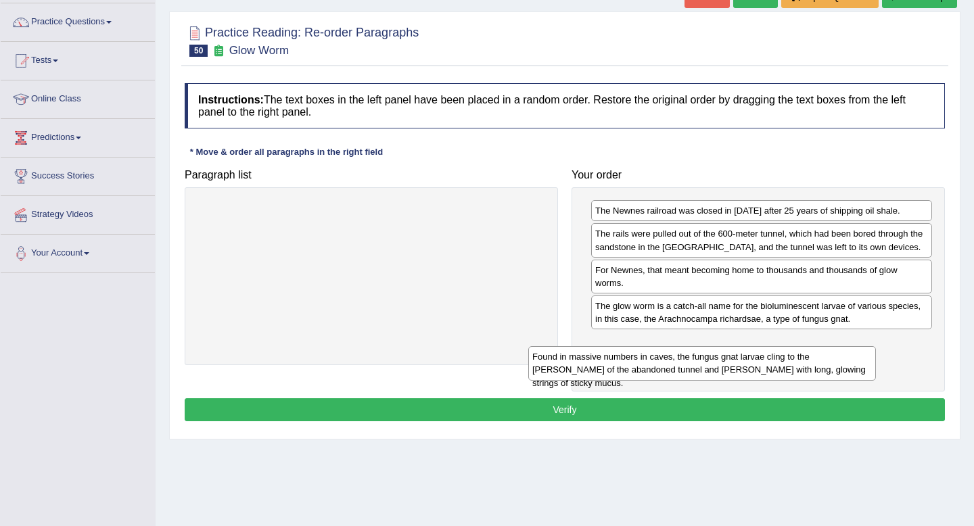
drag, startPoint x: 442, startPoint y: 216, endPoint x: 790, endPoint y: 348, distance: 371.7
click at [790, 348] on div "Found in massive numbers in caves, the fungus gnat larvae cling to the rocky wa…" at bounding box center [702, 363] width 348 height 34
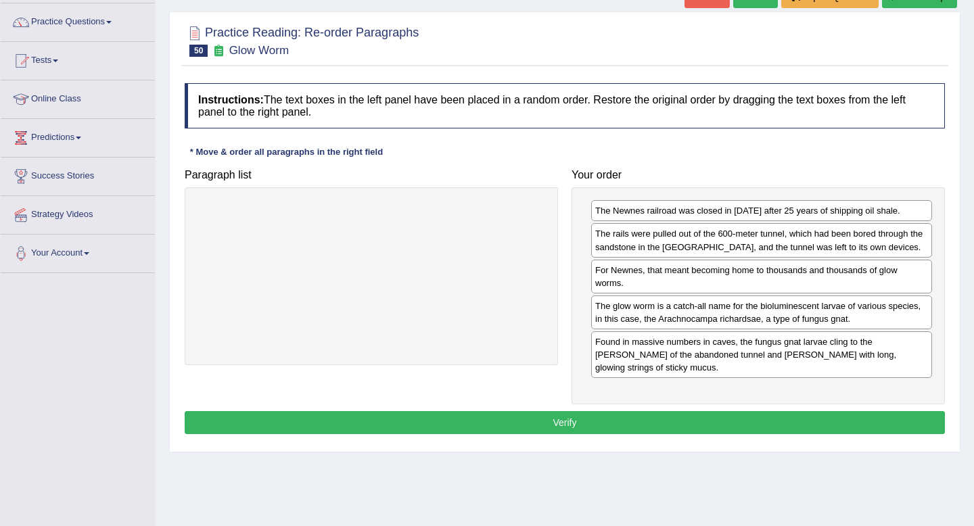
click at [733, 411] on button "Verify" at bounding box center [565, 422] width 760 height 23
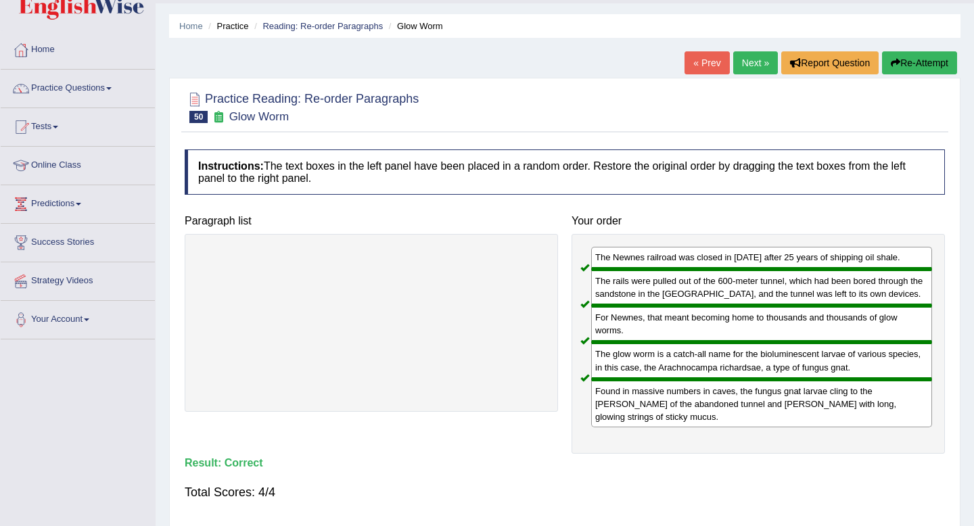
scroll to position [0, 0]
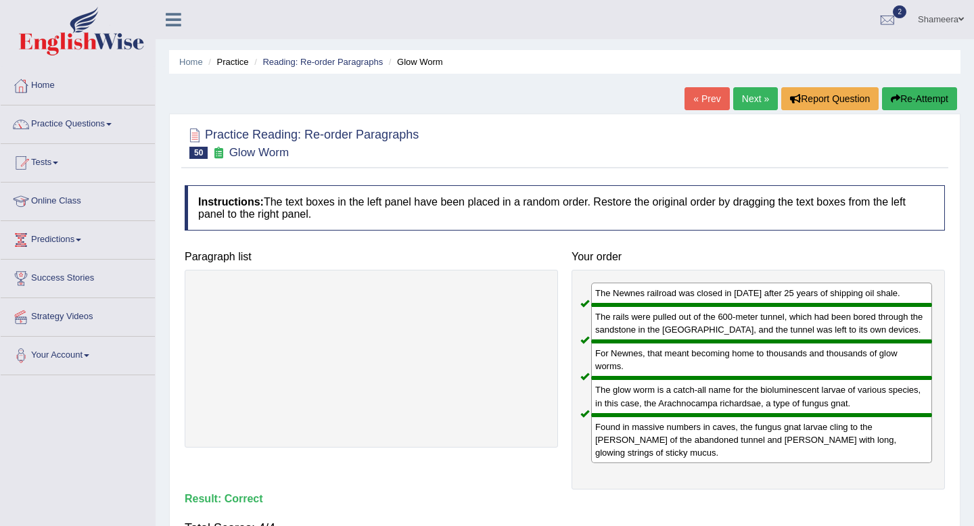
click at [752, 96] on link "Next »" at bounding box center [755, 98] width 45 height 23
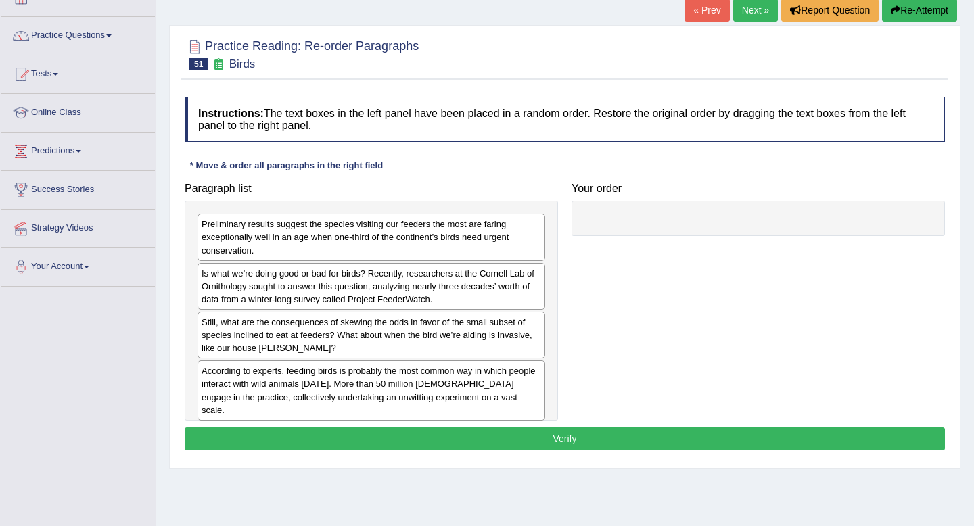
scroll to position [117, 0]
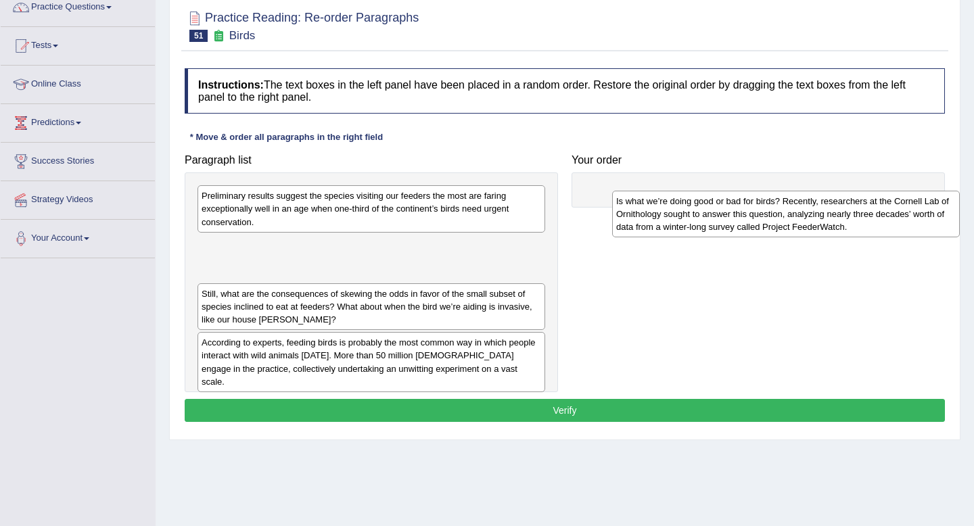
drag, startPoint x: 332, startPoint y: 256, endPoint x: 733, endPoint y: 192, distance: 406.1
click at [733, 192] on div "Is what we’re doing good or bad for birds? Recently, researchers at the Cornell…" at bounding box center [786, 214] width 348 height 47
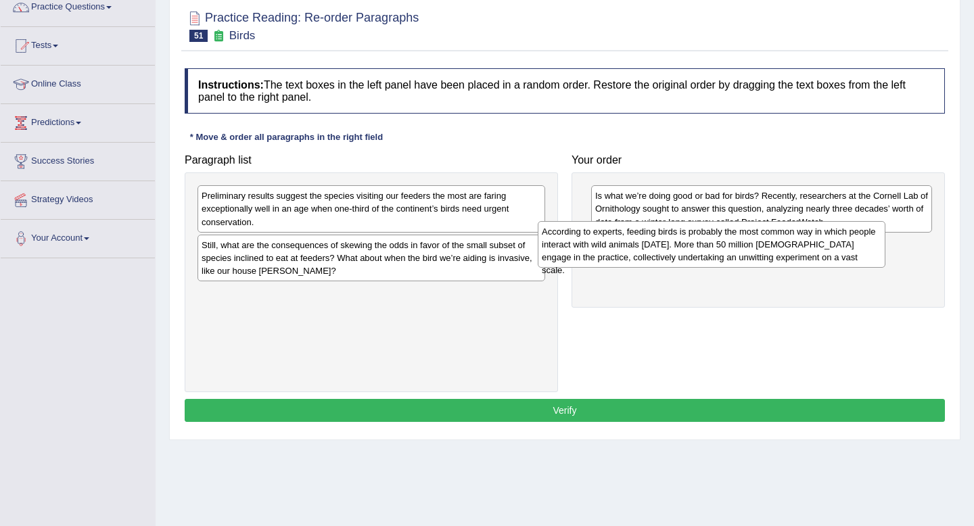
drag, startPoint x: 427, startPoint y: 306, endPoint x: 761, endPoint y: 243, distance: 339.8
click at [761, 243] on div "According to experts, feeding birds is probably the most common way in which pe…" at bounding box center [712, 244] width 348 height 47
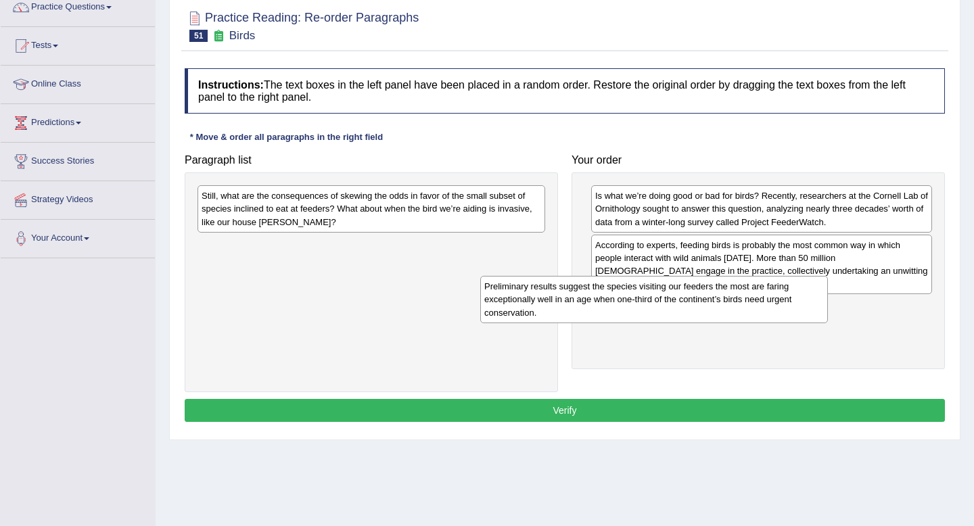
drag, startPoint x: 493, startPoint y: 199, endPoint x: 778, endPoint y: 290, distance: 298.7
click at [778, 290] on div "Preliminary results suggest the species visiting our feeders the most are farin…" at bounding box center [654, 299] width 348 height 47
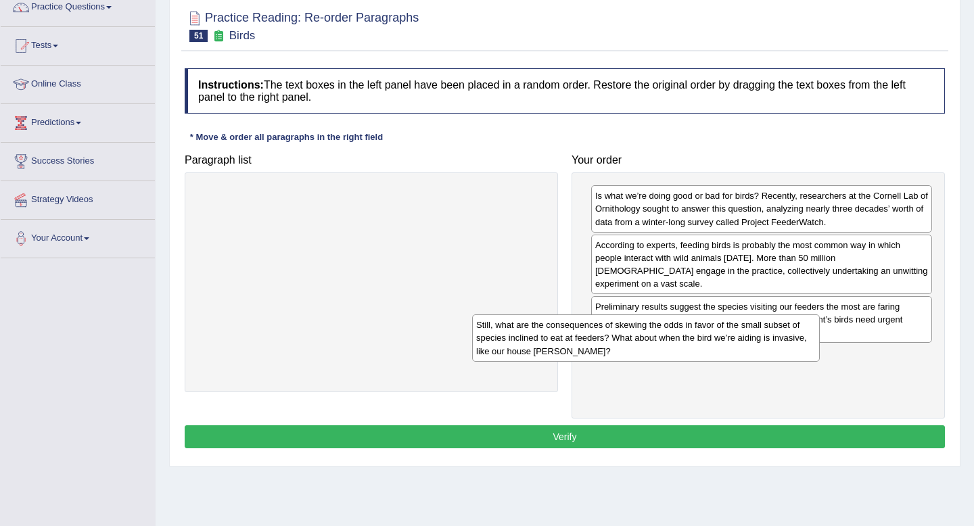
drag, startPoint x: 485, startPoint y: 214, endPoint x: 763, endPoint y: 343, distance: 305.8
click at [761, 343] on div "Still, what are the consequences of skewing the odds in favor of the small subs…" at bounding box center [646, 337] width 348 height 47
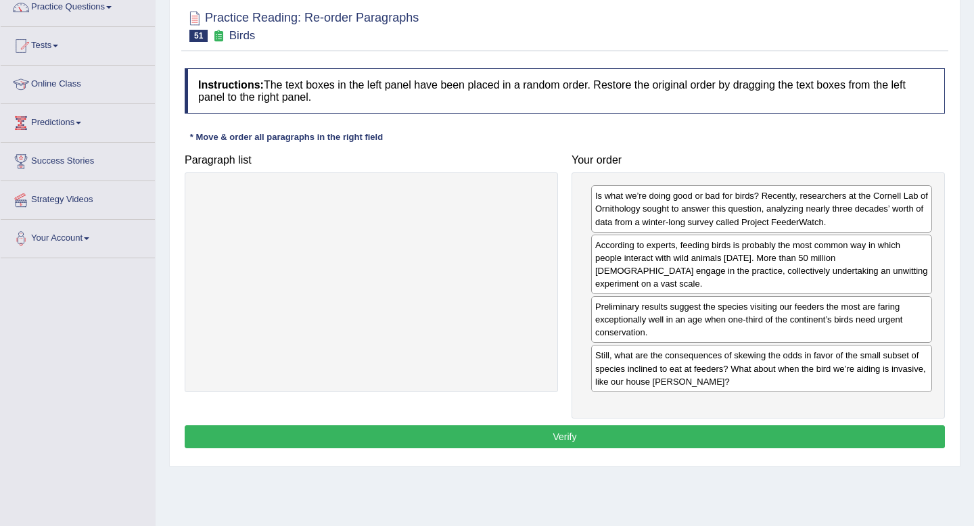
click at [721, 425] on button "Verify" at bounding box center [565, 436] width 760 height 23
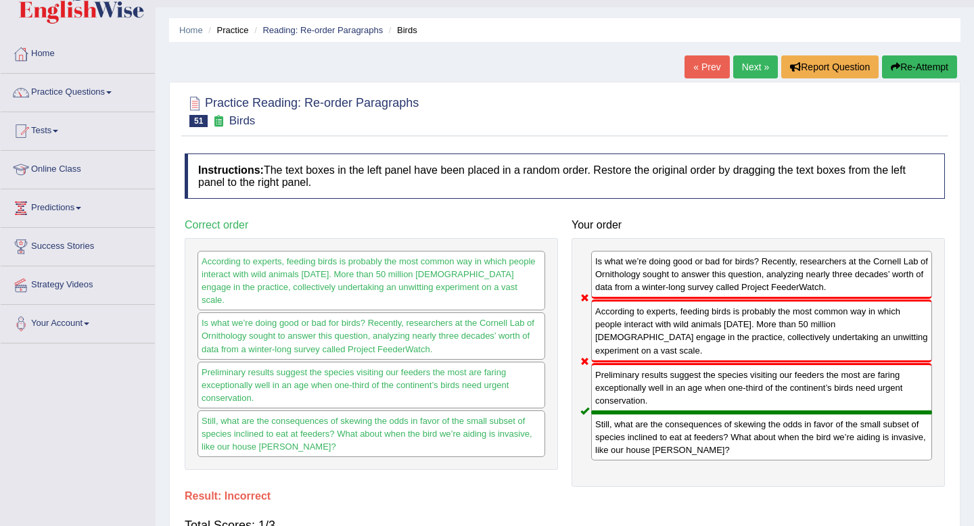
scroll to position [0, 0]
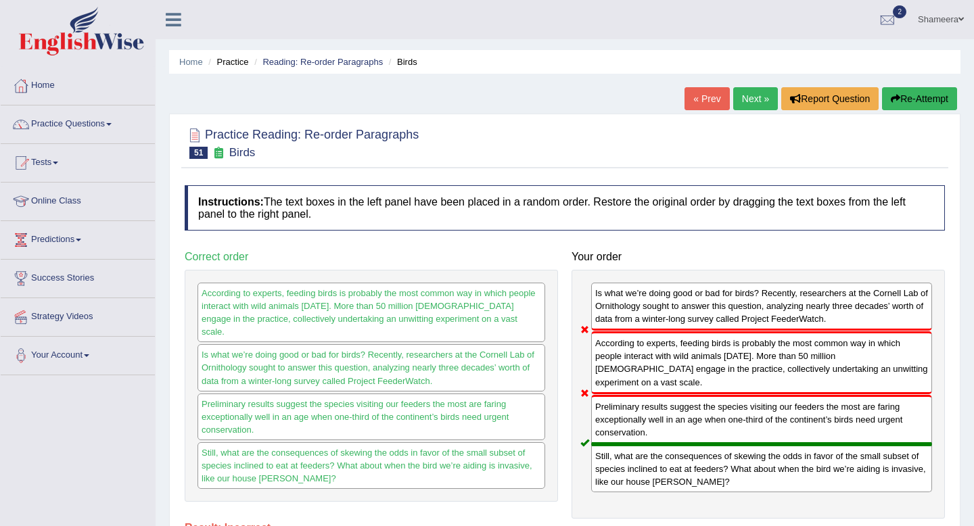
click at [904, 101] on button "Re-Attempt" at bounding box center [919, 98] width 75 height 23
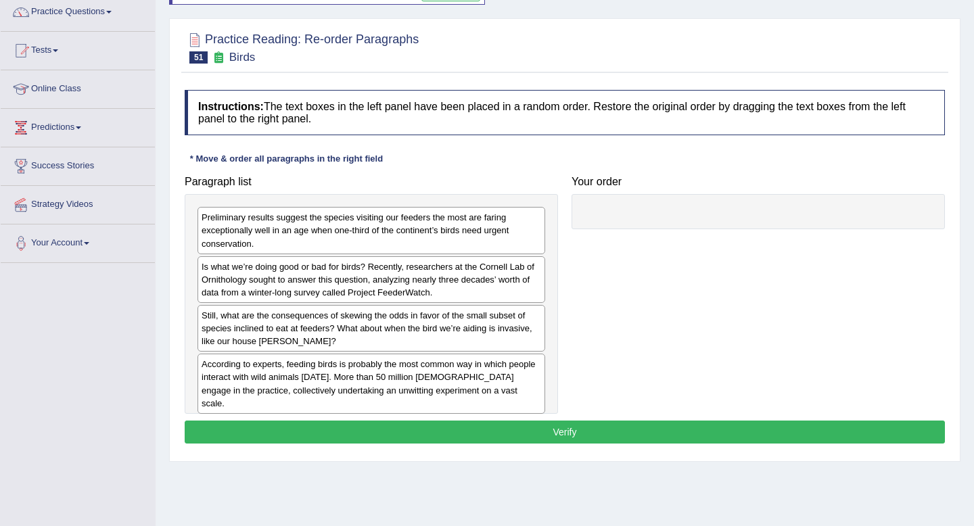
scroll to position [113, 0]
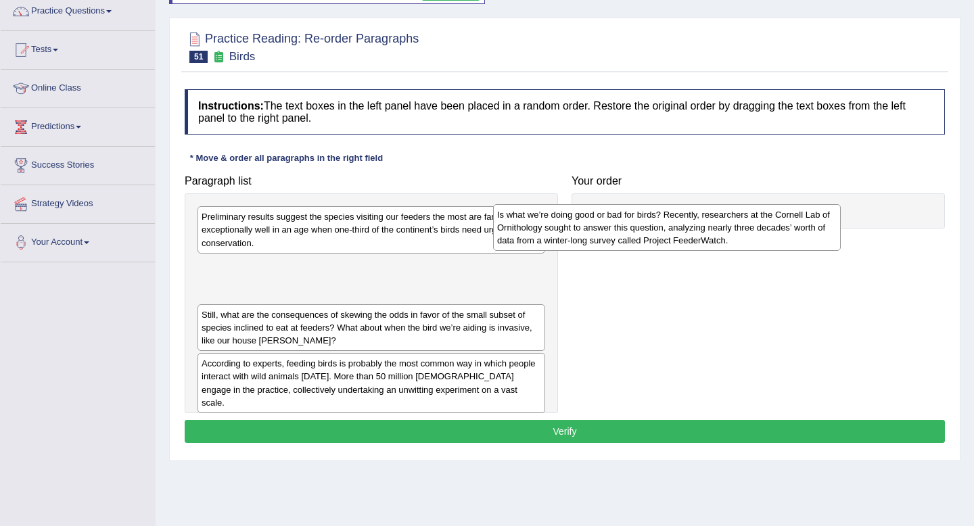
drag, startPoint x: 467, startPoint y: 282, endPoint x: 763, endPoint y: 230, distance: 300.0
click at [763, 230] on div "Is what we’re doing good or bad for birds? Recently, researchers at the Cornell…" at bounding box center [667, 227] width 348 height 47
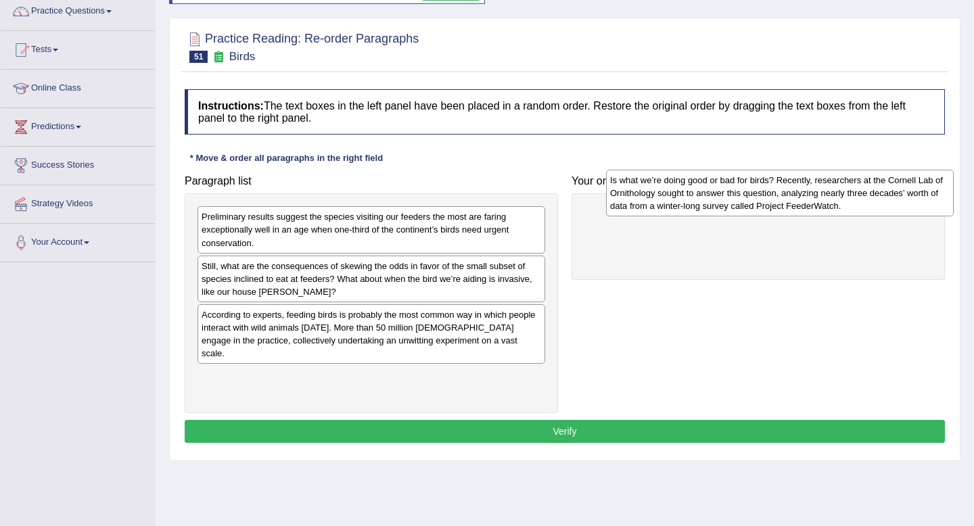
drag, startPoint x: 473, startPoint y: 286, endPoint x: 882, endPoint y: 211, distance: 415.2
click at [882, 211] on div "Is what we’re doing good or bad for birds? Recently, researchers at the Cornell…" at bounding box center [780, 193] width 348 height 47
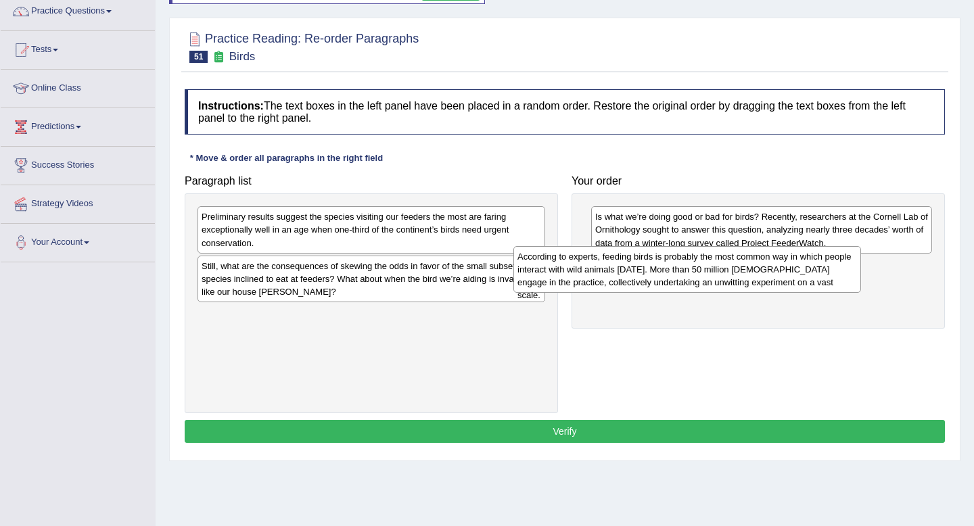
drag, startPoint x: 480, startPoint y: 327, endPoint x: 801, endPoint y: 268, distance: 326.6
click at [801, 268] on div "According to experts, feeding birds is probably the most common way in which pe…" at bounding box center [687, 269] width 348 height 47
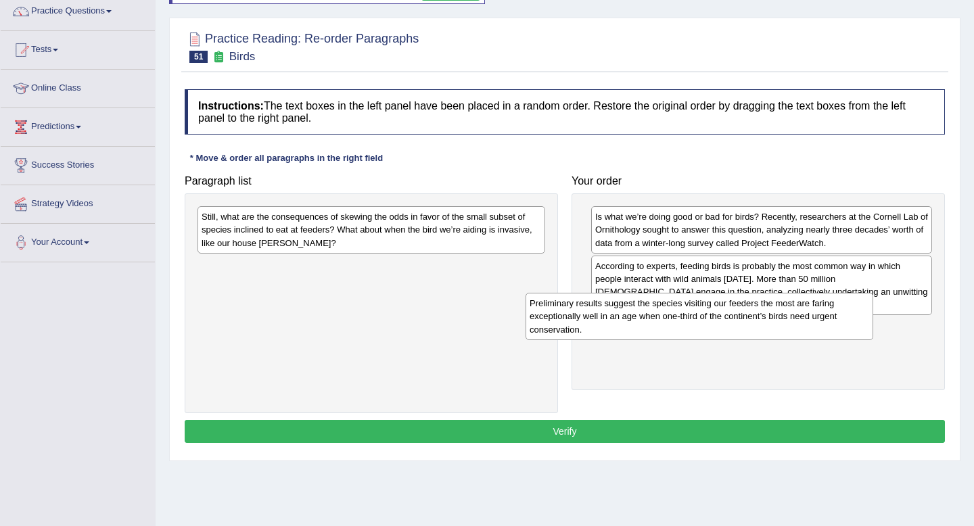
drag, startPoint x: 439, startPoint y: 241, endPoint x: 767, endPoint y: 328, distance: 339.2
click at [767, 328] on div "Preliminary results suggest the species visiting our feeders the most are farin…" at bounding box center [699, 316] width 348 height 47
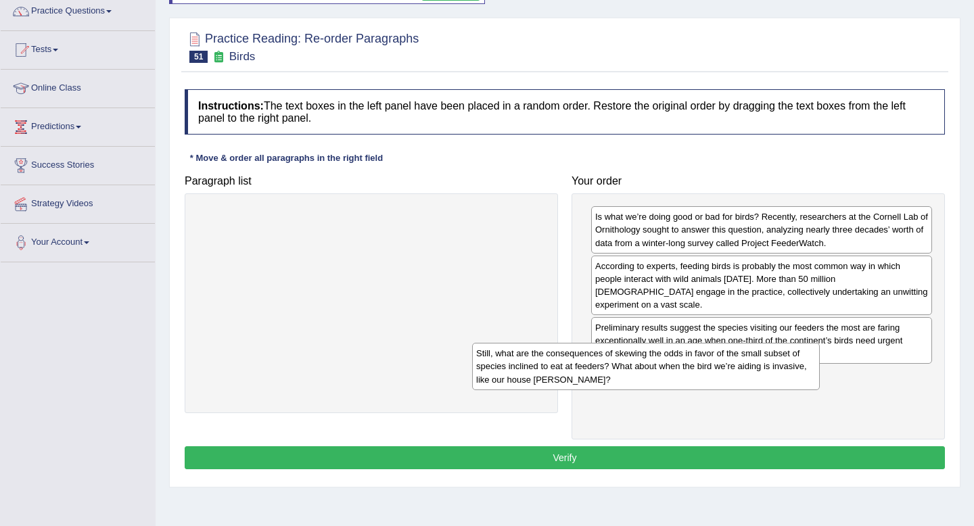
drag, startPoint x: 441, startPoint y: 238, endPoint x: 734, endPoint y: 374, distance: 322.8
click at [734, 374] on div "Still, what are the consequences of skewing the odds in favor of the small subs…" at bounding box center [646, 366] width 348 height 47
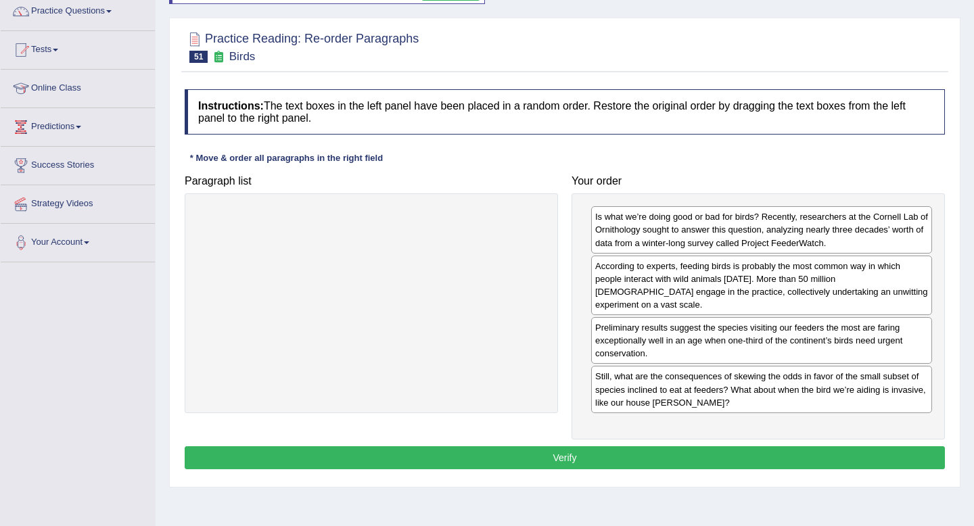
click at [703, 446] on button "Verify" at bounding box center [565, 457] width 760 height 23
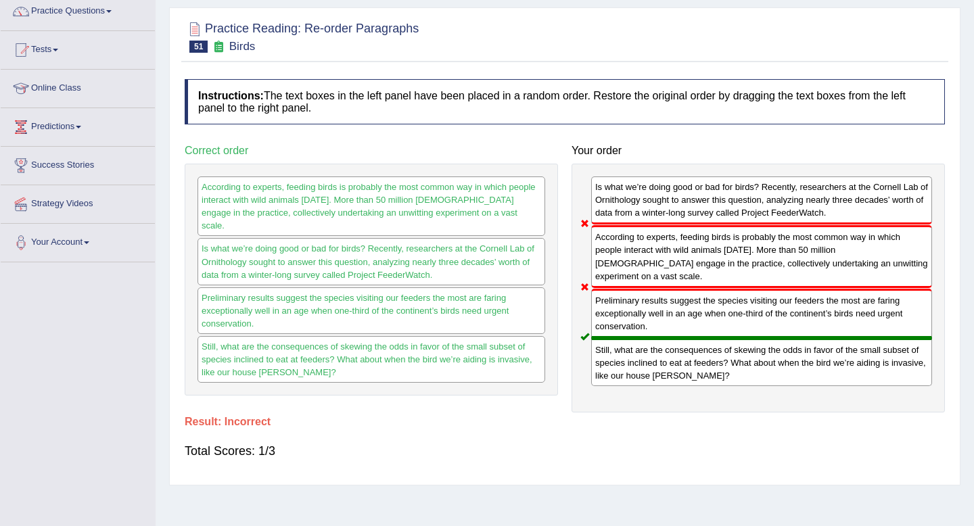
scroll to position [0, 0]
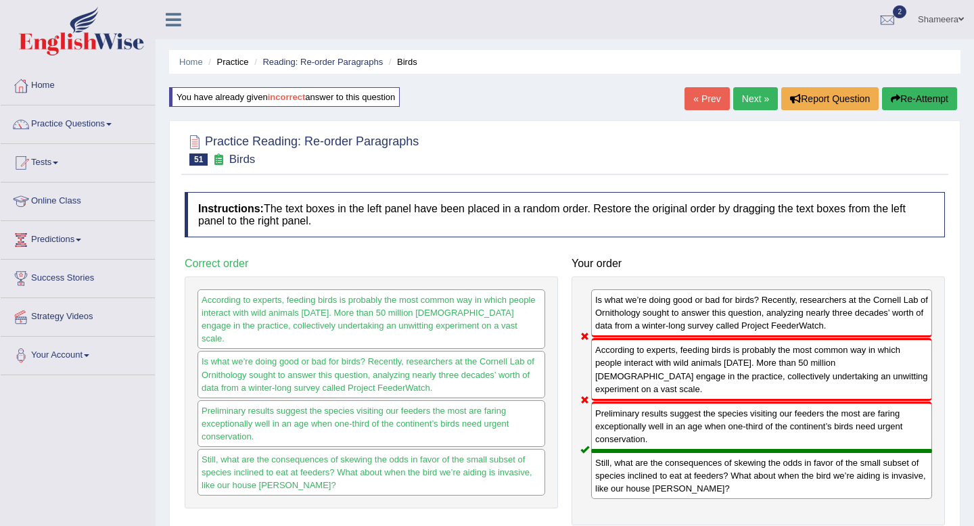
click at [744, 96] on link "Next »" at bounding box center [755, 98] width 45 height 23
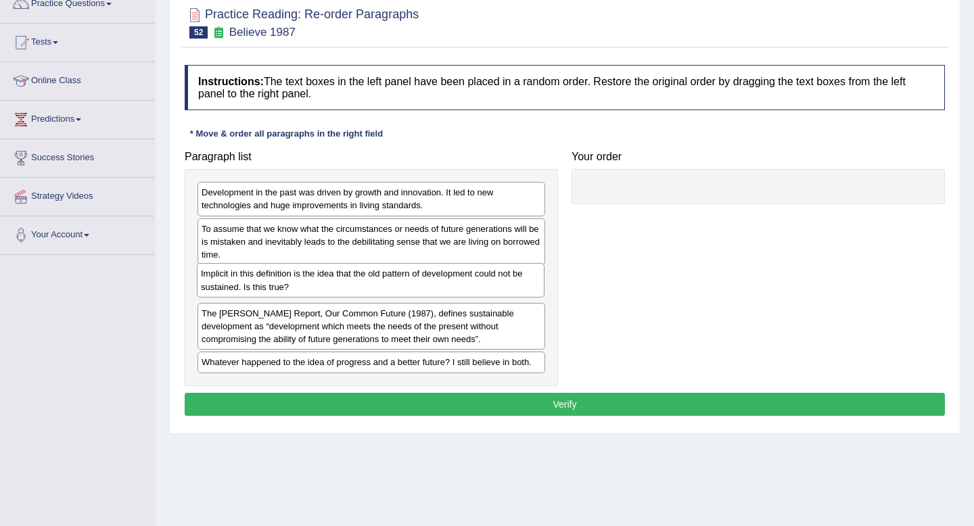
drag, startPoint x: 481, startPoint y: 354, endPoint x: 481, endPoint y: 279, distance: 75.7
click at [481, 279] on div "Implicit in this definition is the idea that the old pattern of development cou…" at bounding box center [371, 280] width 348 height 34
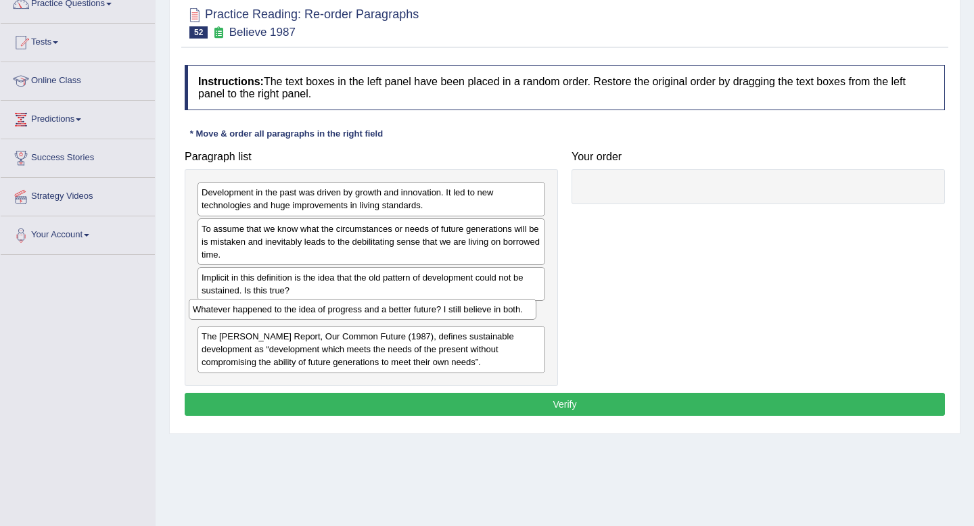
drag, startPoint x: 489, startPoint y: 370, endPoint x: 479, endPoint y: 316, distance: 54.4
click at [479, 316] on div "Whatever happened to the idea of progress and a better future? I still believe …" at bounding box center [363, 309] width 348 height 21
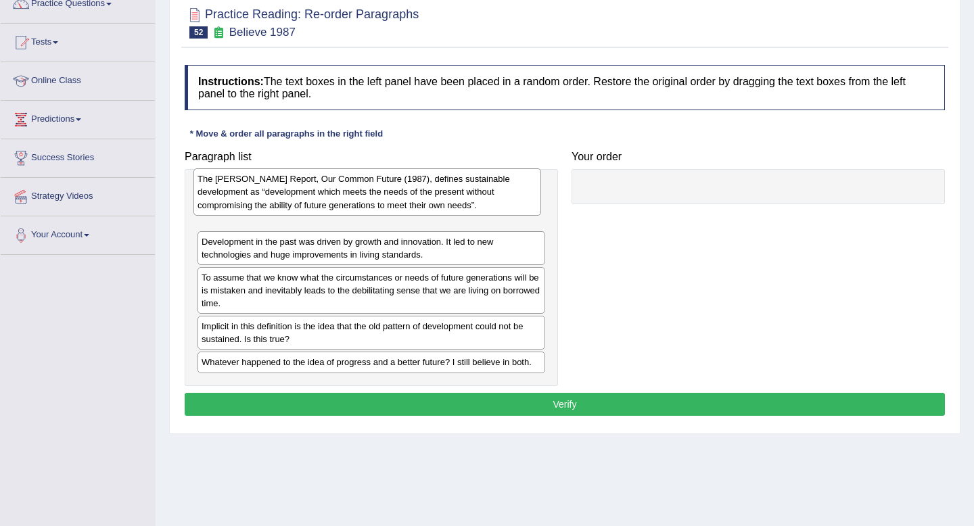
drag, startPoint x: 492, startPoint y: 361, endPoint x: 486, endPoint y: 203, distance: 158.3
click at [486, 203] on div "The [PERSON_NAME] Report, Our Common Future (1987), defines sustainable develop…" at bounding box center [367, 191] width 348 height 47
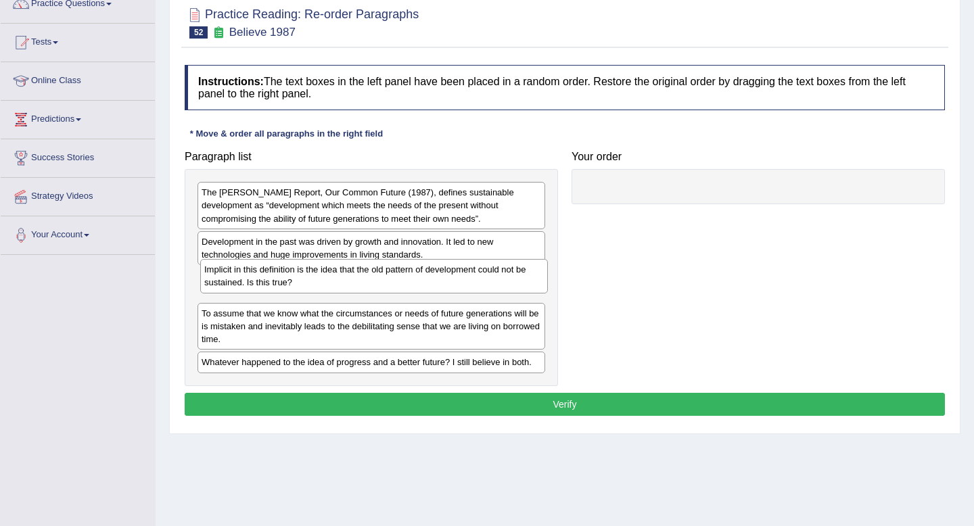
drag, startPoint x: 446, startPoint y: 337, endPoint x: 447, endPoint y: 281, distance: 56.1
click at [448, 281] on div "Implicit in this definition is the idea that the old pattern of development cou…" at bounding box center [374, 276] width 348 height 34
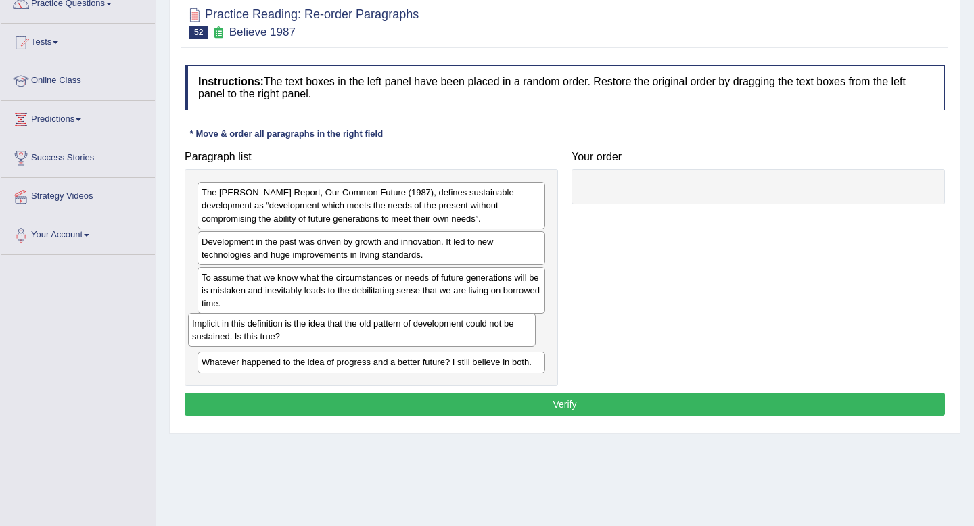
drag, startPoint x: 462, startPoint y: 282, endPoint x: 452, endPoint y: 328, distance: 46.9
click at [452, 328] on div "Implicit in this definition is the idea that the old pattern of development cou…" at bounding box center [362, 330] width 348 height 34
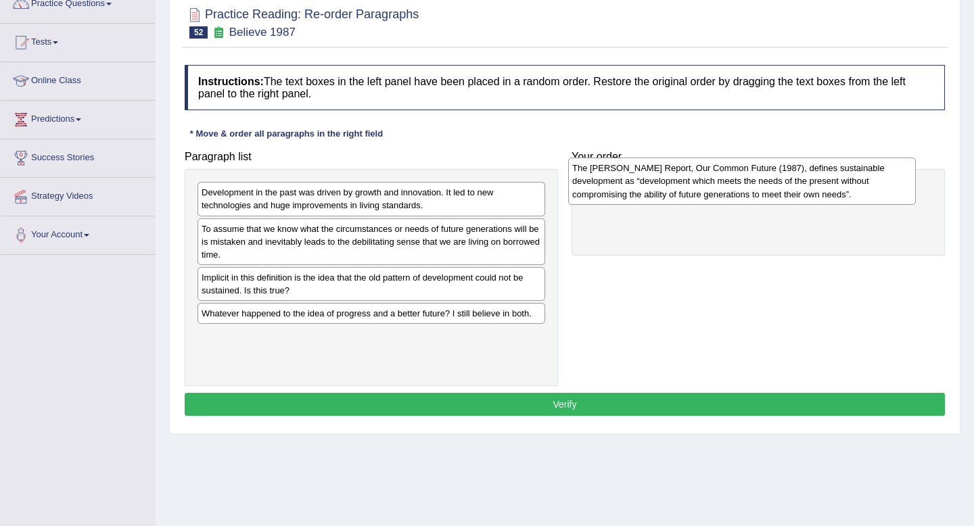
drag, startPoint x: 393, startPoint y: 197, endPoint x: 763, endPoint y: 172, distance: 371.4
click at [763, 172] on div "The [PERSON_NAME] Report, Our Common Future (1987), defines sustainable develop…" at bounding box center [742, 181] width 348 height 47
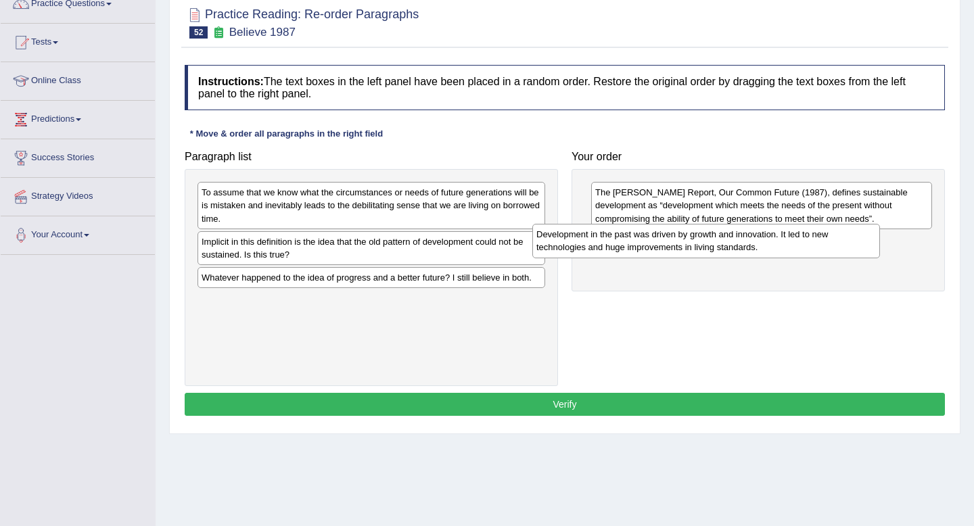
drag, startPoint x: 437, startPoint y: 197, endPoint x: 771, endPoint y: 239, distance: 336.0
click at [771, 239] on div "Development in the past was driven by growth and innovation. It led to new tech…" at bounding box center [706, 241] width 348 height 34
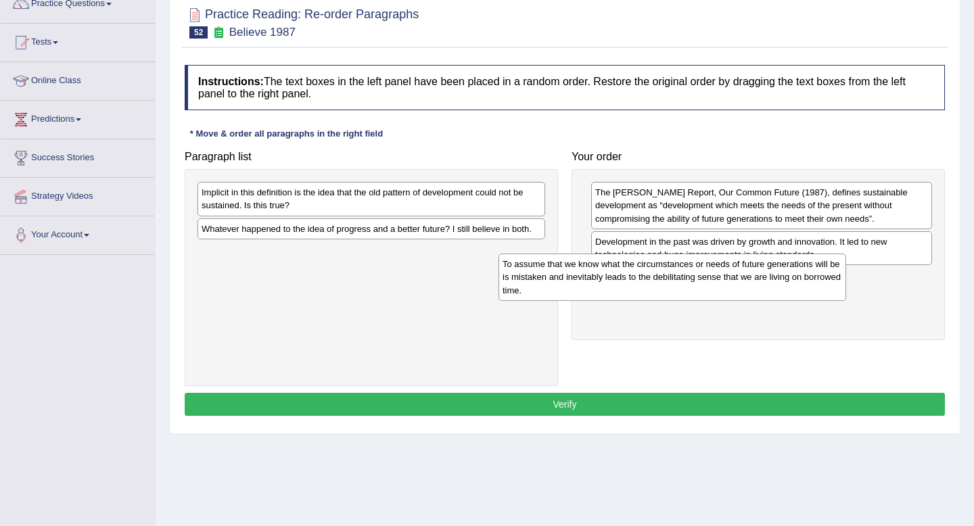
drag, startPoint x: 465, startPoint y: 206, endPoint x: 765, endPoint y: 277, distance: 309.3
click at [765, 277] on div "To assume that we know what the circumstances or needs of future generations wi…" at bounding box center [672, 277] width 348 height 47
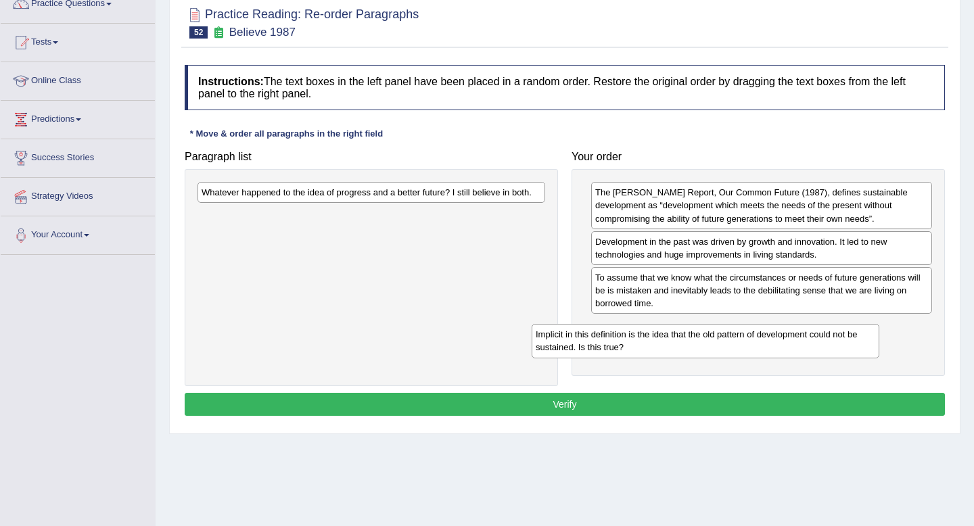
drag, startPoint x: 455, startPoint y: 197, endPoint x: 795, endPoint y: 325, distance: 363.3
click at [795, 325] on div "Implicit in this definition is the idea that the old pattern of development cou…" at bounding box center [705, 341] width 348 height 34
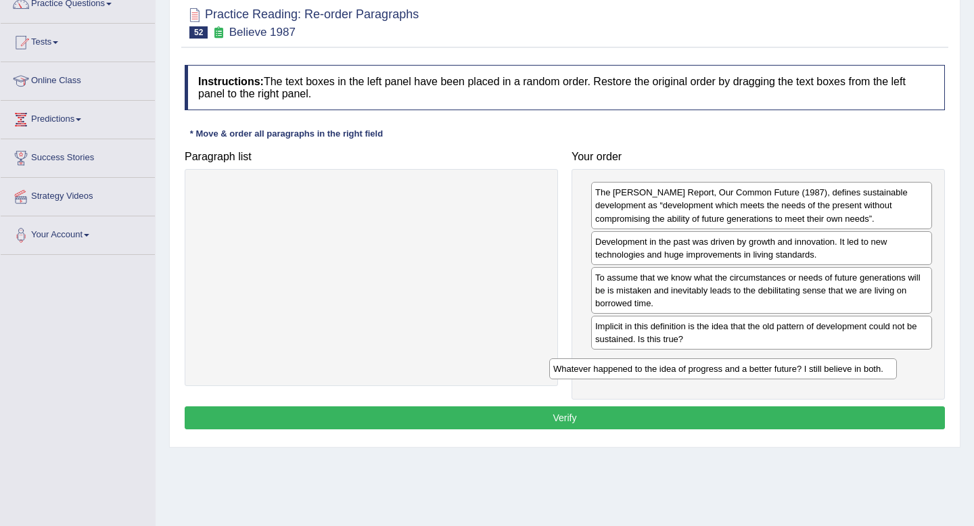
drag, startPoint x: 369, startPoint y: 190, endPoint x: 719, endPoint y: 366, distance: 391.3
click at [720, 366] on div "Whatever happened to the idea of progress and a better future? I still believe …" at bounding box center [723, 368] width 348 height 21
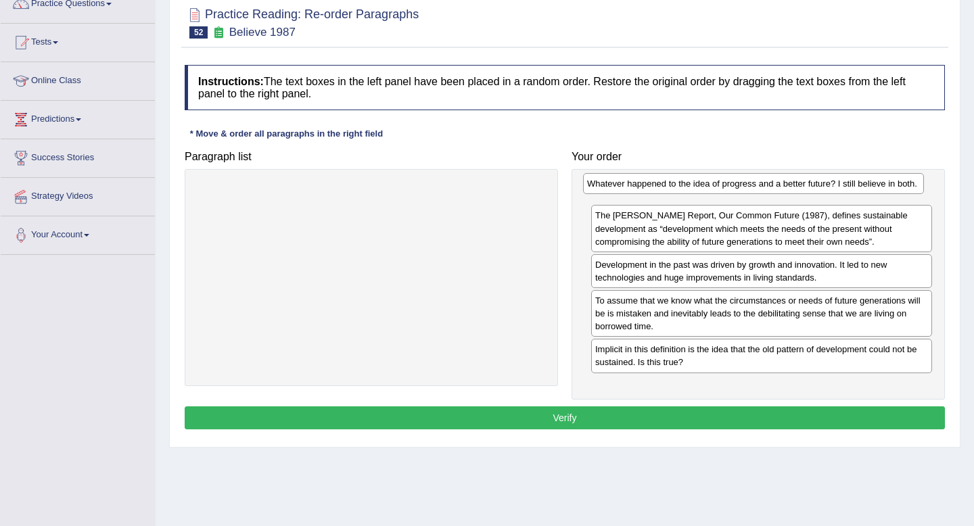
drag, startPoint x: 719, startPoint y: 366, endPoint x: 711, endPoint y: 187, distance: 179.4
click at [711, 187] on div "Whatever happened to the idea of progress and a better future? I still believe …" at bounding box center [753, 183] width 341 height 21
click at [682, 418] on button "Verify" at bounding box center [565, 417] width 760 height 23
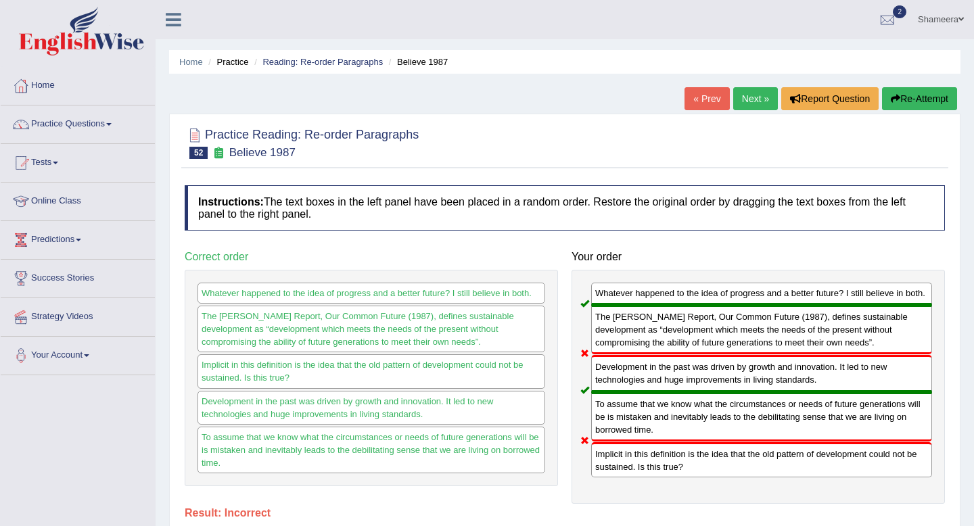
click at [753, 97] on link "Next »" at bounding box center [755, 98] width 45 height 23
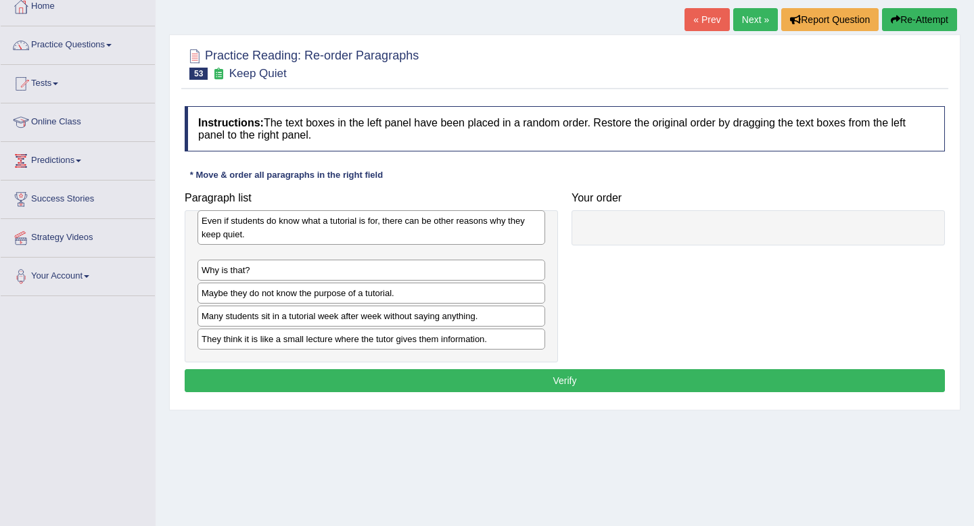
drag, startPoint x: 461, startPoint y: 271, endPoint x: 462, endPoint y: 251, distance: 20.3
click at [462, 244] on div "Even if students do know what a tutorial is for, there can be other reasons why…" at bounding box center [371, 227] width 348 height 34
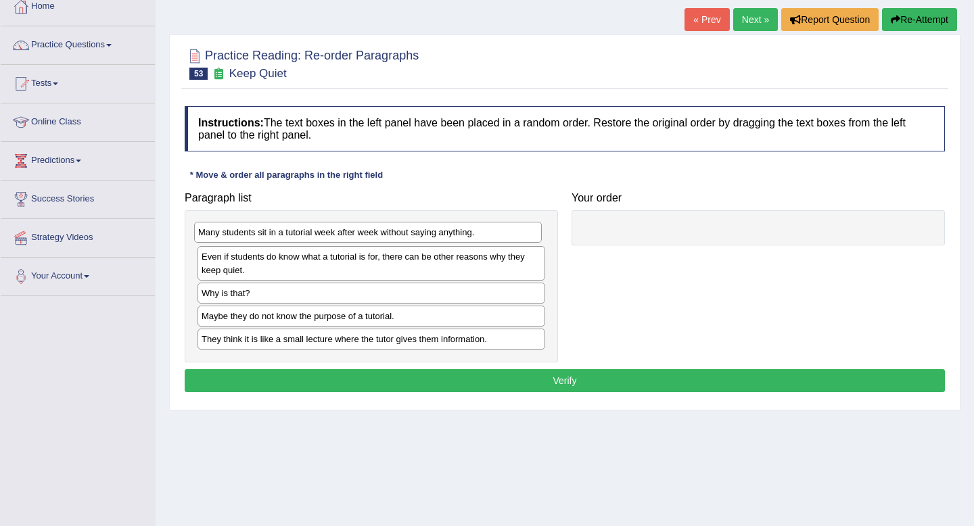
drag, startPoint x: 460, startPoint y: 314, endPoint x: 457, endPoint y: 232, distance: 82.6
click at [457, 232] on div "Many students sit in a tutorial week after week without saying anything." at bounding box center [368, 232] width 348 height 21
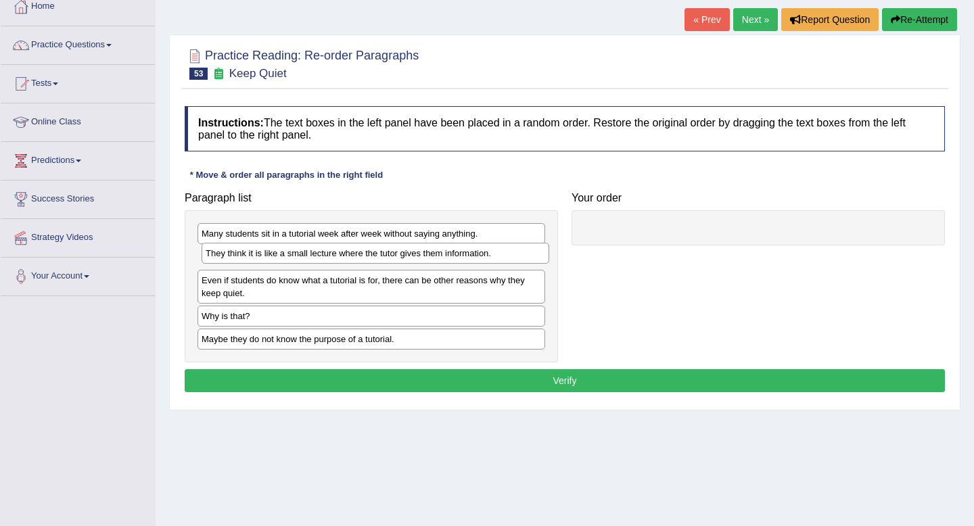
drag, startPoint x: 449, startPoint y: 329, endPoint x: 452, endPoint y: 243, distance: 85.3
click at [452, 243] on div "They think it is like a small lecture where the tutor gives them information." at bounding box center [375, 253] width 348 height 21
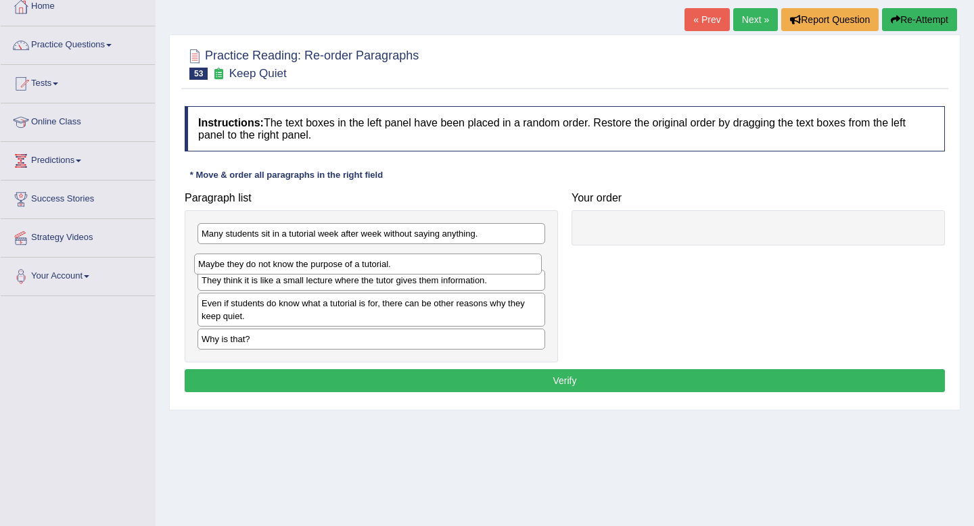
drag, startPoint x: 429, startPoint y: 344, endPoint x: 425, endPoint y: 269, distance: 75.1
click at [425, 269] on div "Maybe they do not know the purpose of a tutorial." at bounding box center [368, 264] width 348 height 21
click at [407, 329] on div "Why is that?" at bounding box center [371, 339] width 348 height 21
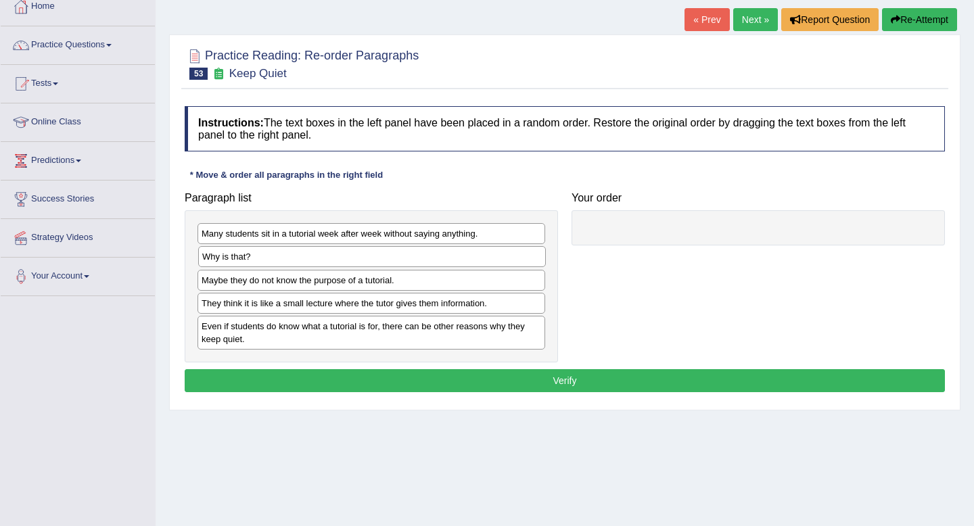
drag, startPoint x: 407, startPoint y: 339, endPoint x: 408, endPoint y: 256, distance: 82.5
click at [408, 256] on div "Why is that?" at bounding box center [372, 256] width 348 height 21
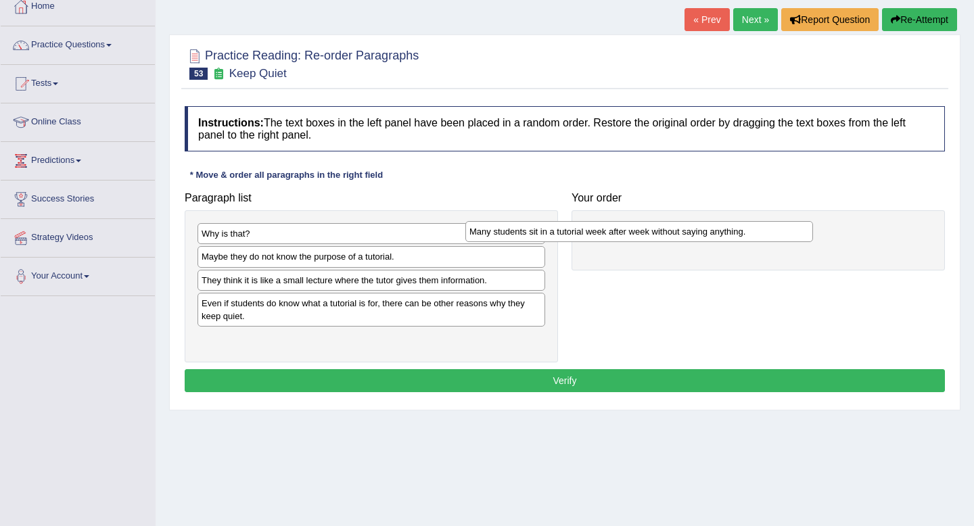
drag, startPoint x: 389, startPoint y: 232, endPoint x: 659, endPoint y: 231, distance: 270.5
click at [659, 231] on div "Many students sit in a tutorial week after week without saying anything." at bounding box center [639, 231] width 348 height 21
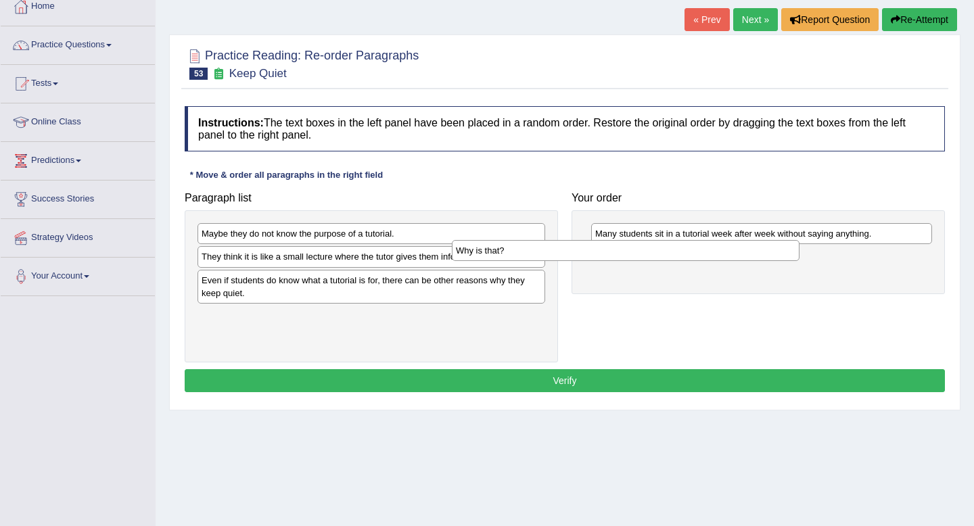
drag, startPoint x: 477, startPoint y: 243, endPoint x: 740, endPoint y: 260, distance: 264.2
click at [740, 260] on div "Why is that?" at bounding box center [626, 250] width 348 height 21
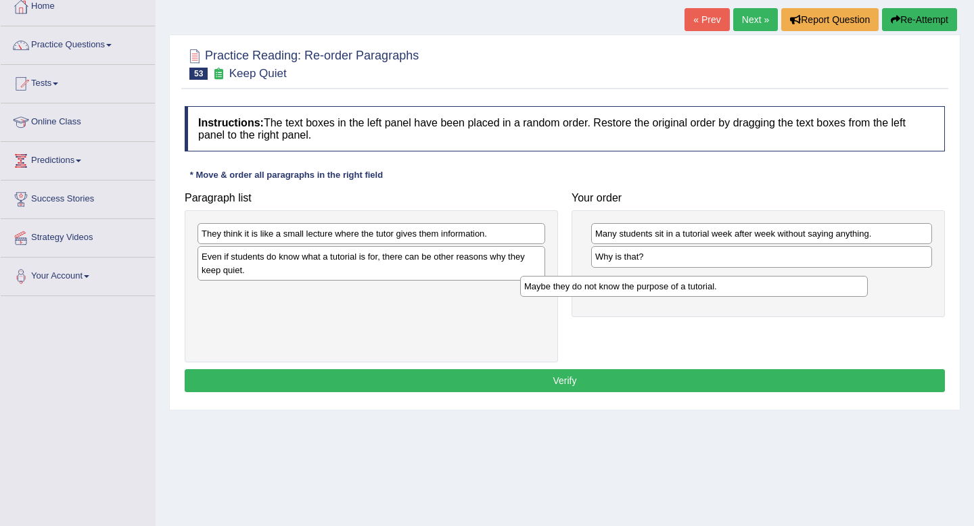
drag, startPoint x: 467, startPoint y: 242, endPoint x: 798, endPoint y: 291, distance: 334.9
click at [798, 291] on div "Maybe they do not know the purpose of a tutorial." at bounding box center [694, 286] width 348 height 21
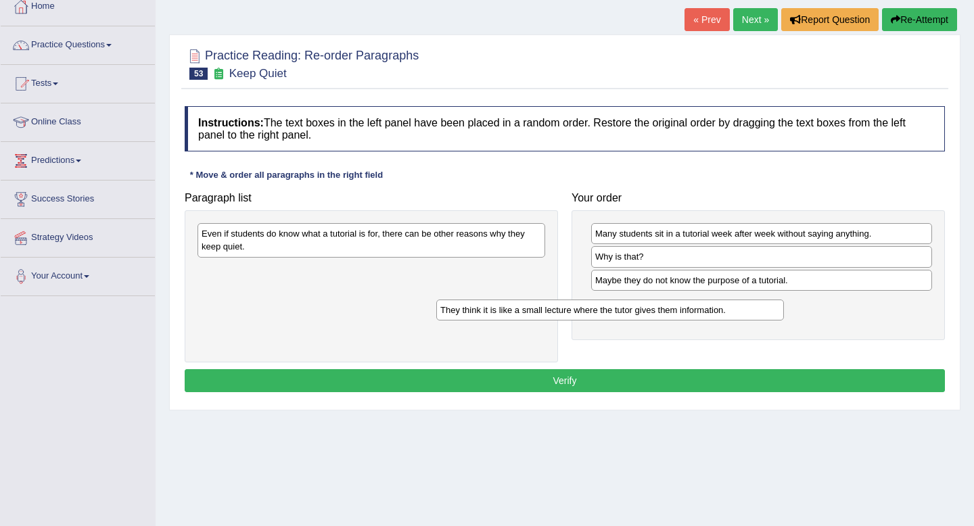
drag, startPoint x: 451, startPoint y: 234, endPoint x: 717, endPoint y: 302, distance: 274.8
click at [717, 302] on div "They think it is like a small lecture where the tutor gives them information." at bounding box center [610, 310] width 348 height 21
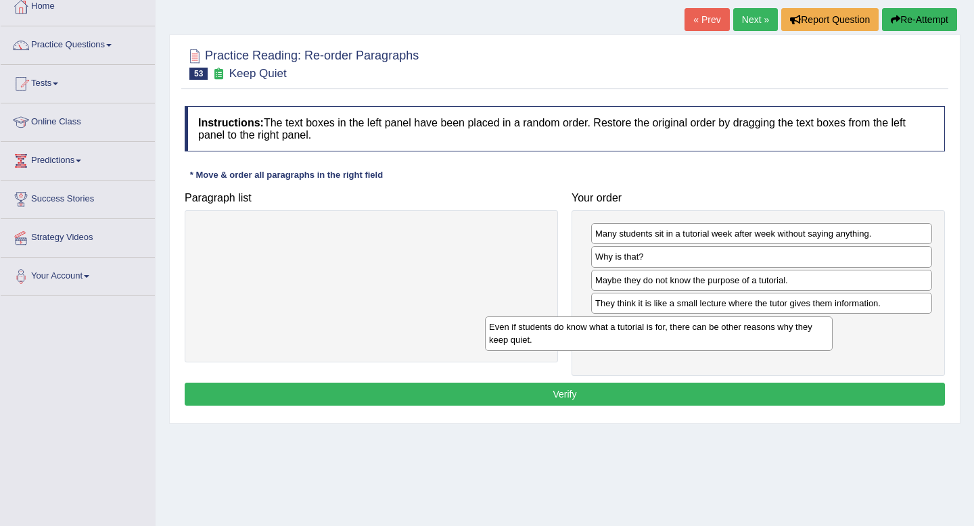
drag, startPoint x: 455, startPoint y: 245, endPoint x: 774, endPoint y: 346, distance: 334.5
click at [774, 346] on div "Even if students do know what a tutorial is for, there can be other reasons why…" at bounding box center [659, 333] width 348 height 34
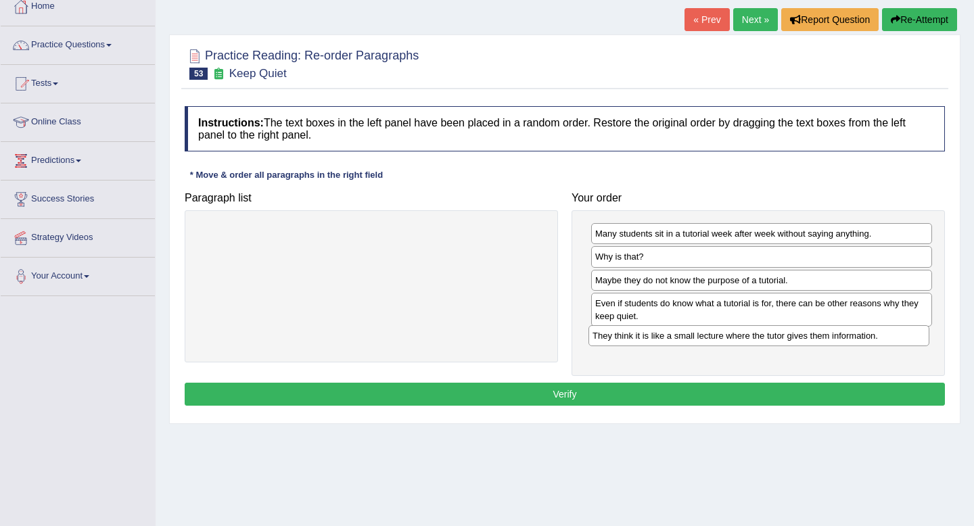
drag, startPoint x: 694, startPoint y: 306, endPoint x: 691, endPoint y: 339, distance: 33.2
click at [691, 339] on div "They think it is like a small lecture where the tutor gives them information." at bounding box center [758, 335] width 341 height 21
click at [684, 385] on button "Verify" at bounding box center [565, 394] width 760 height 23
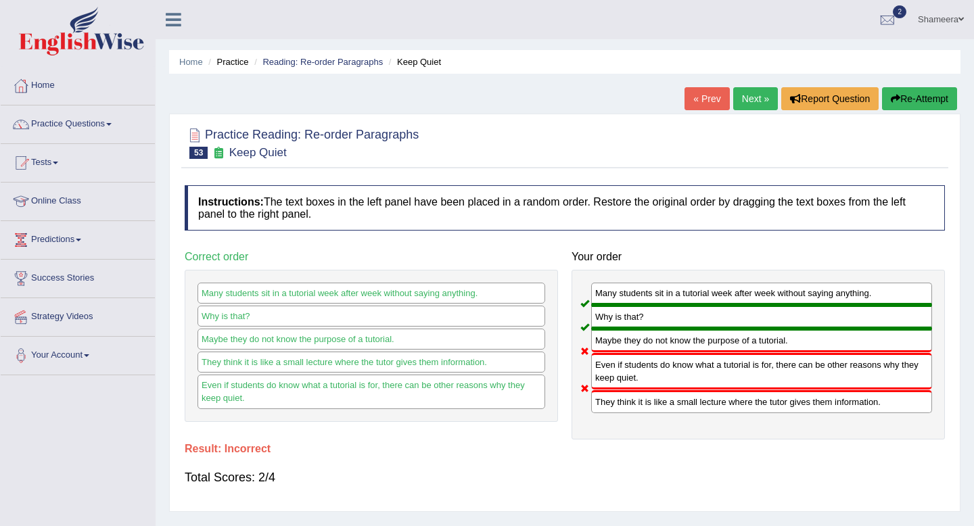
click at [744, 97] on link "Next »" at bounding box center [755, 98] width 45 height 23
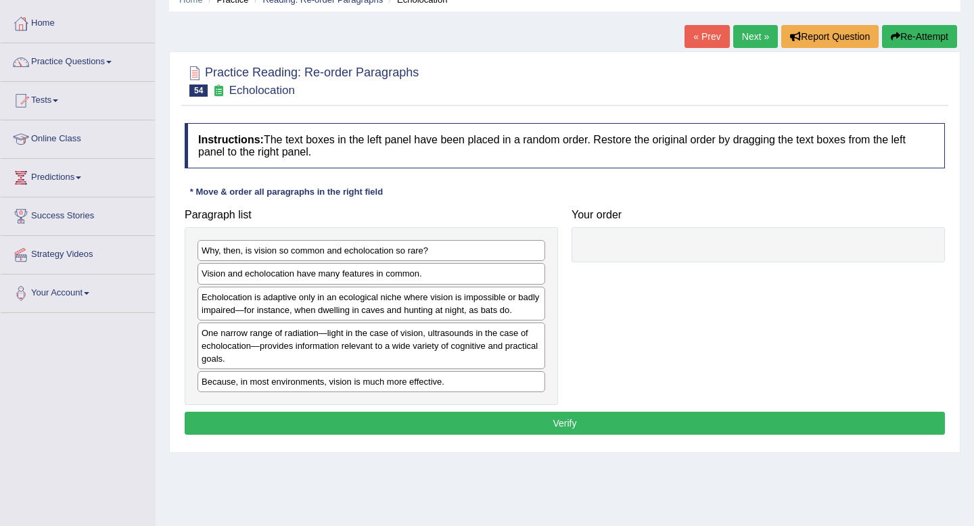
scroll to position [63, 0]
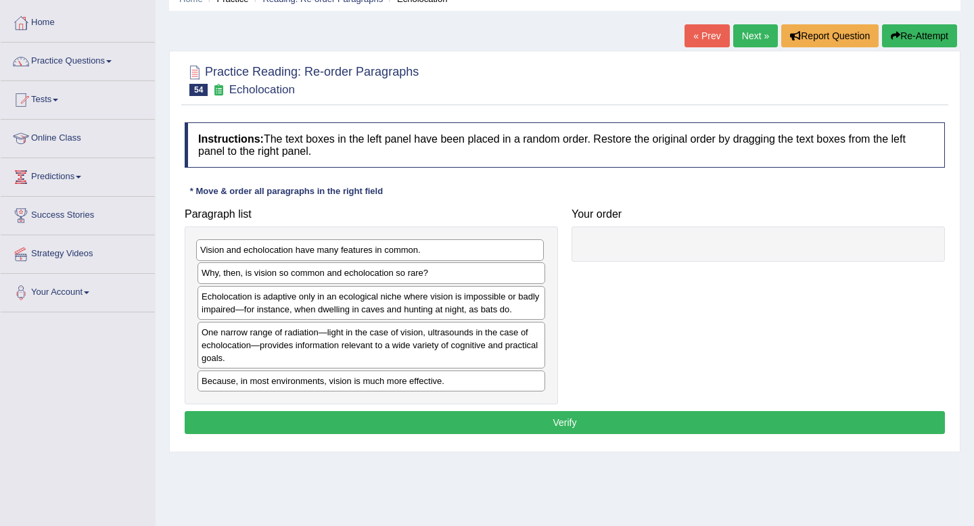
drag, startPoint x: 509, startPoint y: 277, endPoint x: 508, endPoint y: 256, distance: 21.0
click at [508, 256] on div "Vision and echolocation have many features in common." at bounding box center [370, 249] width 348 height 21
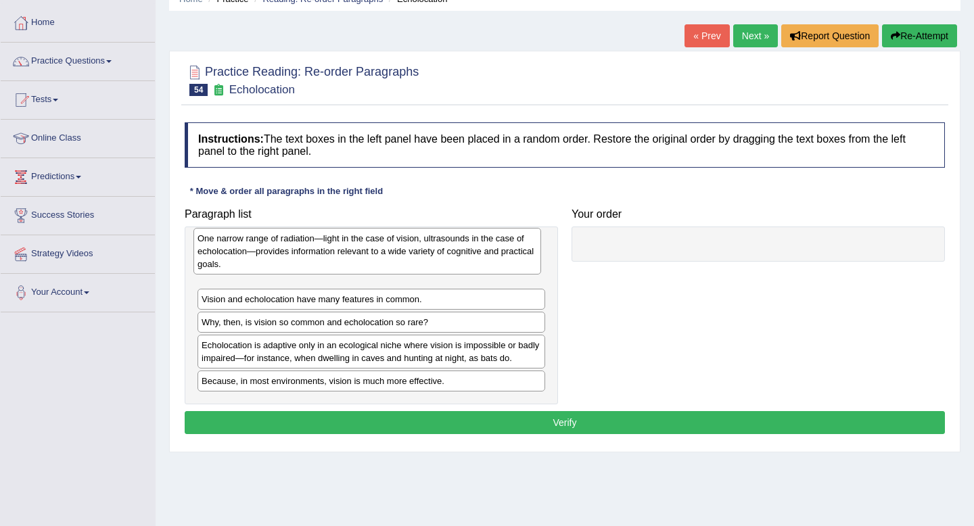
drag, startPoint x: 493, startPoint y: 355, endPoint x: 489, endPoint y: 261, distance: 94.1
click at [489, 261] on div "One narrow range of radiation—light in the case of vision, ultrasounds in the c…" at bounding box center [367, 251] width 348 height 47
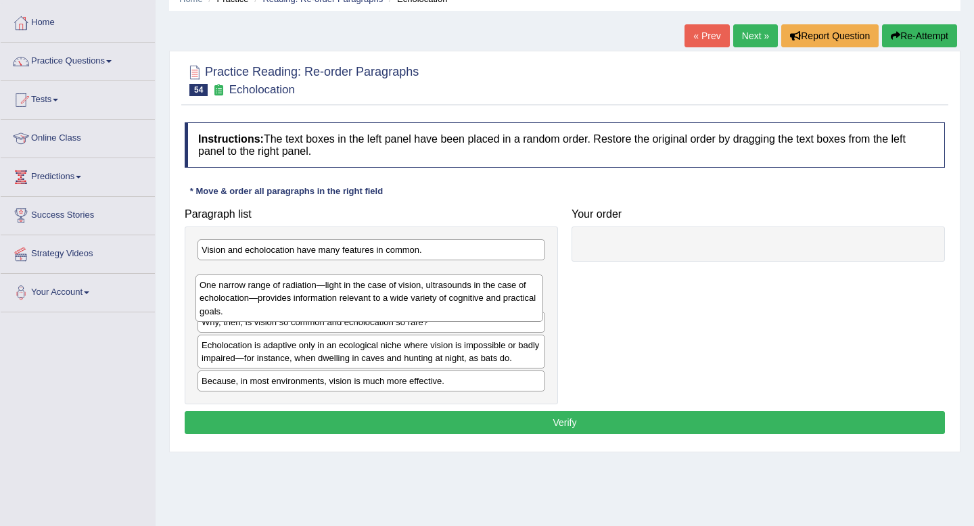
drag, startPoint x: 489, startPoint y: 261, endPoint x: 486, endPoint y: 293, distance: 31.9
click at [486, 293] on div "One narrow range of radiation—light in the case of vision, ultrasounds in the c…" at bounding box center [369, 298] width 348 height 47
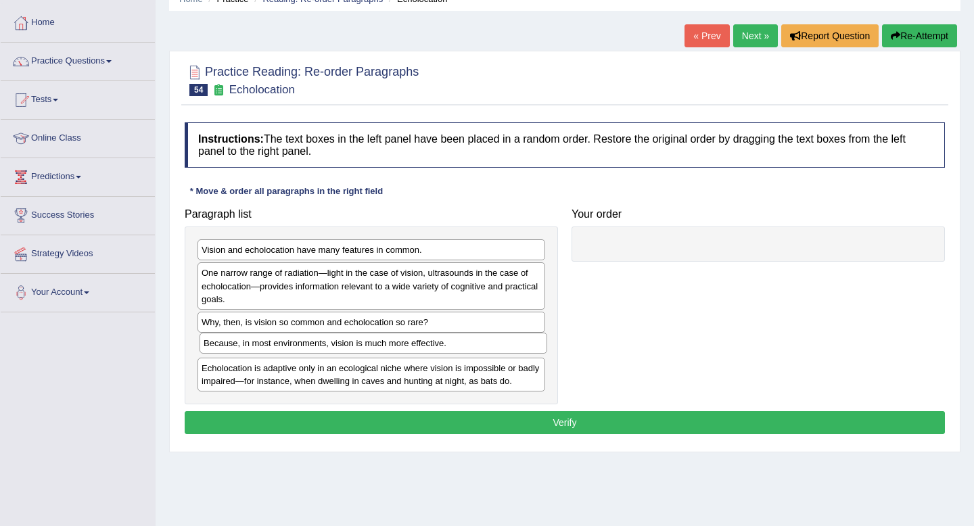
drag, startPoint x: 463, startPoint y: 389, endPoint x: 465, endPoint y: 351, distance: 37.9
click at [465, 351] on div "Because, in most environments, vision is much more effective." at bounding box center [373, 343] width 348 height 21
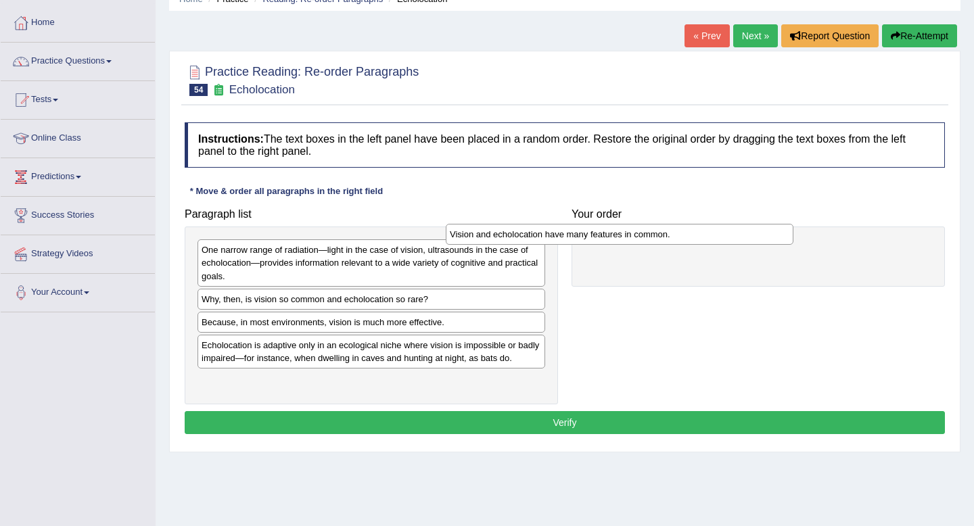
drag, startPoint x: 381, startPoint y: 256, endPoint x: 636, endPoint y: 242, distance: 255.3
click at [636, 242] on div "Vision and echolocation have many features in common." at bounding box center [620, 234] width 348 height 21
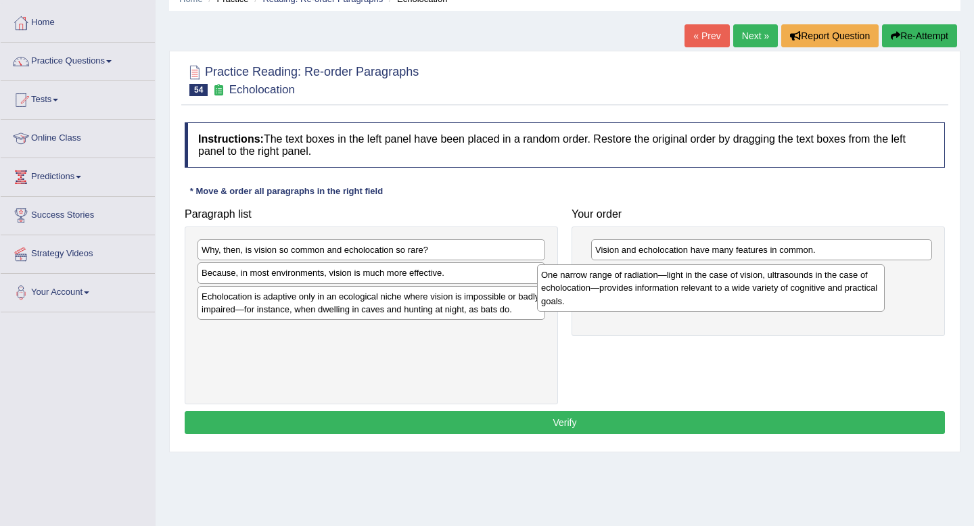
drag, startPoint x: 490, startPoint y: 258, endPoint x: 840, endPoint y: 279, distance: 350.9
click at [840, 279] on div "One narrow range of radiation—light in the case of vision, ultrasounds in the c…" at bounding box center [711, 287] width 348 height 47
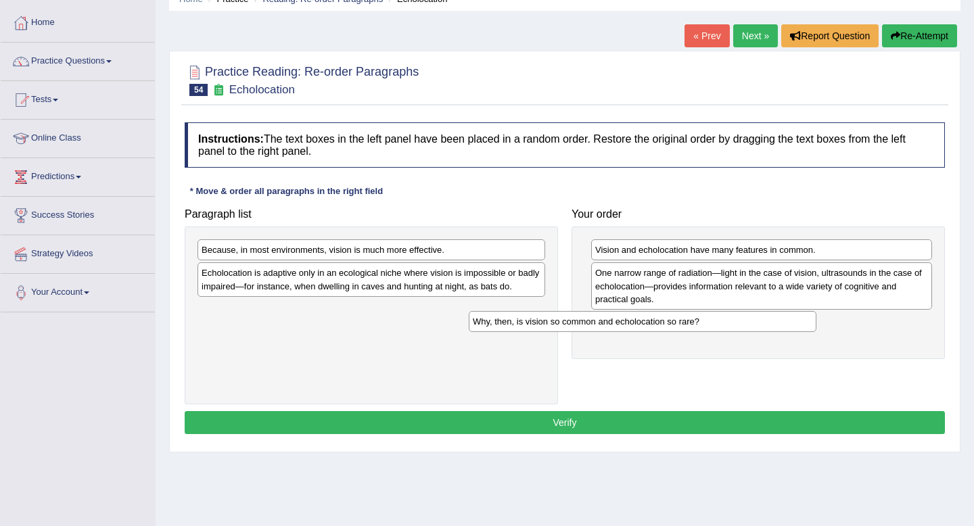
drag, startPoint x: 503, startPoint y: 252, endPoint x: 775, endPoint y: 323, distance: 281.1
click at [775, 323] on div "Why, then, is vision so common and echolocation so rare?" at bounding box center [643, 321] width 348 height 21
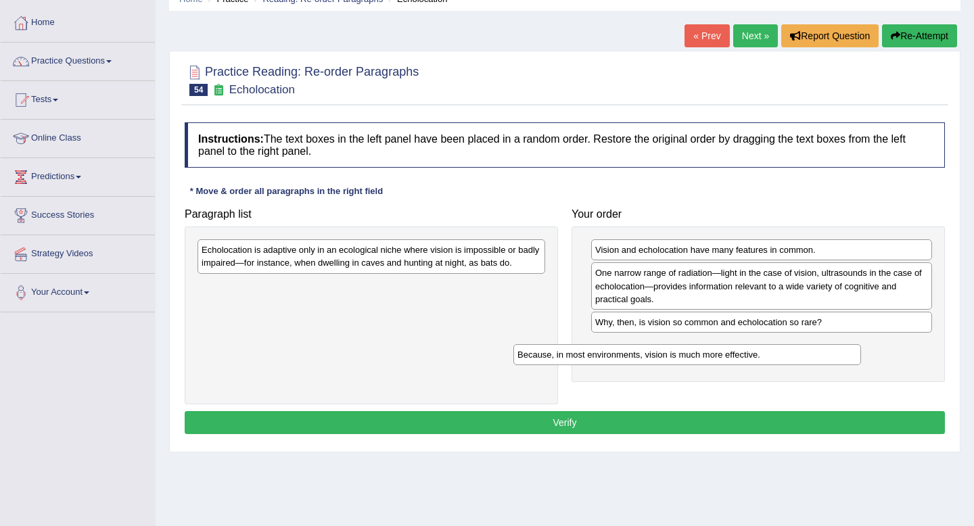
drag, startPoint x: 467, startPoint y: 254, endPoint x: 783, endPoint y: 358, distance: 332.5
click at [783, 358] on div "Because, in most environments, vision is much more effective." at bounding box center [687, 354] width 348 height 21
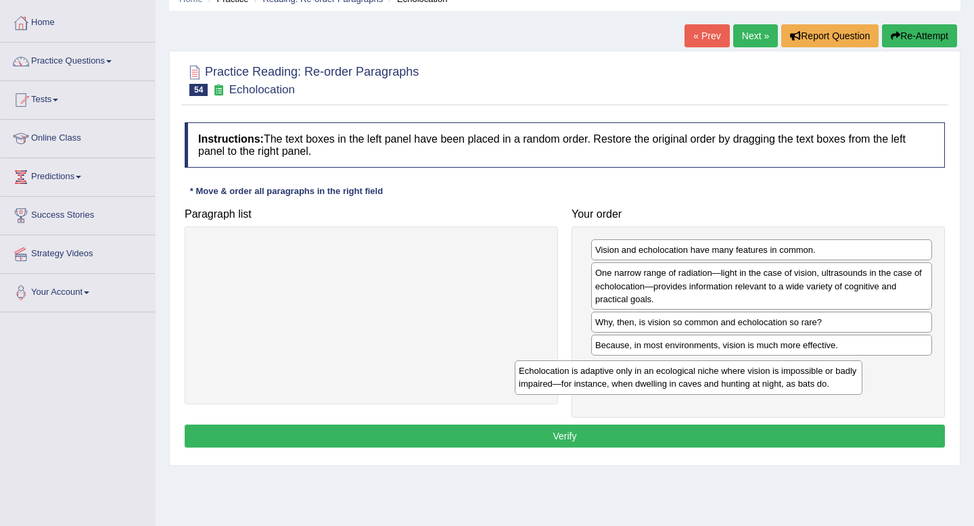
drag, startPoint x: 462, startPoint y: 244, endPoint x: 784, endPoint y: 362, distance: 343.3
click at [784, 362] on div "Echolocation is adaptive only in an ecological niche where vision is impossible…" at bounding box center [689, 377] width 348 height 34
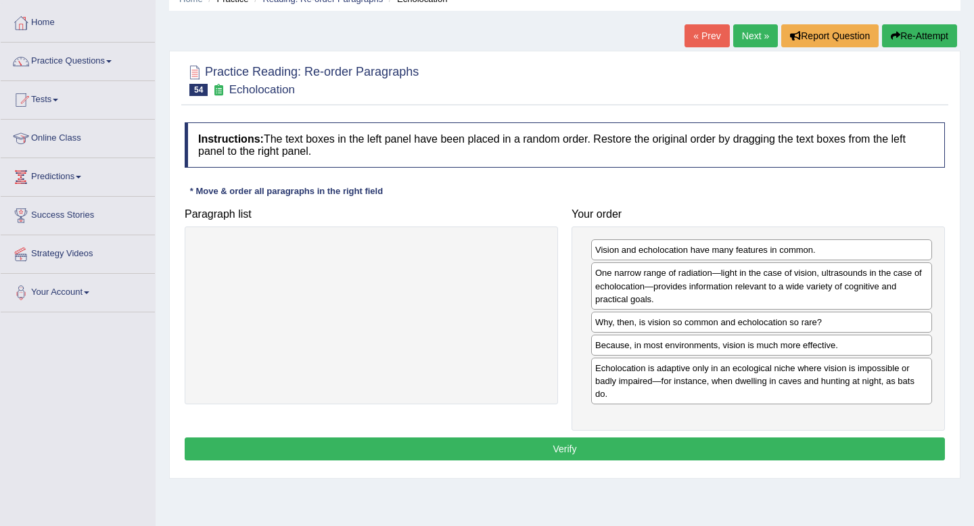
click at [743, 455] on button "Verify" at bounding box center [565, 448] width 760 height 23
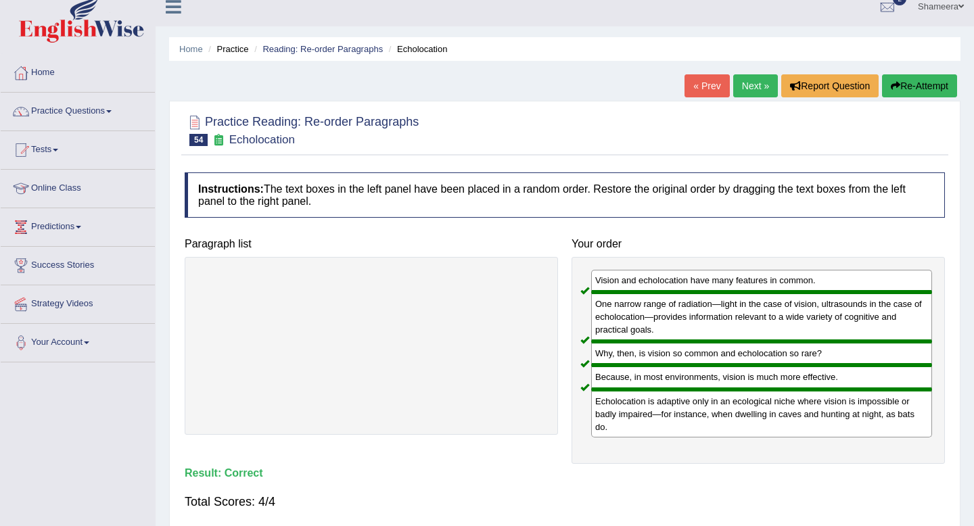
scroll to position [0, 0]
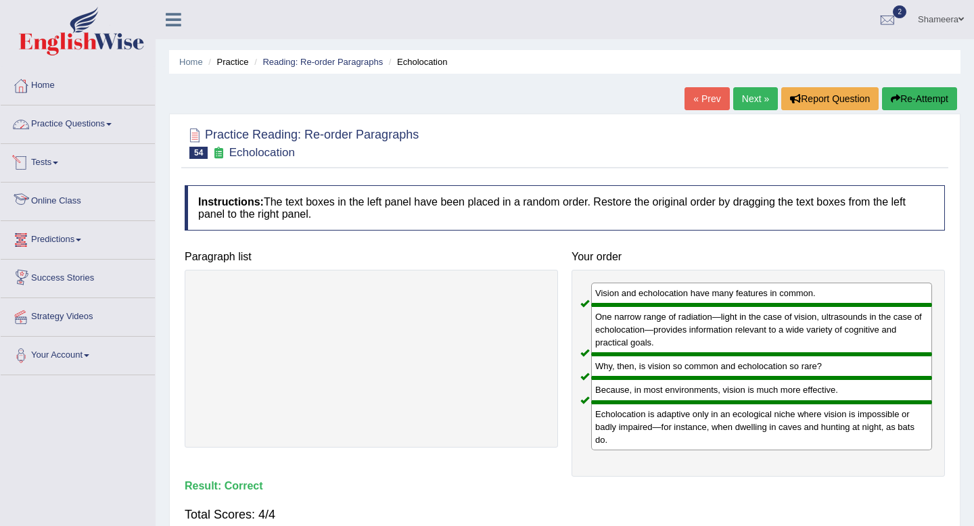
click at [55, 116] on link "Practice Questions" at bounding box center [78, 122] width 154 height 34
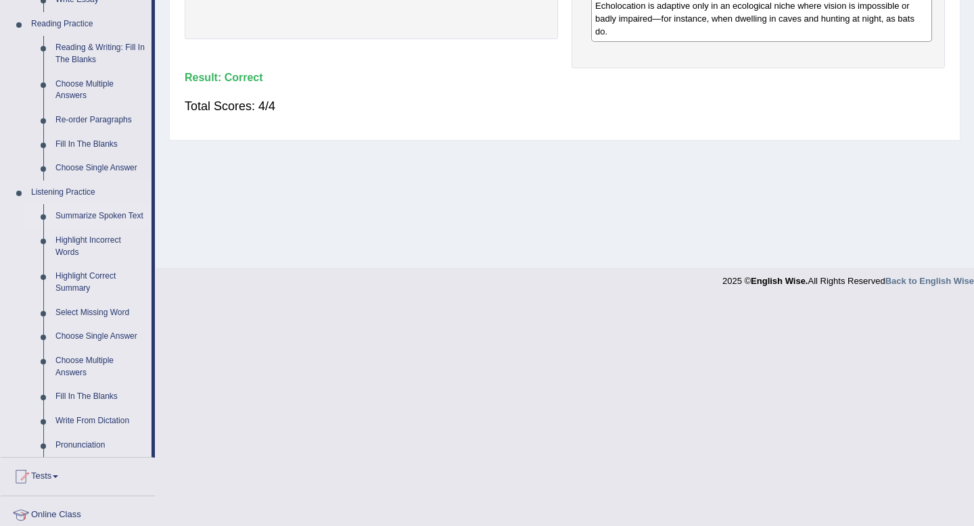
scroll to position [399, 0]
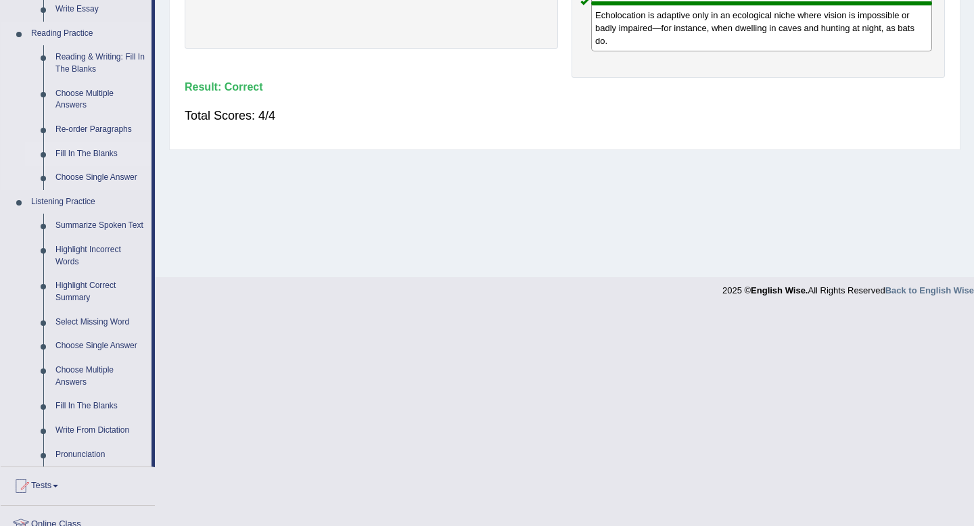
click at [103, 154] on link "Fill In The Blanks" at bounding box center [100, 154] width 102 height 24
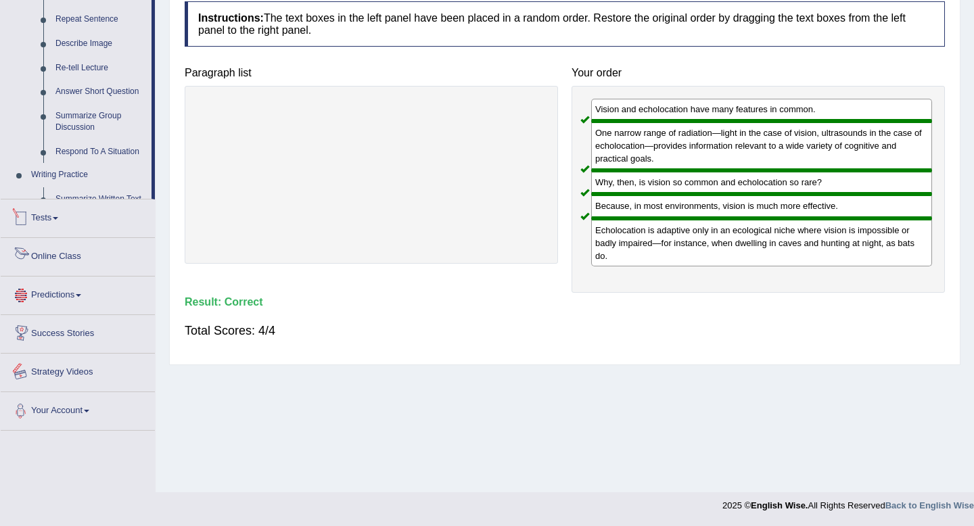
scroll to position [584, 0]
